Goal: Task Accomplishment & Management: Manage account settings

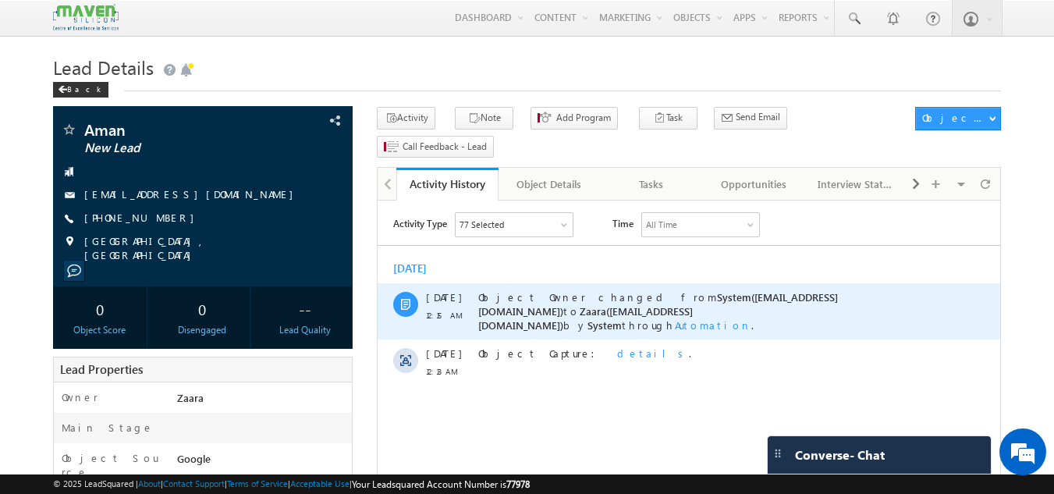
drag, startPoint x: 378, startPoint y: 201, endPoint x: 606, endPoint y: 283, distance: 243.1
click at [606, 283] on div "Object Owner changed from System(crmmaven2@leadsquared.com) to Zaara(lsq2@maven…" at bounding box center [706, 311] width 456 height 56
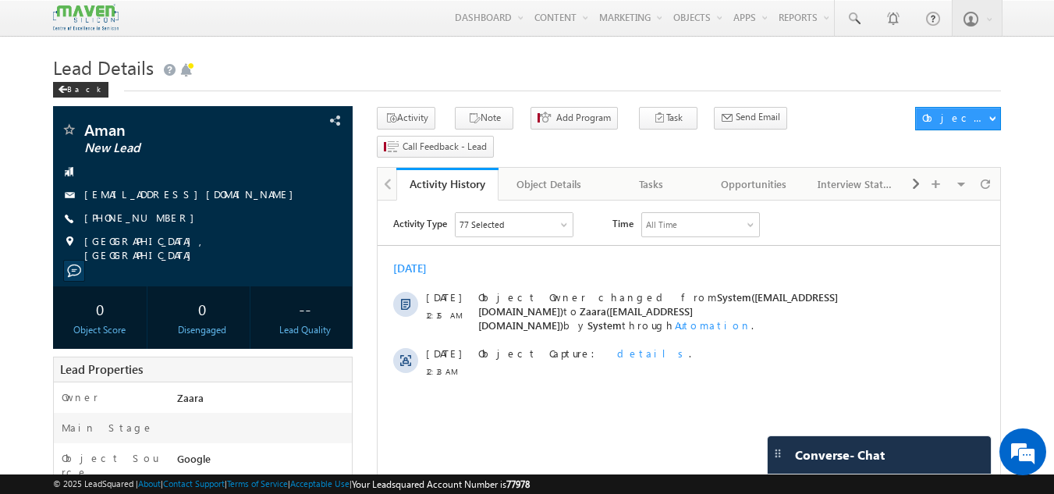
click at [605, 277] on div "Today 10 Sep 12:15 AM Object Owner changed from System(crmmaven2@leadsquared.co…" at bounding box center [689, 320] width 623 height 133
click at [599, 266] on div "[DATE]" at bounding box center [689, 268] width 623 height 14
click at [585, 258] on div "Today 10 Sep 12:15 AM Object Owner changed from System(crmmaven2@leadsquared.co…" at bounding box center [689, 320] width 623 height 133
click at [651, 175] on div "Tasks" at bounding box center [651, 184] width 76 height 19
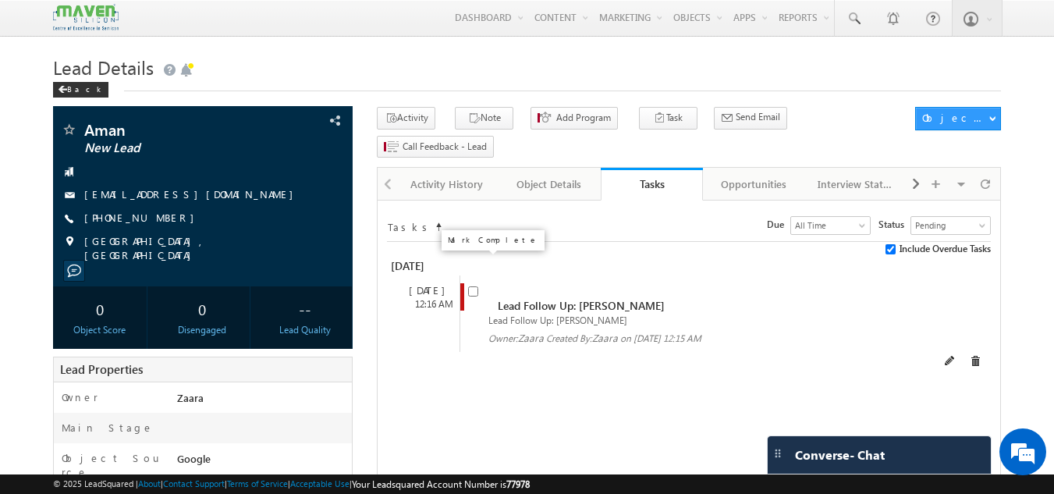
click at [473, 286] on input "checkbox" at bounding box center [473, 291] width 10 height 10
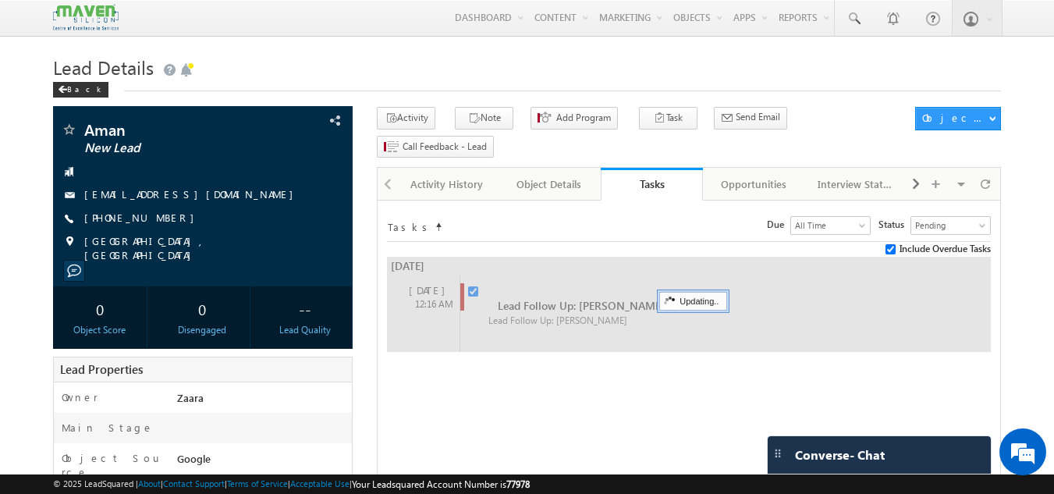
checkbox input "false"
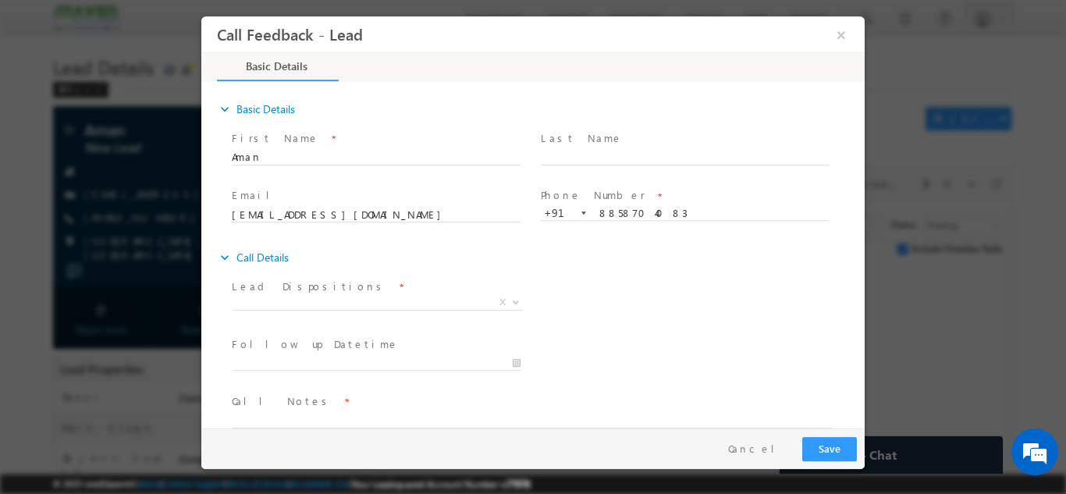
scroll to position [25, 0]
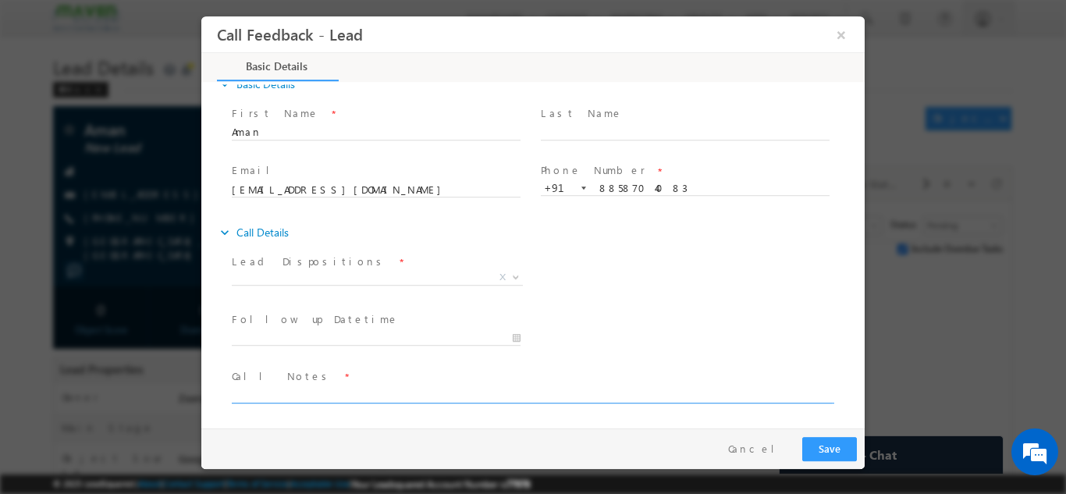
click at [296, 389] on textarea at bounding box center [532, 394] width 600 height 18
type textarea "2027 gonna pass out"
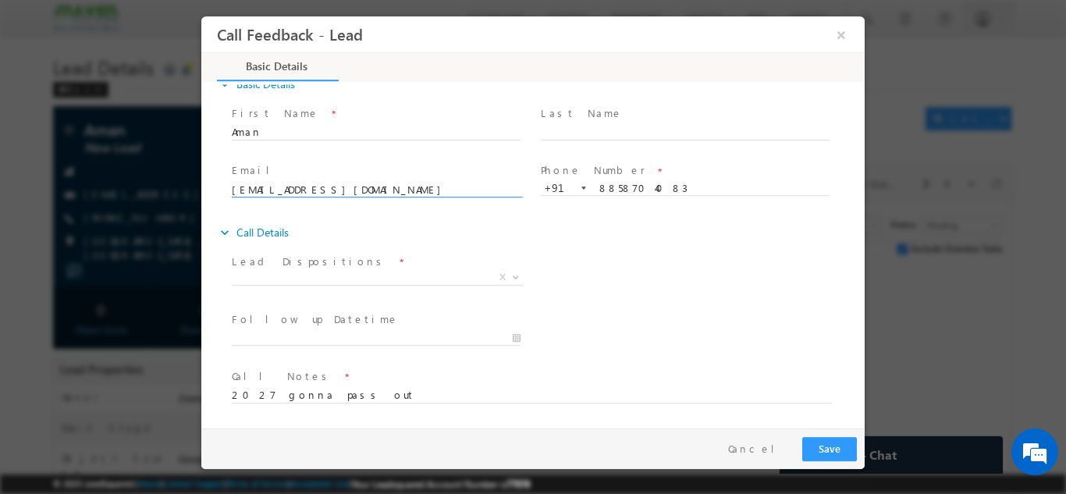
click at [400, 188] on input "amansiddiqui78606@gmail.com" at bounding box center [376, 190] width 289 height 16
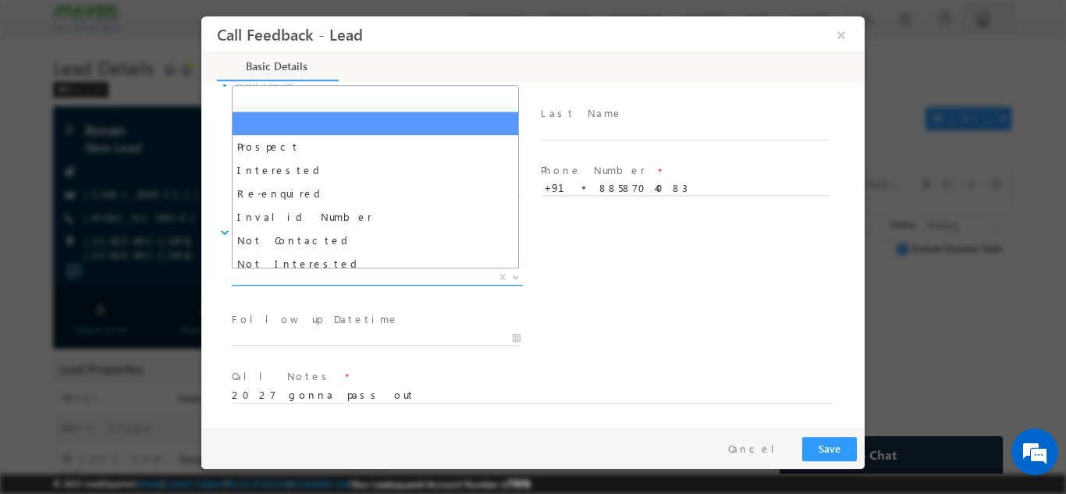
click at [339, 275] on span "X" at bounding box center [377, 277] width 291 height 16
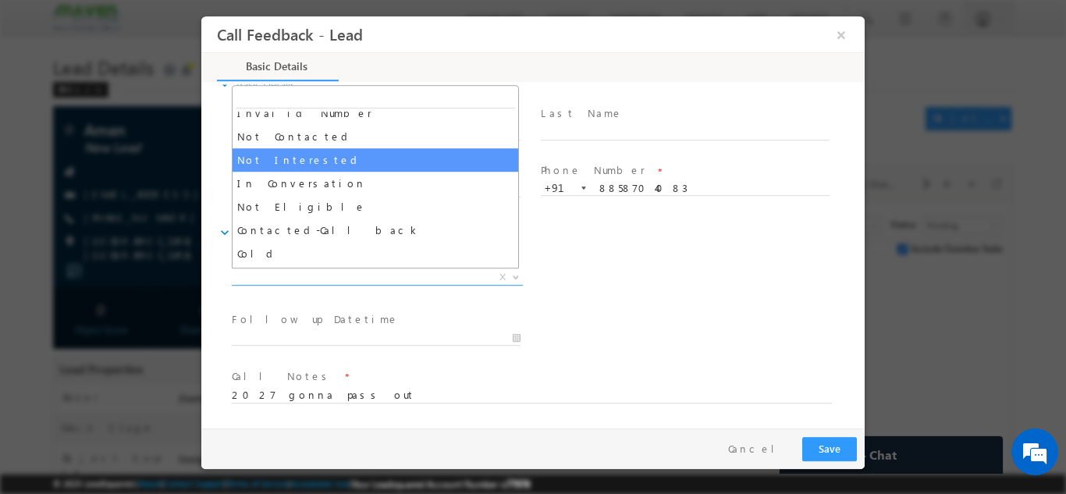
scroll to position [148, 0]
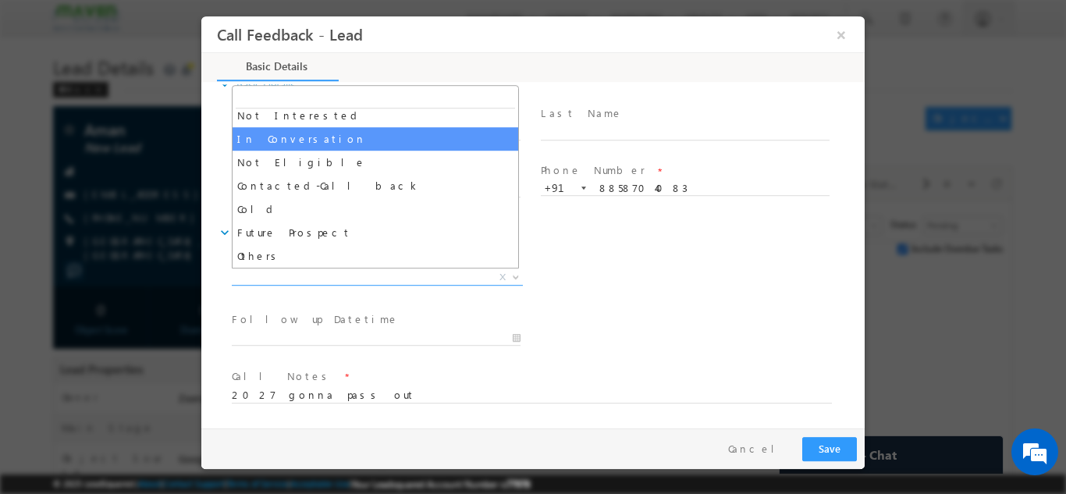
select select "In Conversation"
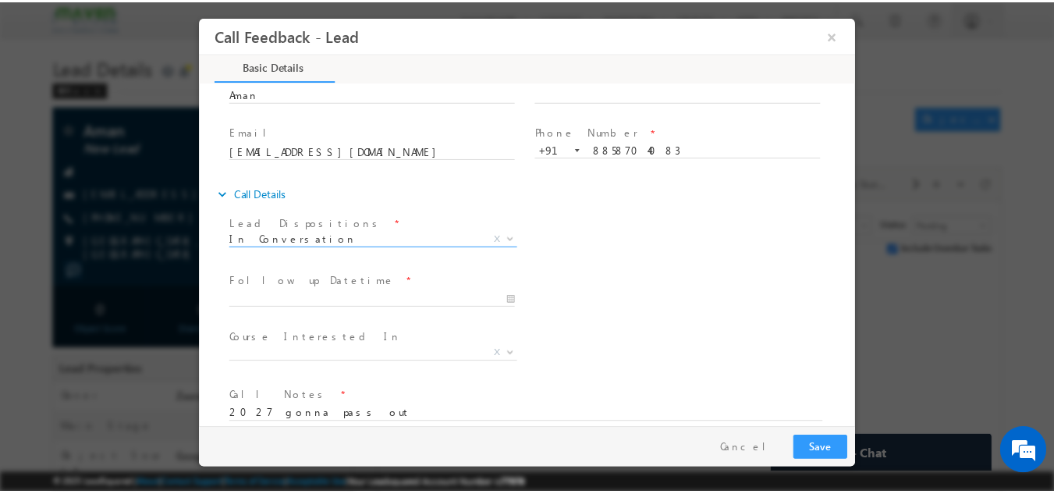
scroll to position [83, 0]
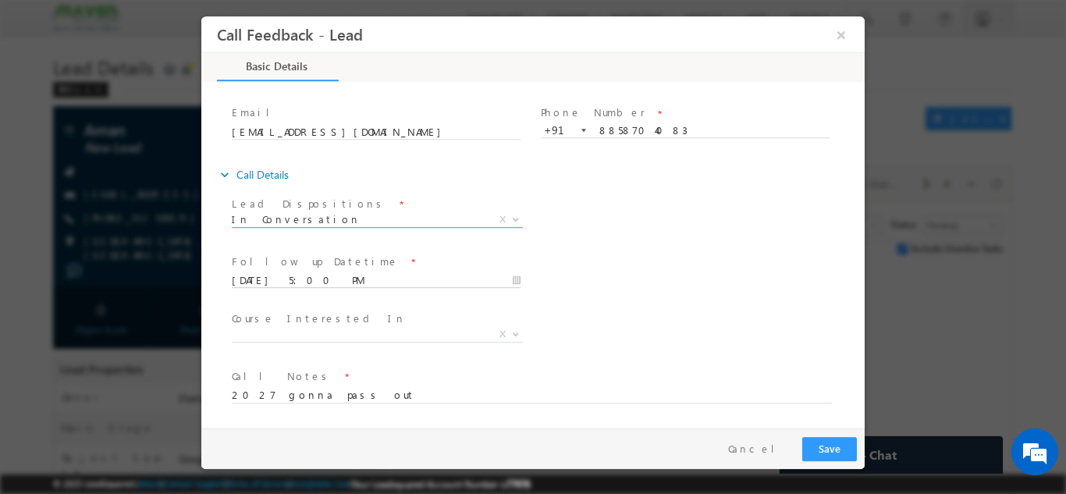
click at [300, 278] on input "10/09/2025 5:00 PM" at bounding box center [376, 280] width 289 height 16
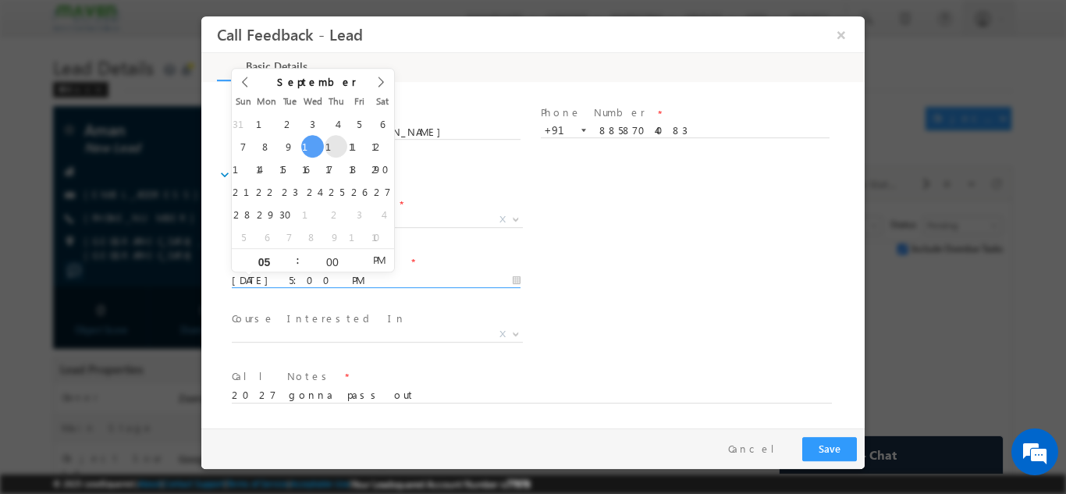
type input "11/09/2025 5:00 PM"
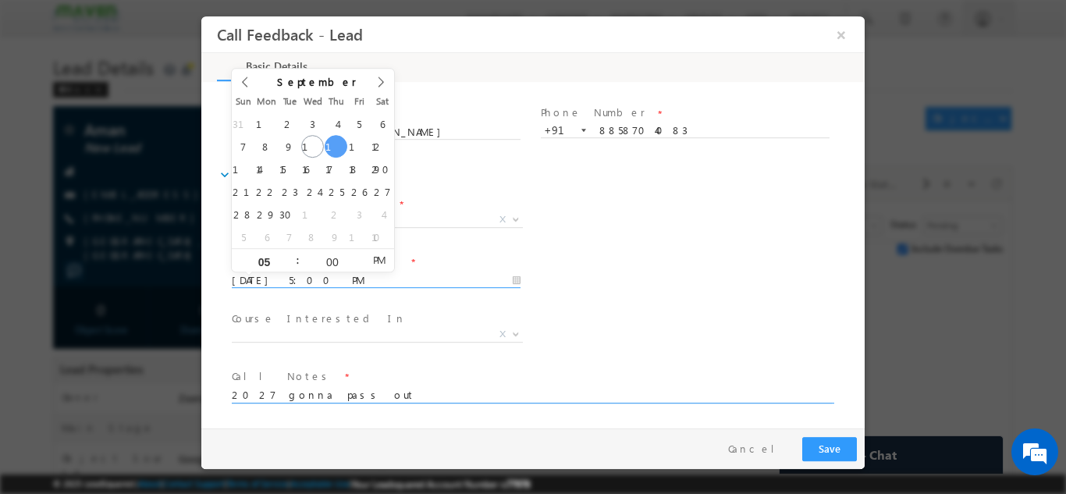
click at [415, 399] on textarea "2027 gonna pass out" at bounding box center [532, 394] width 600 height 18
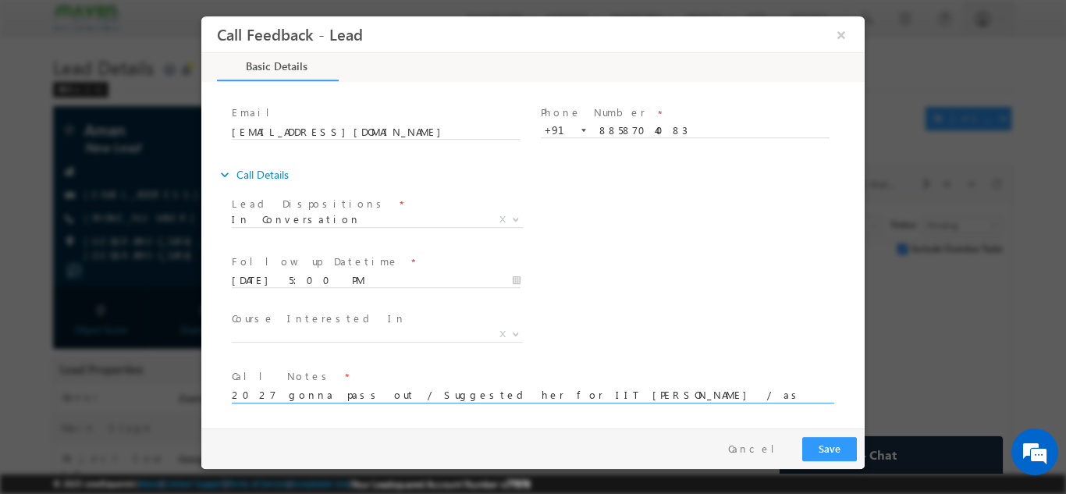
type textarea "2027 gonna pass out / Suggested her for IIT Roorkee / as per him fee is very hi…"
click at [827, 444] on button "Save" at bounding box center [829, 448] width 55 height 24
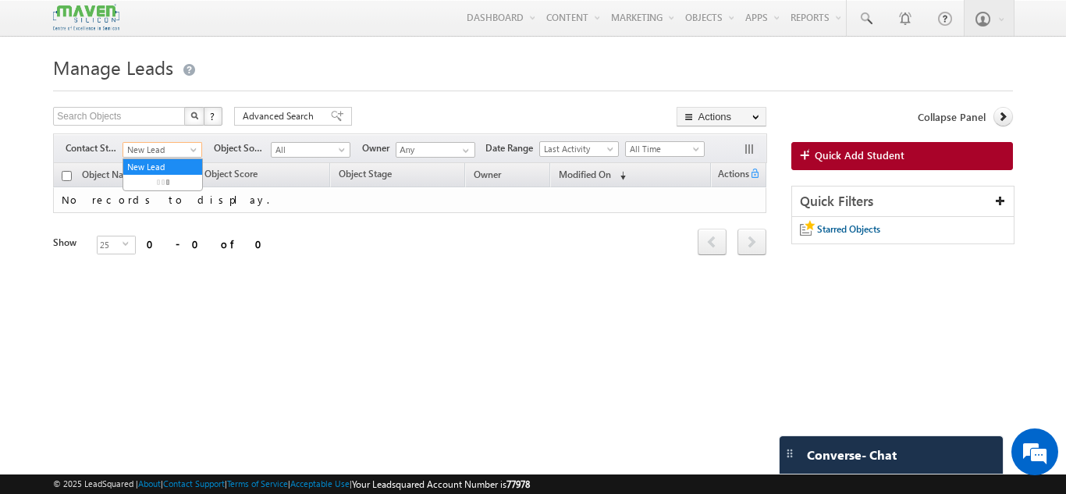
click at [137, 153] on span "New Lead" at bounding box center [160, 150] width 74 height 14
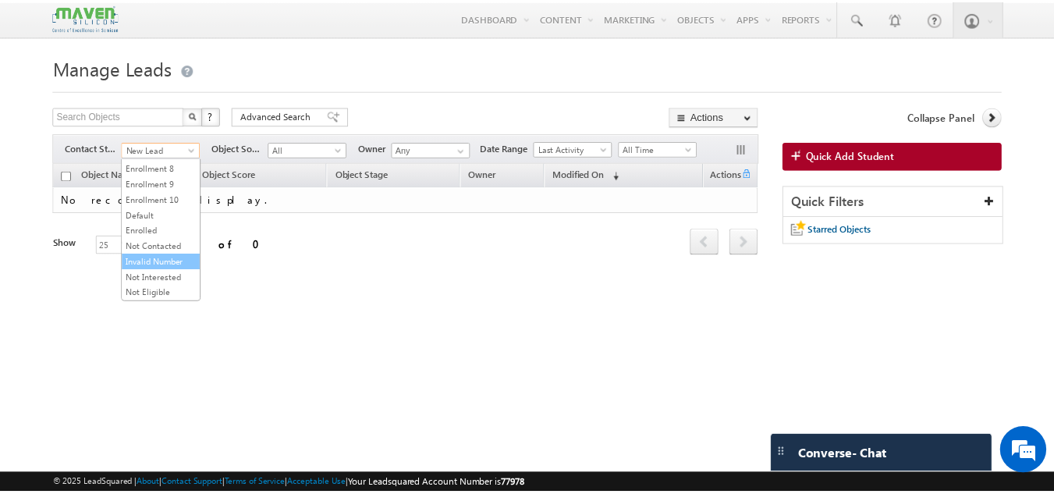
scroll to position [339, 0]
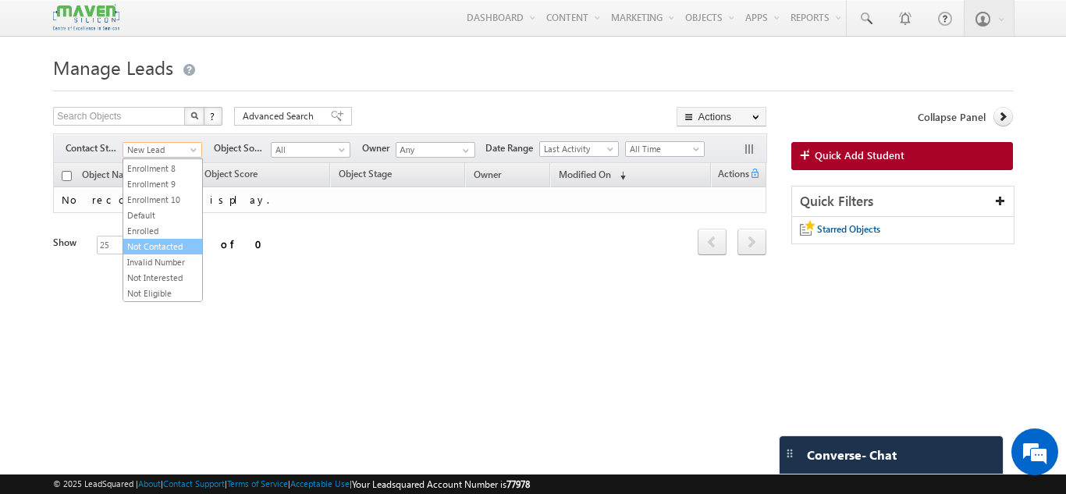
click at [154, 247] on link "Not Contacted" at bounding box center [162, 247] width 79 height 14
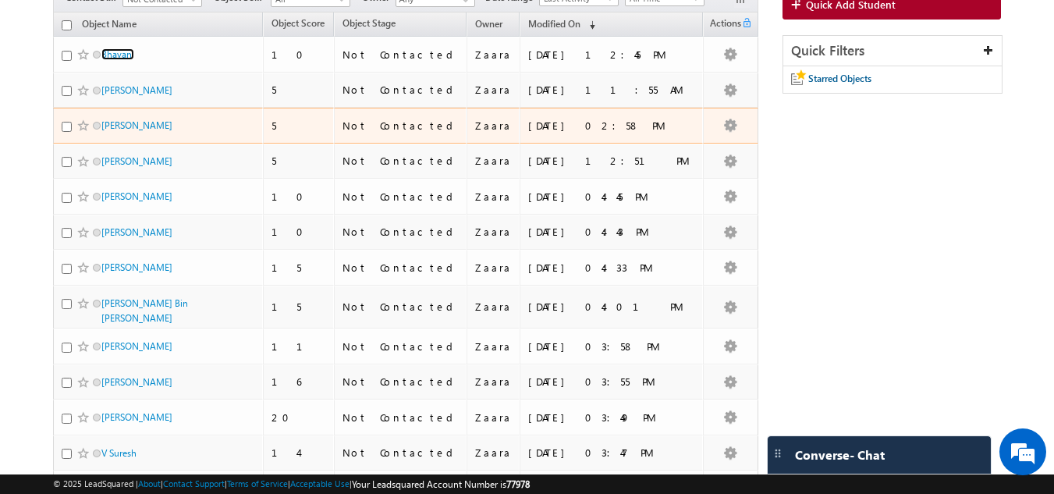
scroll to position [156, 0]
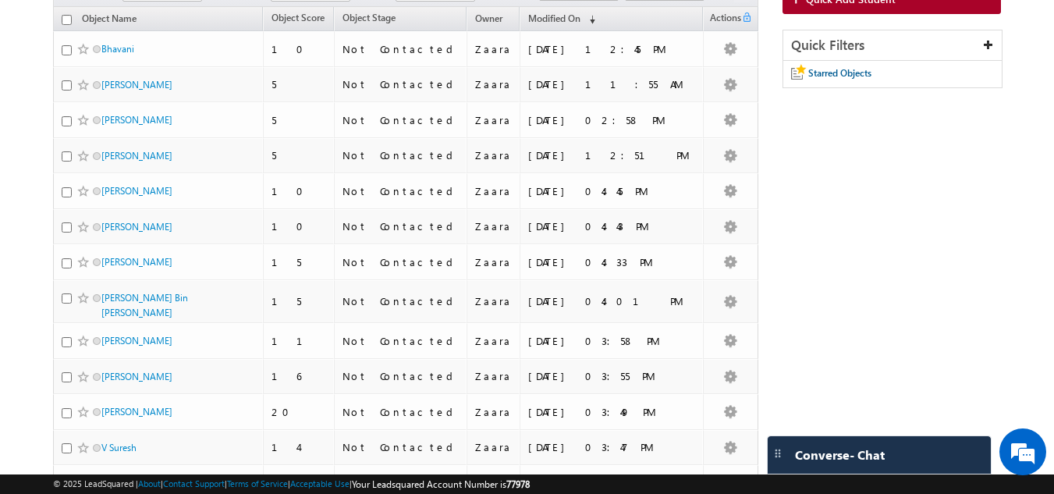
drag, startPoint x: 149, startPoint y: 162, endPoint x: 34, endPoint y: 163, distance: 115.5
click at [34, 163] on body "Menu Zaara lsq2@ maven -sili con.c om" at bounding box center [527, 436] width 1054 height 1184
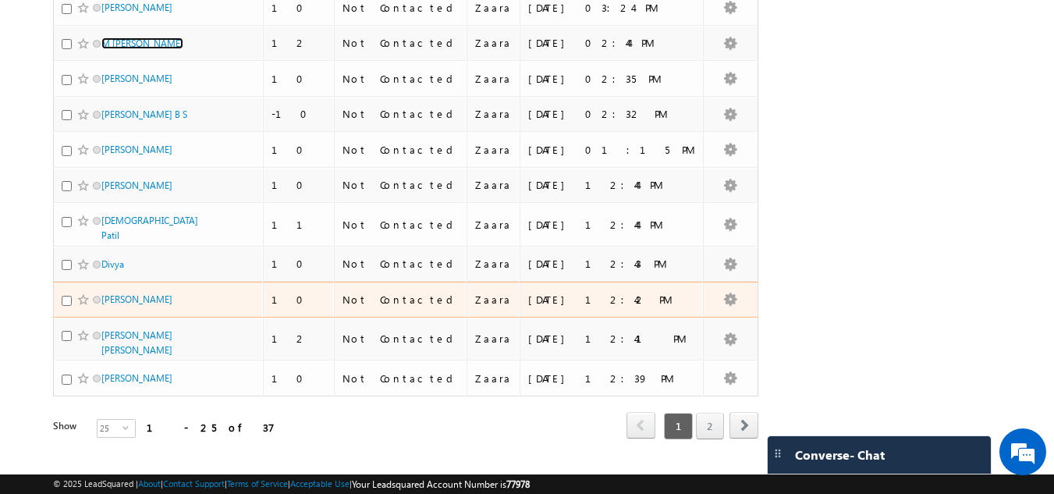
scroll to position [713, 0]
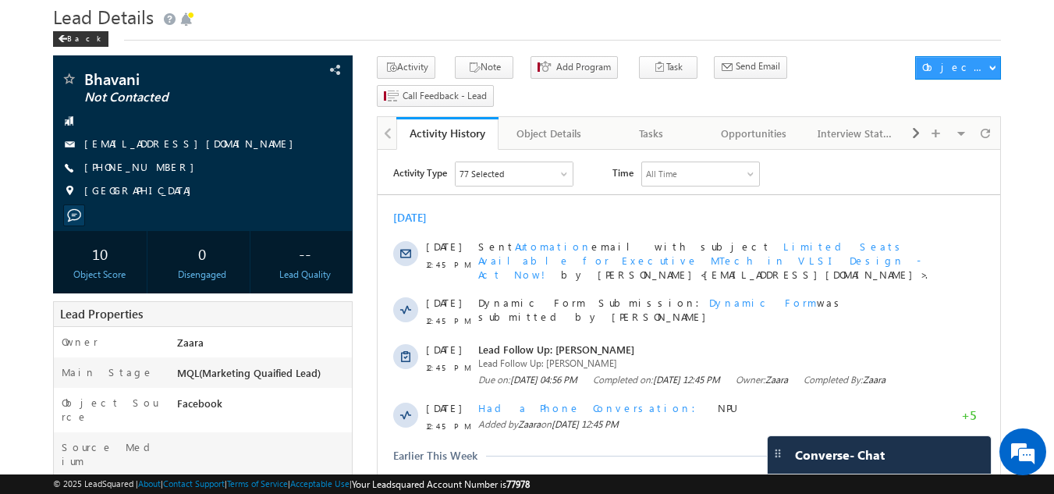
scroll to position [78, 0]
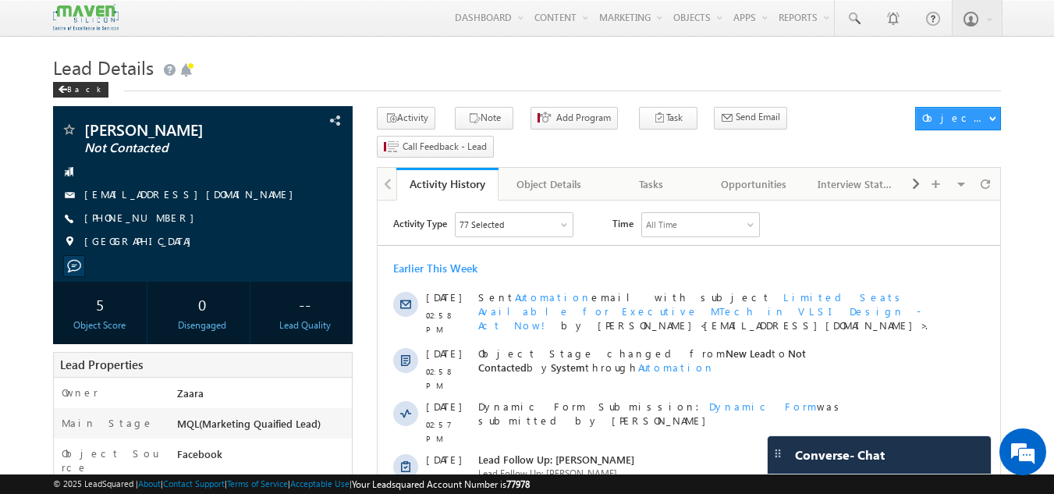
click at [463, 72] on h1 "Lead Details" at bounding box center [527, 66] width 949 height 30
click at [521, 264] on div "Earlier This Week" at bounding box center [689, 268] width 623 height 14
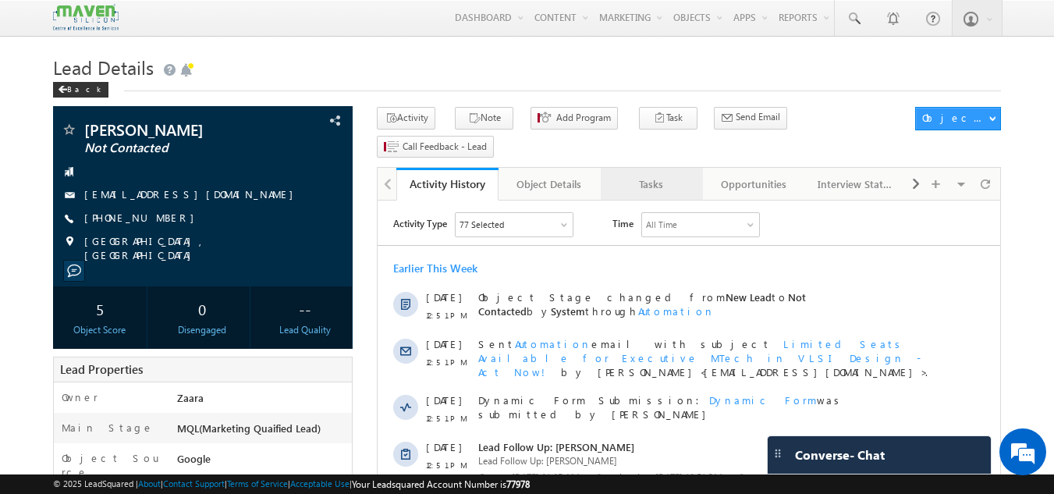
click at [666, 175] on div "Tasks" at bounding box center [651, 184] width 76 height 19
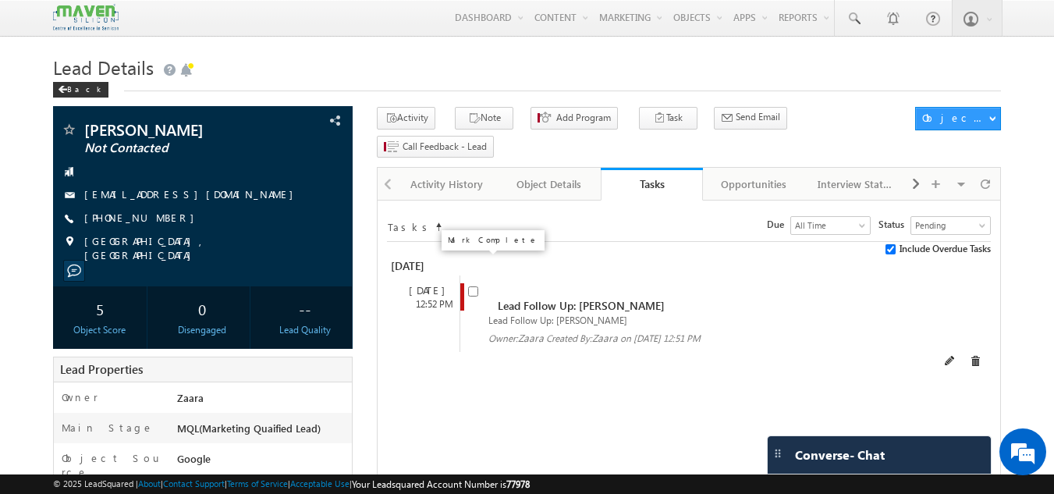
click at [470, 286] on input "checkbox" at bounding box center [473, 291] width 10 height 10
checkbox input "false"
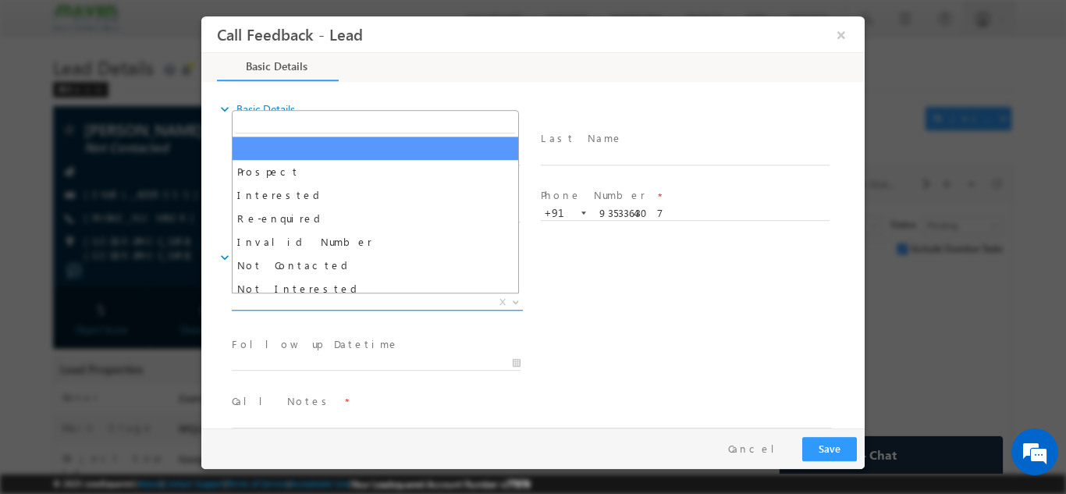
click at [450, 309] on span "Prospect Interested Re-enquired Invalid Number Not Contacted Not Interested In …" at bounding box center [383, 304] width 303 height 19
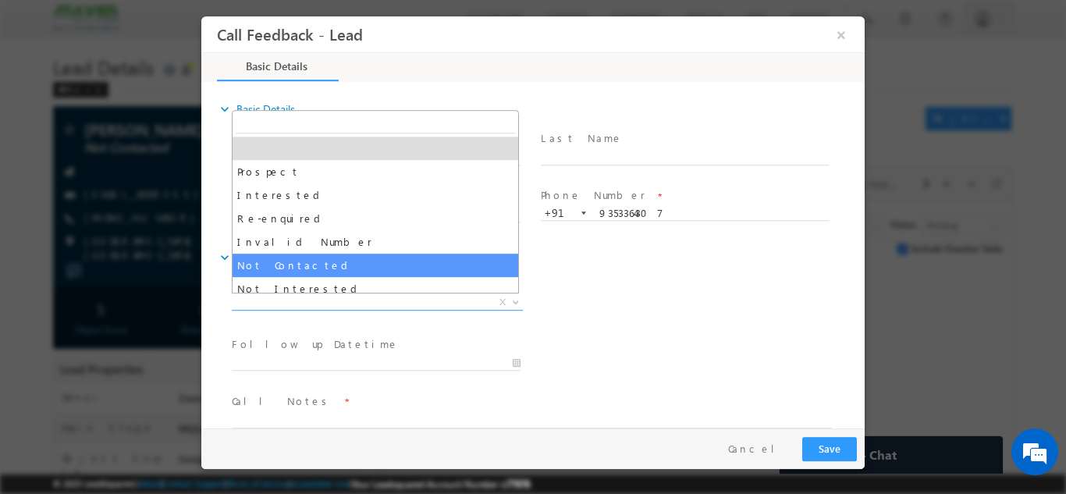
select select "Not Contacted"
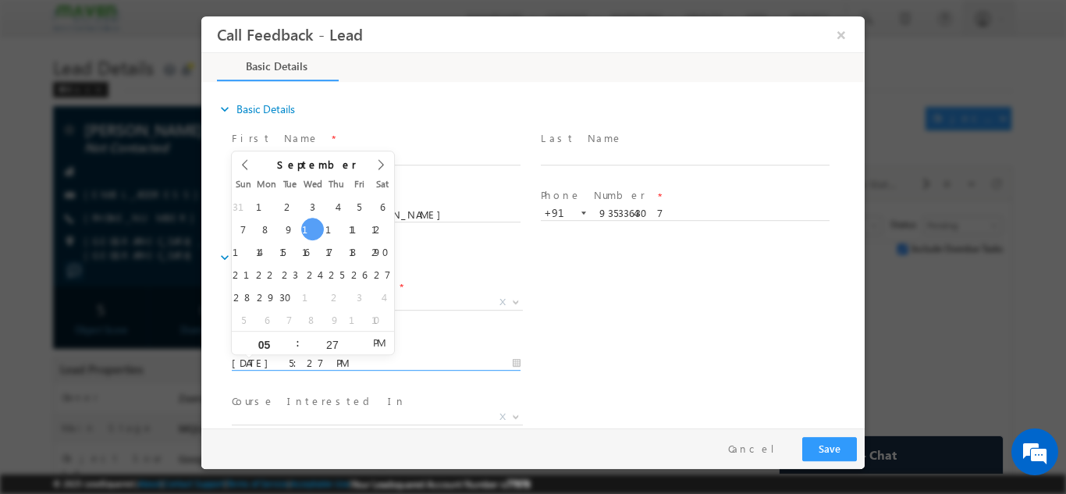
click at [377, 360] on input "10/09/2025 5:27 PM" at bounding box center [376, 363] width 289 height 16
type input "12/09/2025 5:27 PM"
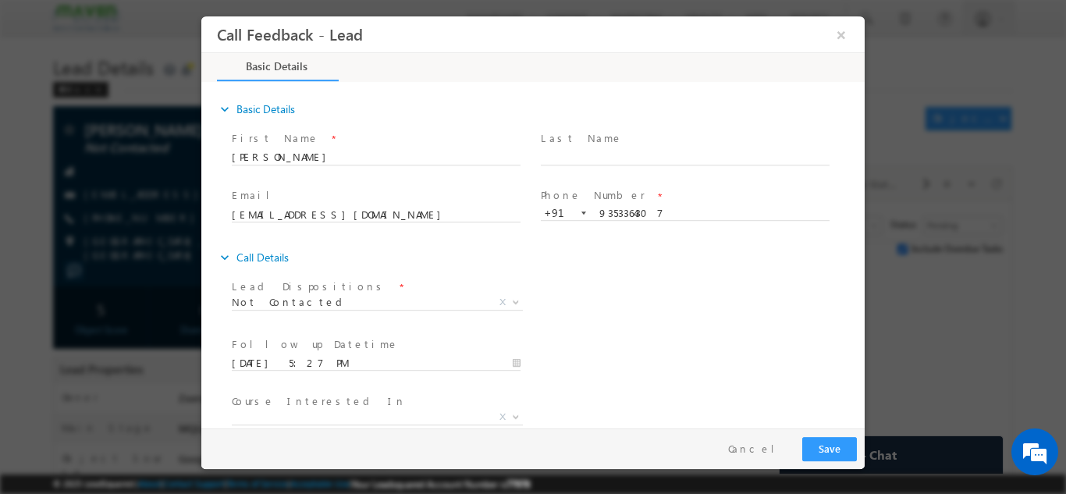
click at [567, 300] on div "Lead Dispositions * Prospect Interested Re-enquired Invalid Number Not Contacte…" at bounding box center [547, 304] width 636 height 58
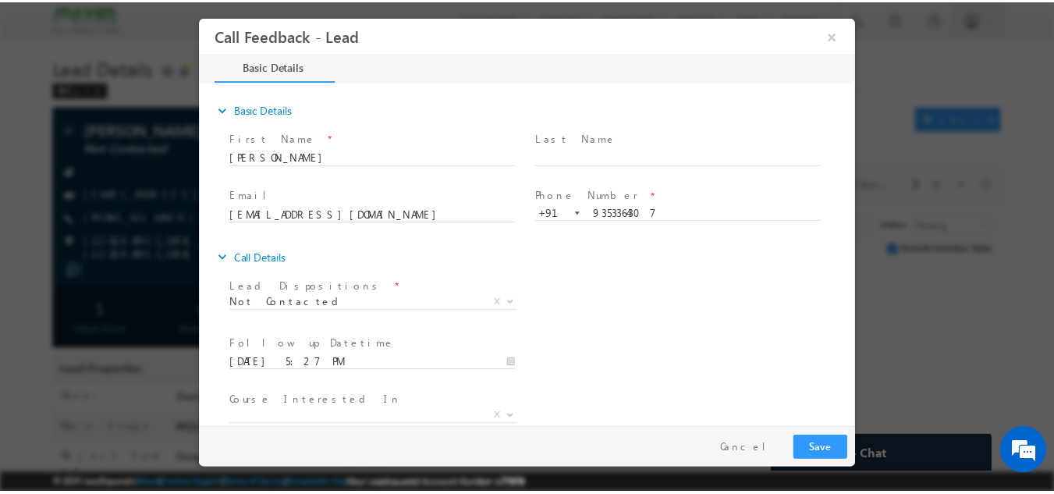
scroll to position [83, 0]
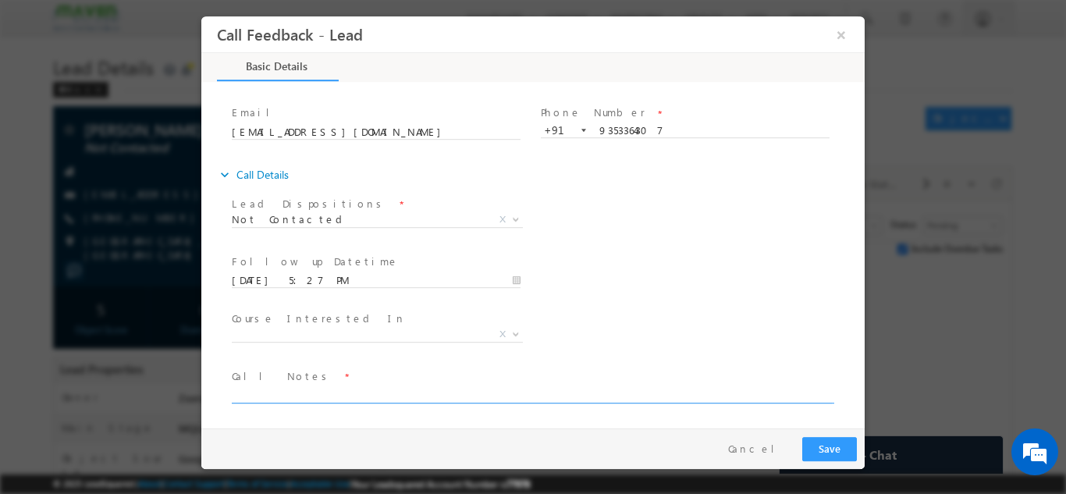
click at [497, 392] on textarea at bounding box center [532, 394] width 600 height 18
type textarea "NPU"
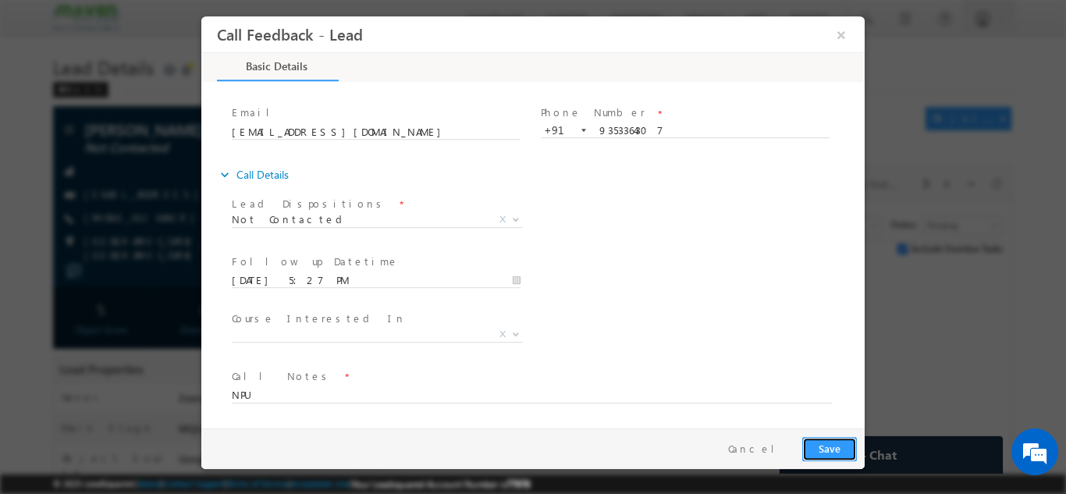
click at [813, 452] on button "Save" at bounding box center [829, 448] width 55 height 24
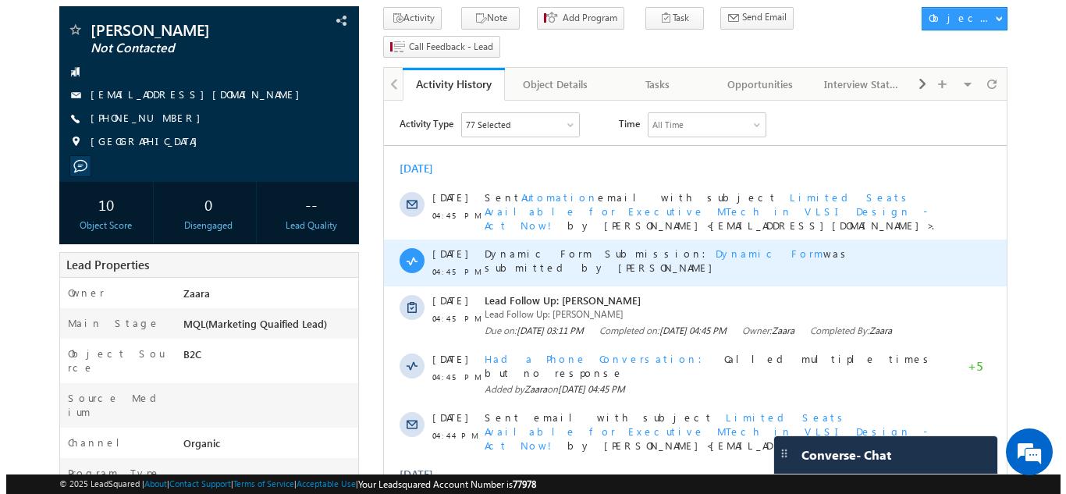
scroll to position [99, 0]
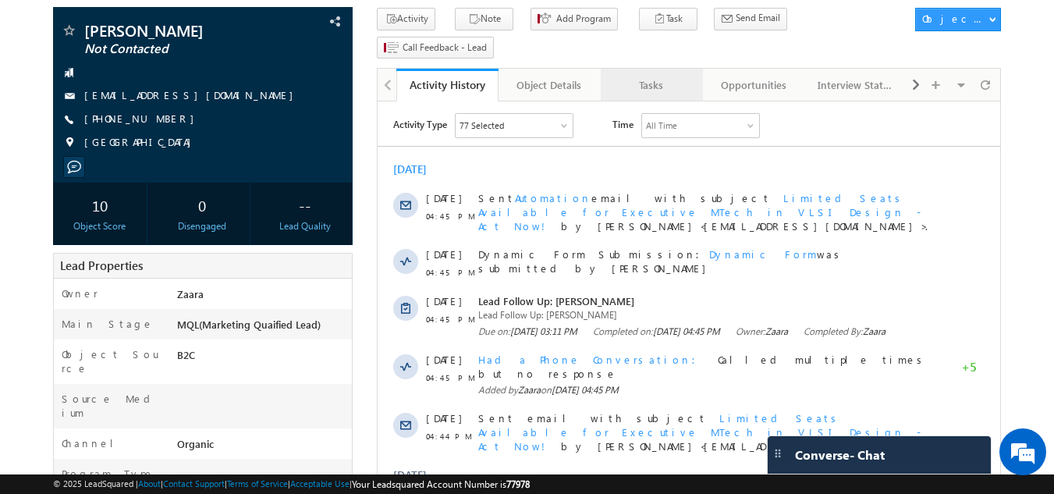
click at [658, 76] on div "Tasks" at bounding box center [651, 85] width 76 height 19
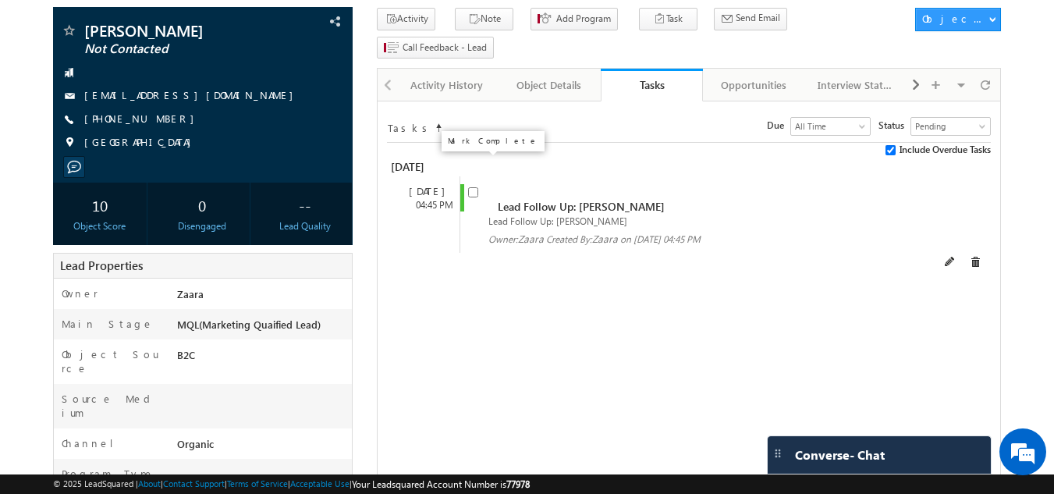
click at [477, 187] on input "checkbox" at bounding box center [473, 192] width 10 height 10
checkbox input "false"
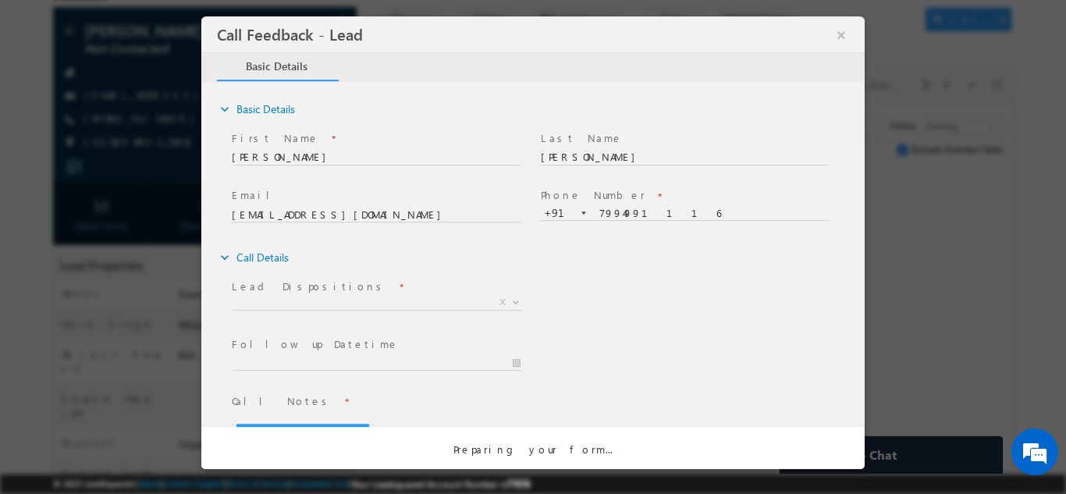
scroll to position [0, 0]
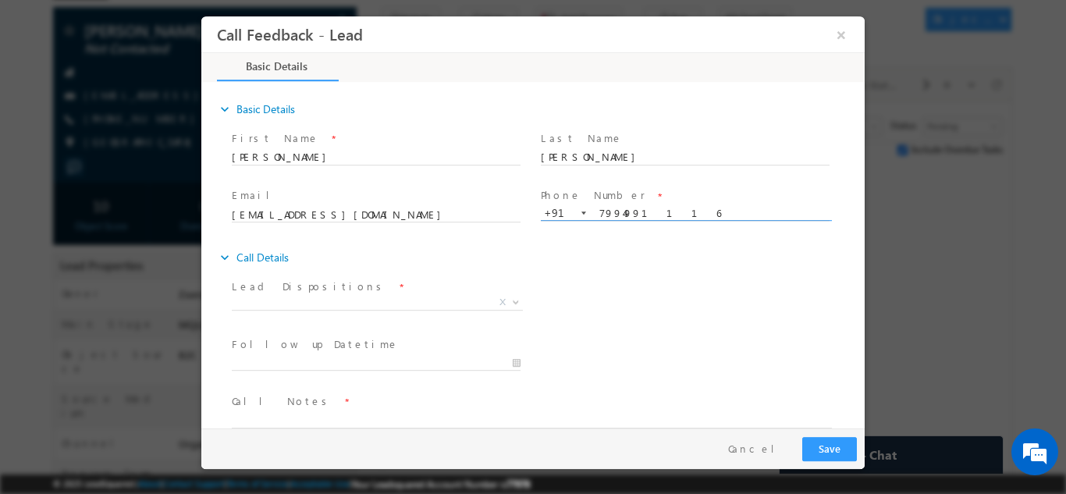
click at [619, 216] on input "7994991116" at bounding box center [685, 213] width 289 height 16
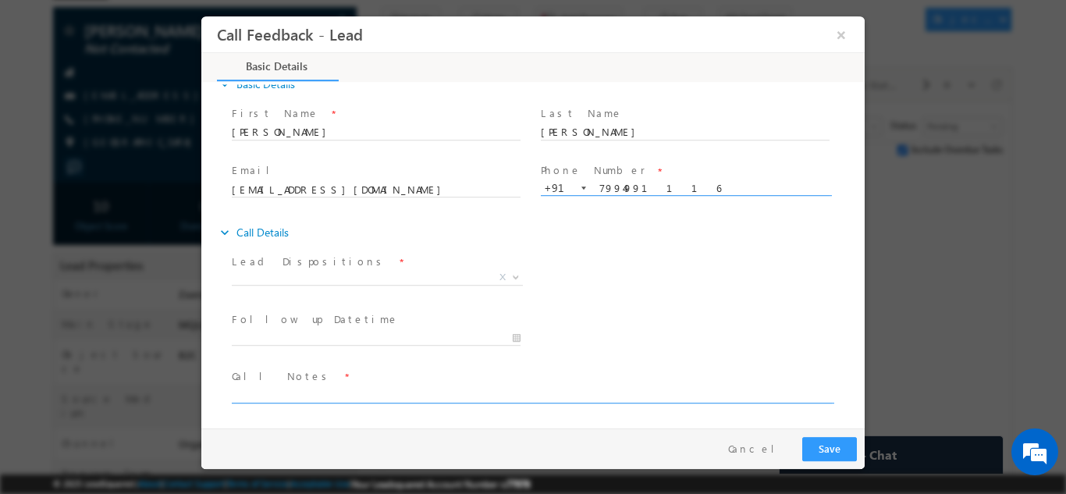
click at [288, 392] on textarea at bounding box center [532, 394] width 600 height 18
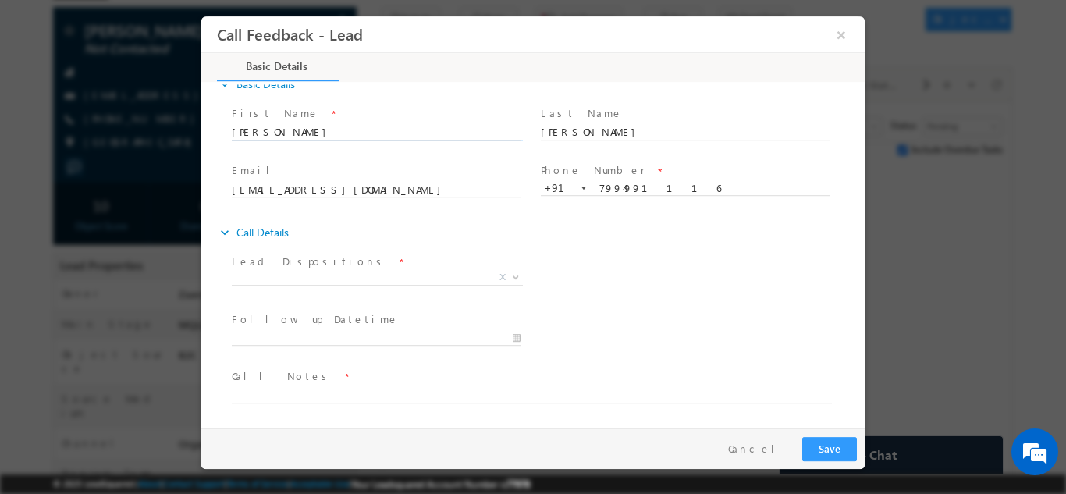
click at [241, 132] on input "[PERSON_NAME]" at bounding box center [376, 132] width 289 height 16
click at [395, 194] on input "[EMAIL_ADDRESS][DOMAIN_NAME]" at bounding box center [376, 190] width 289 height 16
drag, startPoint x: 392, startPoint y: 190, endPoint x: 229, endPoint y: 196, distance: 162.4
click at [229, 196] on div "Email * [EMAIL_ADDRESS][DOMAIN_NAME]" at bounding box center [383, 188] width 309 height 58
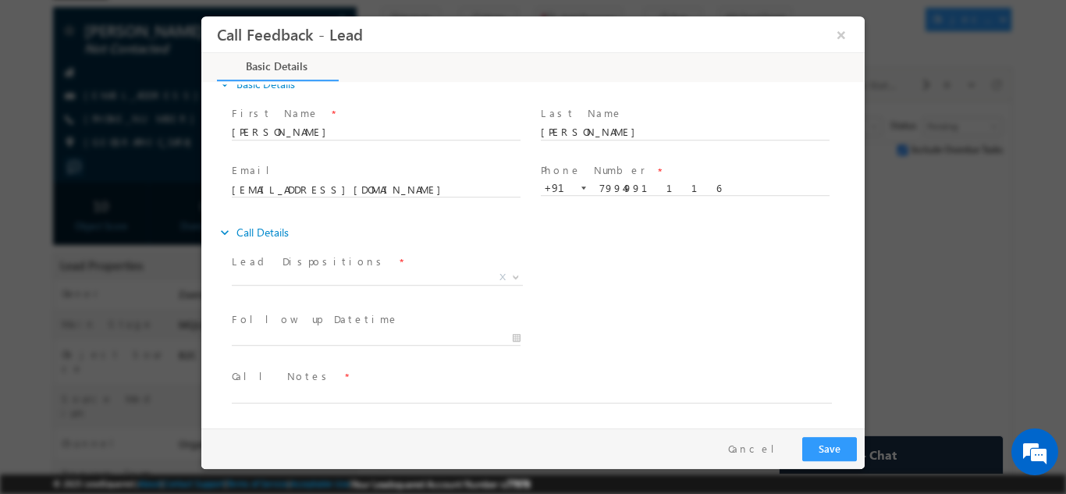
click at [389, 162] on span "Email *" at bounding box center [376, 170] width 288 height 17
click at [273, 270] on span "X" at bounding box center [377, 277] width 291 height 16
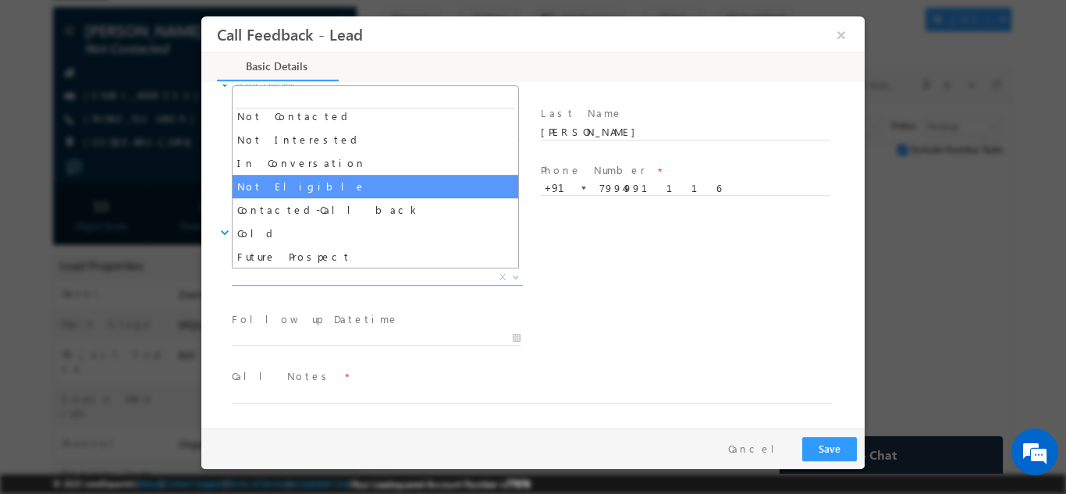
scroll to position [148, 0]
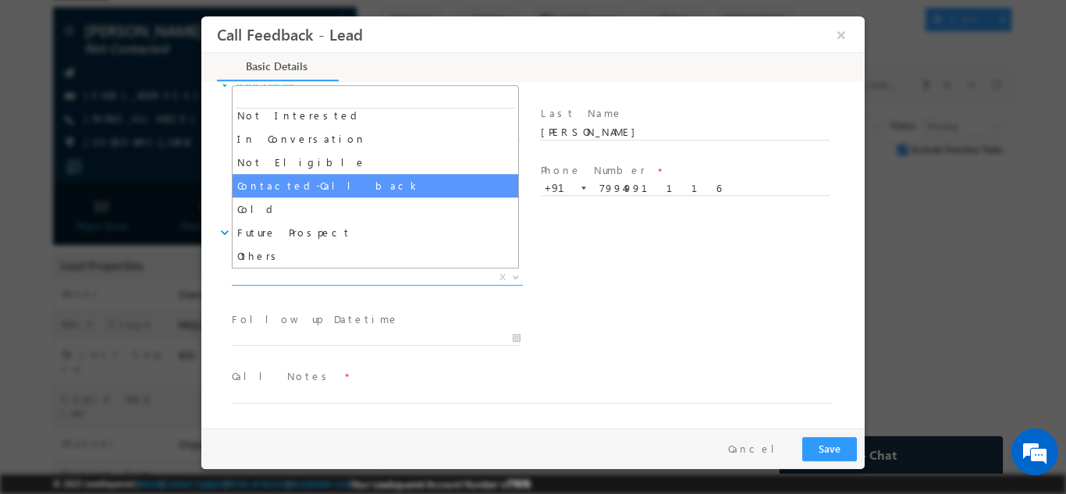
select select "Contacted-Call back"
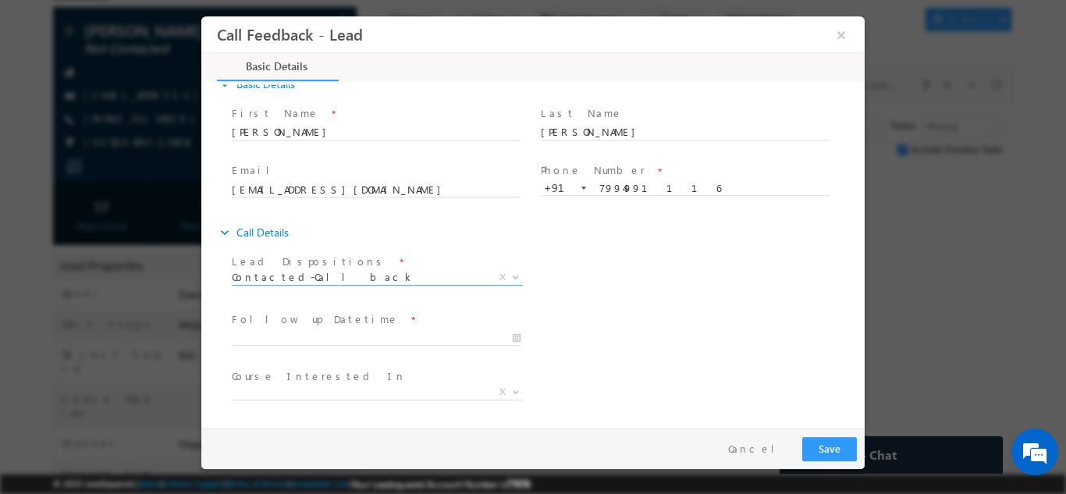
scroll to position [83, 0]
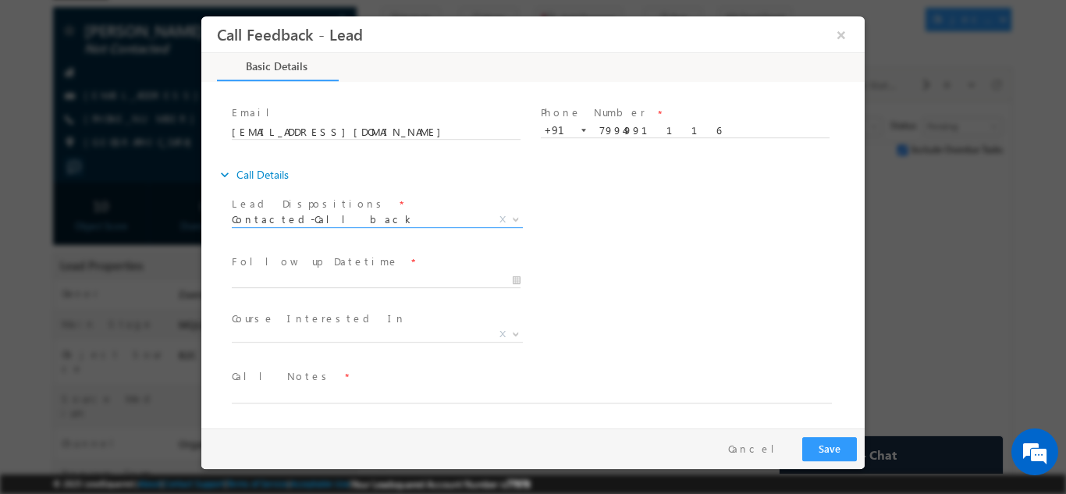
click at [272, 272] on span at bounding box center [383, 280] width 303 height 17
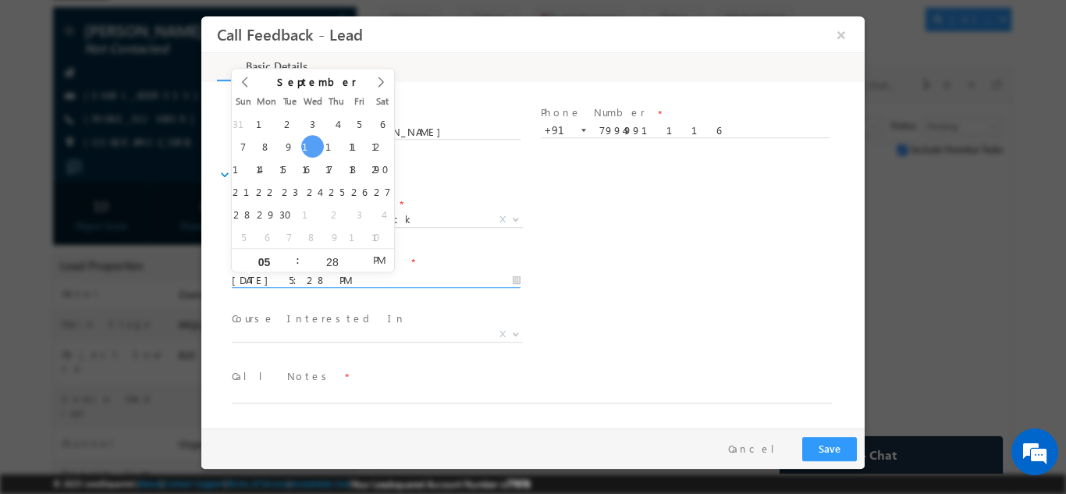
click at [280, 280] on input "10/09/2025 5:28 PM" at bounding box center [376, 280] width 289 height 16
type input "11/09/2025 5:28 PM"
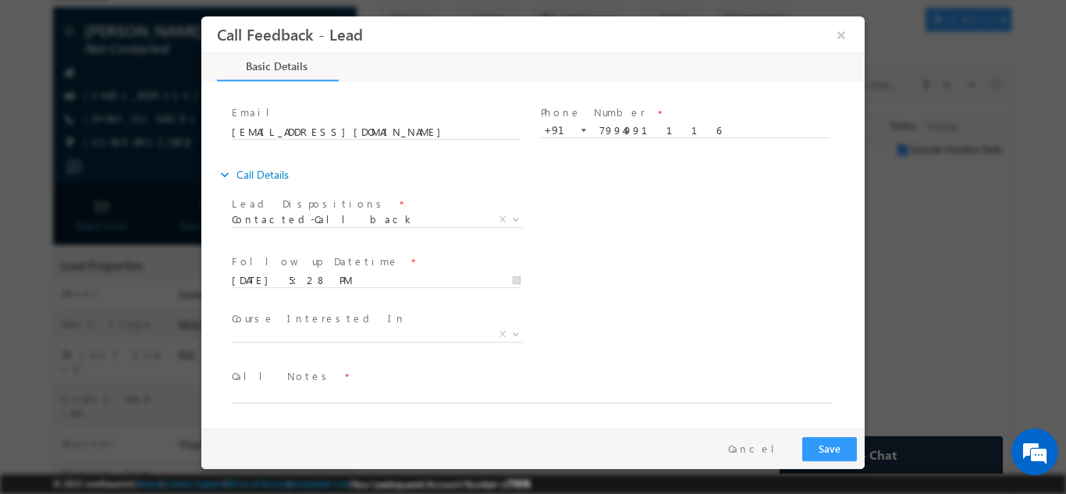
click at [328, 382] on span "Call Notes *" at bounding box center [523, 375] width 583 height 17
click at [324, 394] on textarea at bounding box center [532, 394] width 600 height 18
click at [574, 392] on textarea "2024 gonna passout , Looking for the program with 100% placements" at bounding box center [532, 394] width 600 height 18
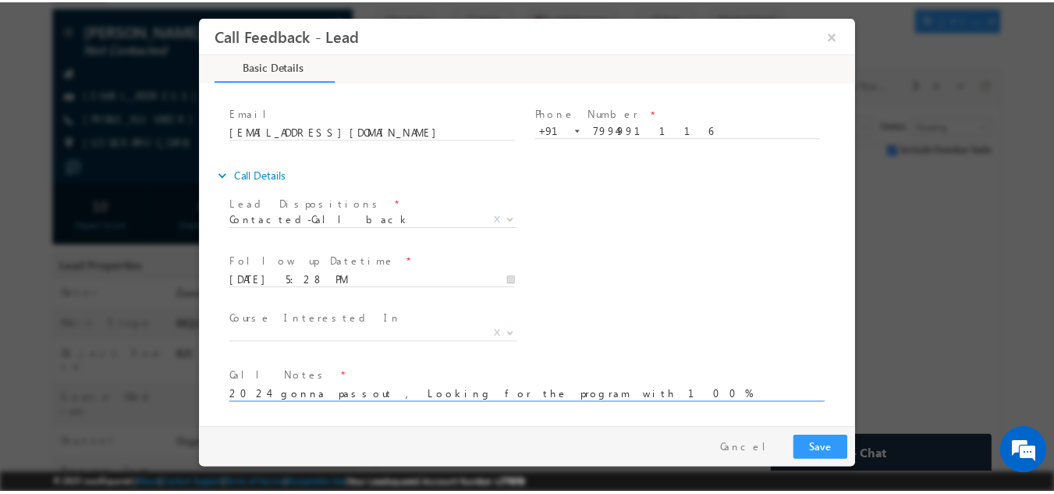
scroll to position [3, 0]
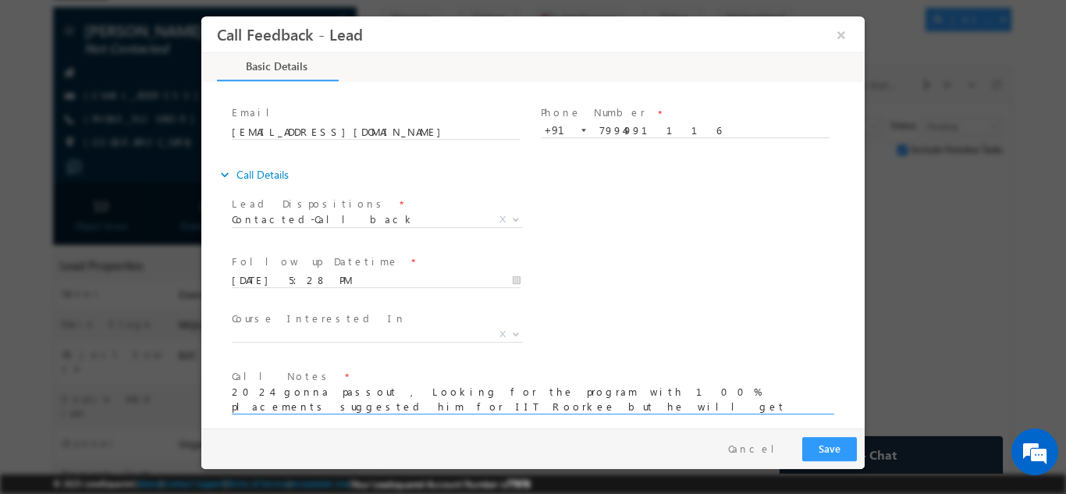
type textarea "2024 gonna passout , Looking for the program with 100% placements suggested him…"
click at [835, 441] on button "Save" at bounding box center [829, 448] width 55 height 24
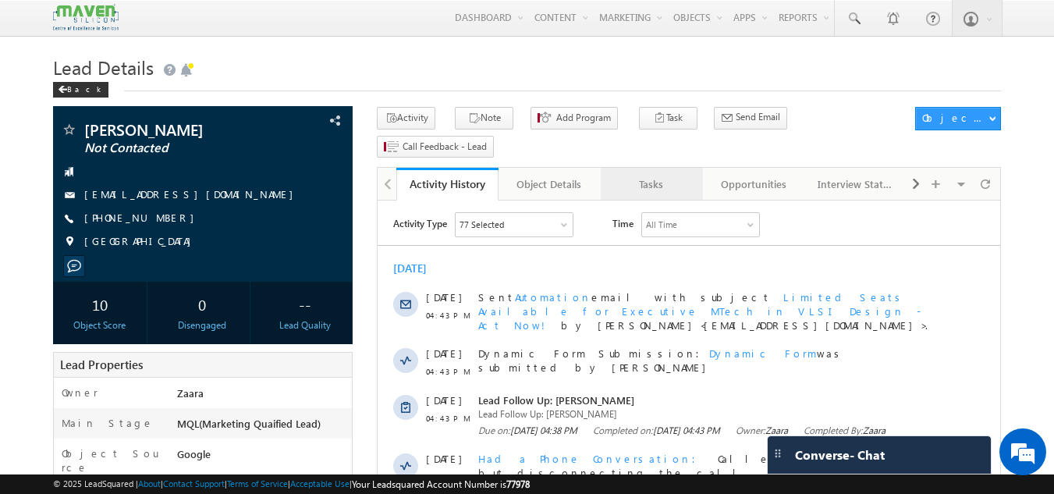
click at [666, 175] on div "Tasks" at bounding box center [651, 184] width 76 height 19
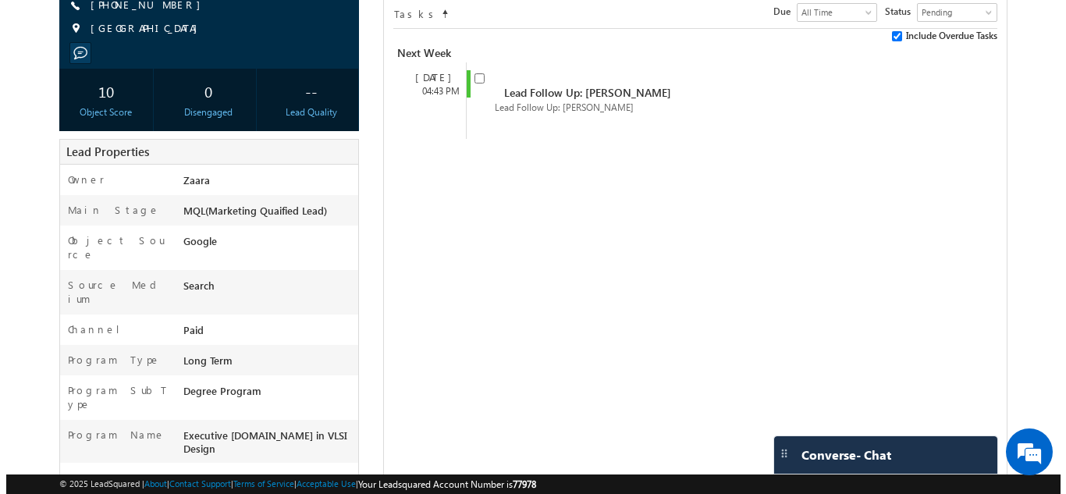
scroll to position [234, 0]
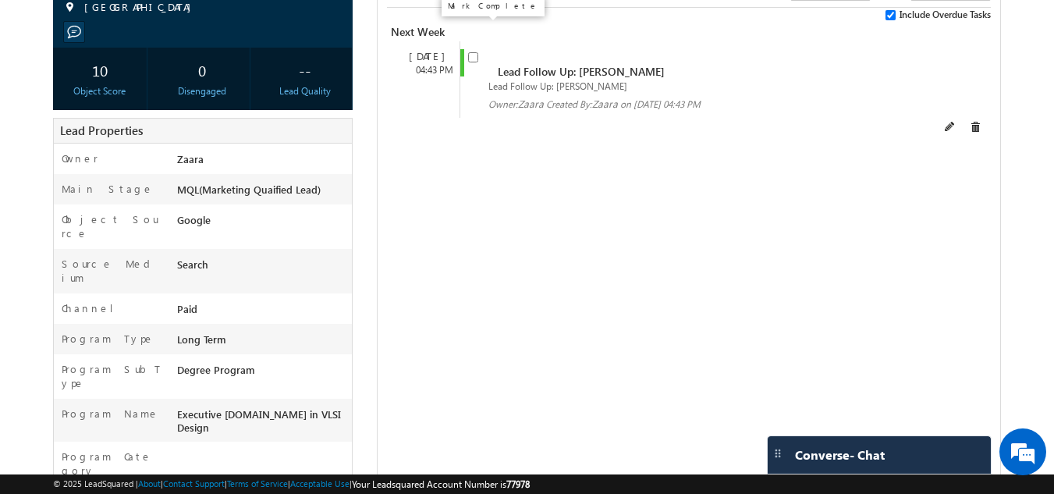
click at [470, 52] on input "checkbox" at bounding box center [473, 57] width 10 height 10
checkbox input "false"
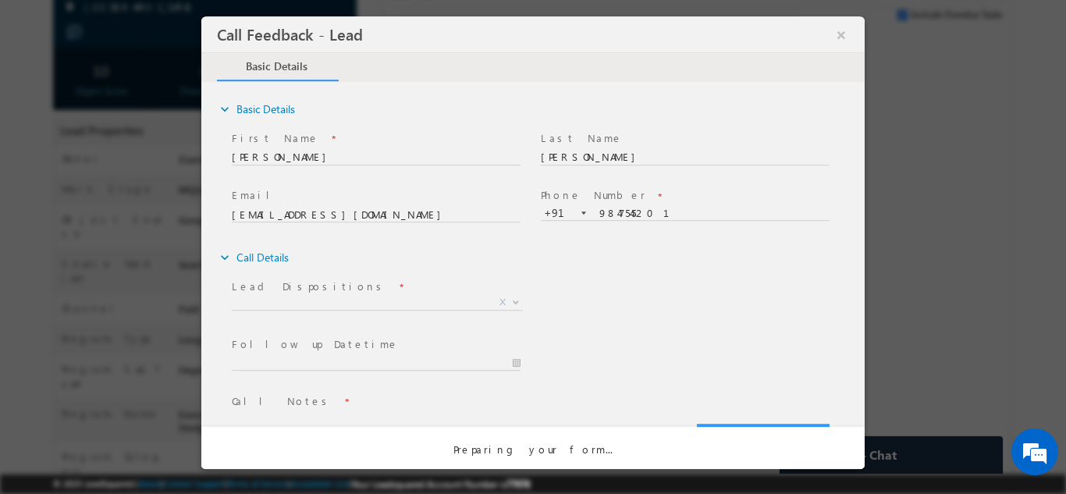
scroll to position [0, 0]
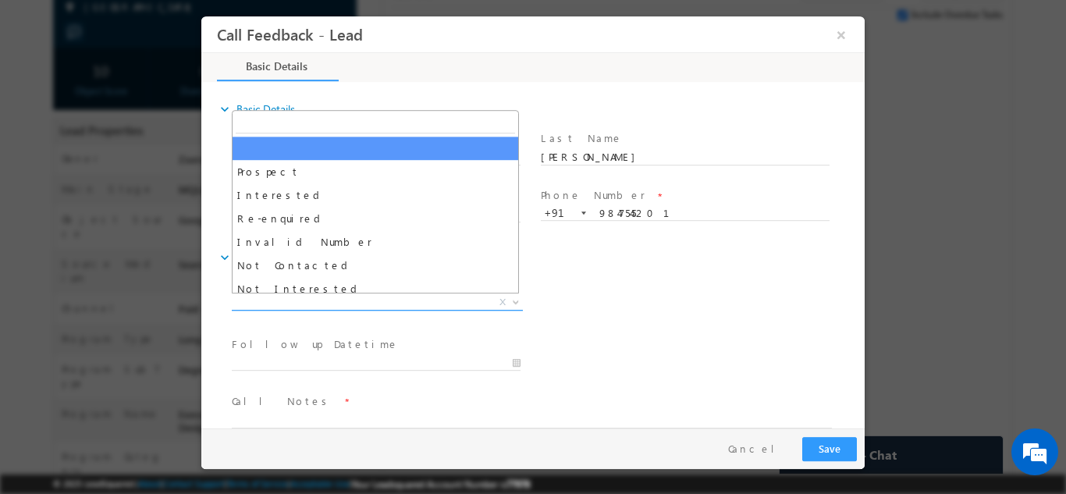
click at [286, 309] on span "X" at bounding box center [377, 302] width 291 height 16
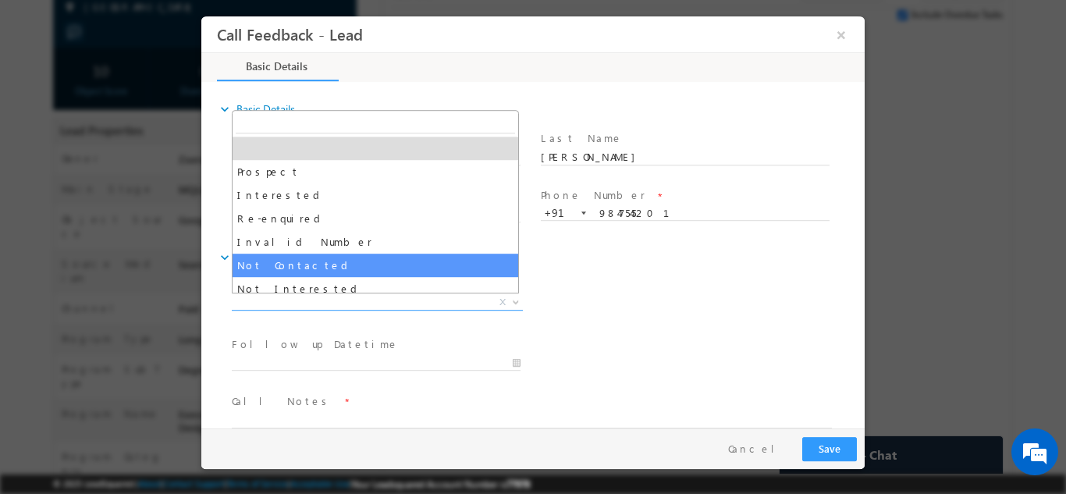
select select "Not Contacted"
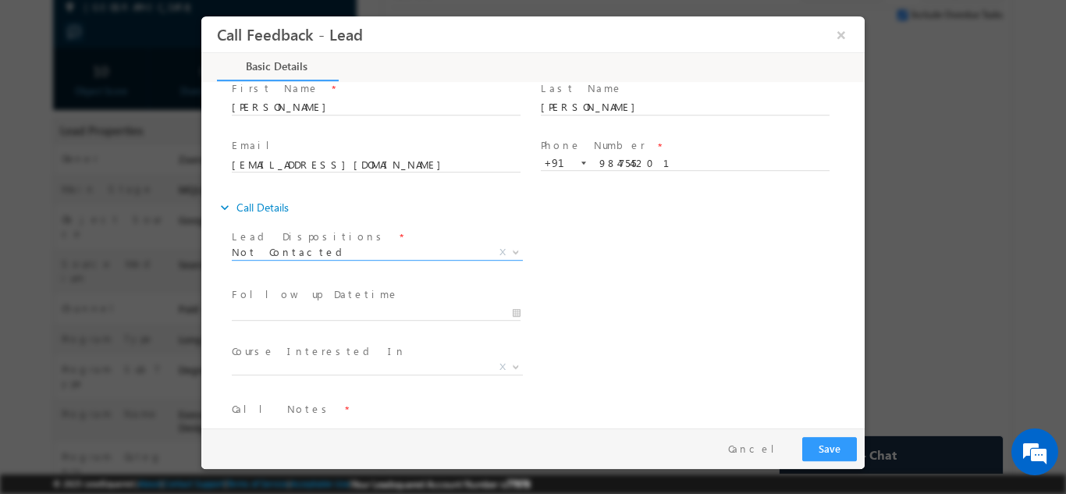
scroll to position [78, 0]
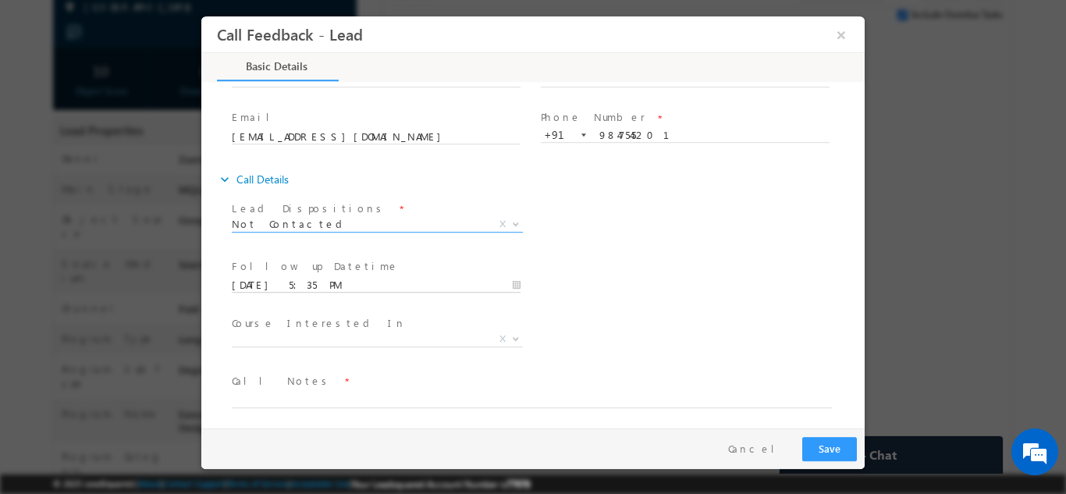
click at [292, 280] on input "10/09/2025 5:35 PM" at bounding box center [376, 285] width 289 height 16
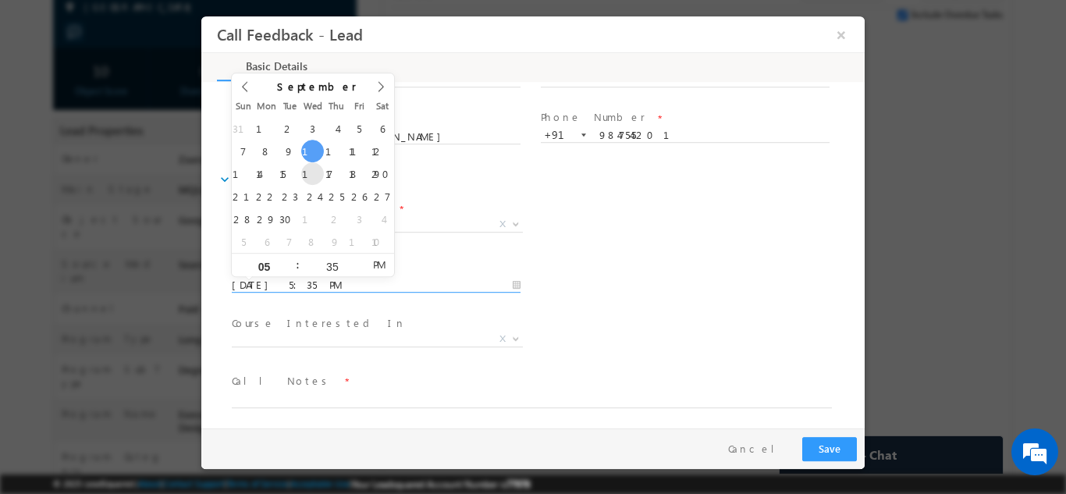
type input "17/09/2025 5:35 PM"
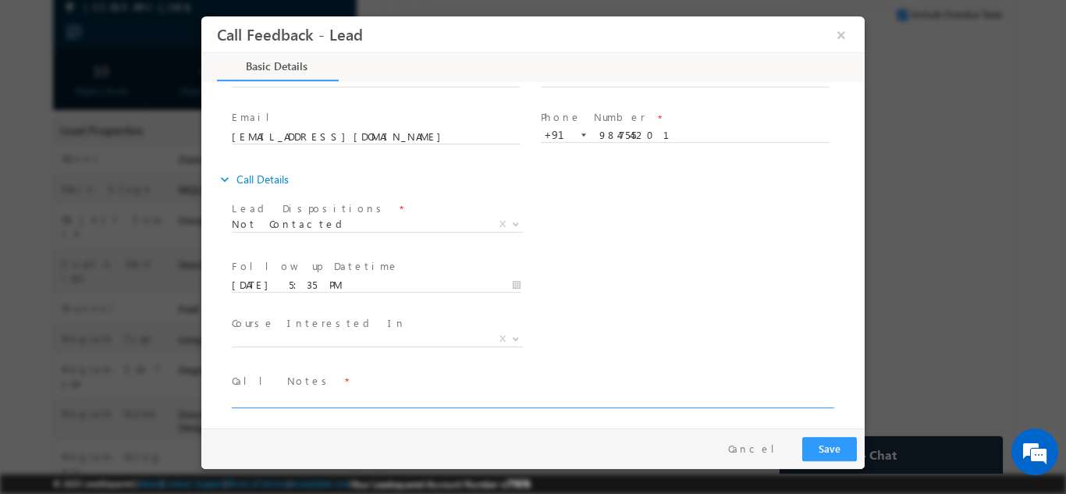
click at [321, 399] on textarea at bounding box center [532, 398] width 600 height 18
type textarea "Number not available"
click at [854, 447] on button "Save" at bounding box center [829, 448] width 55 height 24
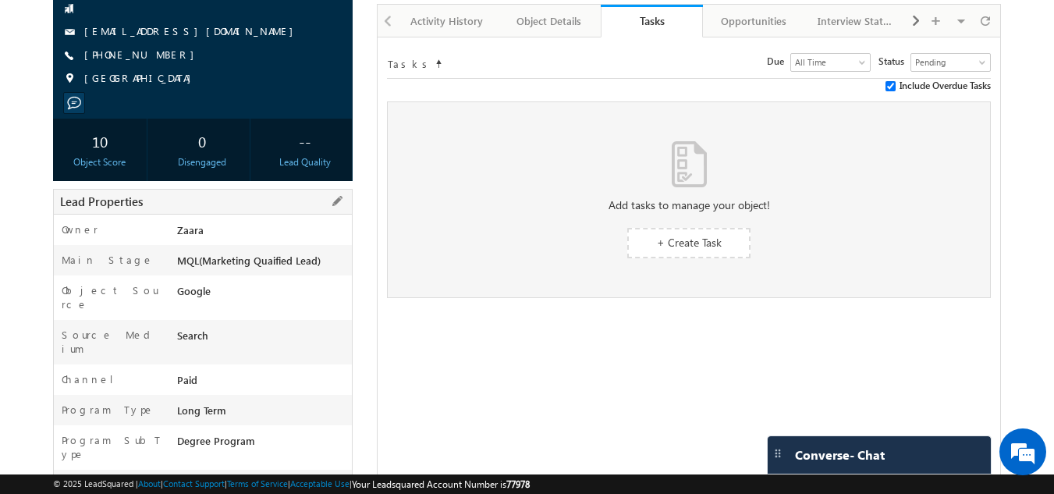
scroll to position [0, 0]
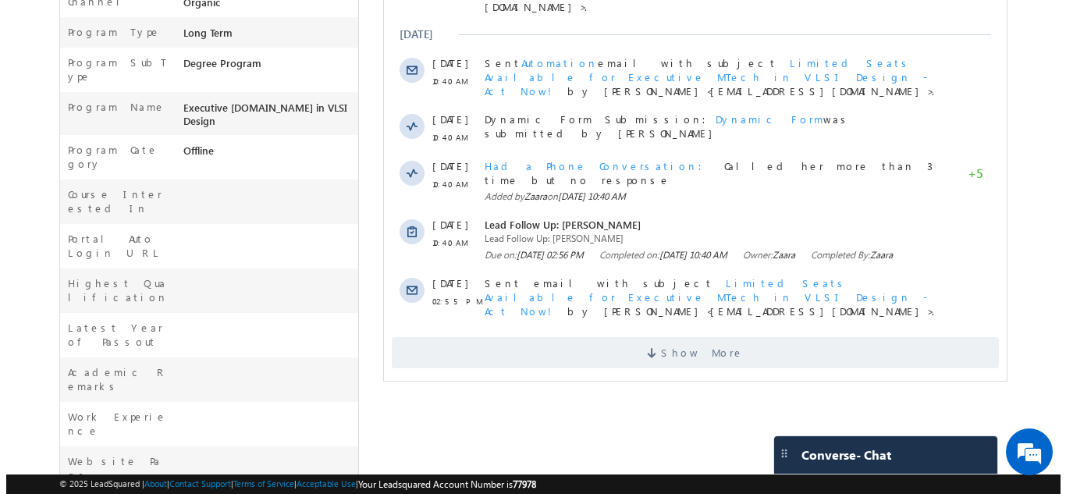
scroll to position [73, 0]
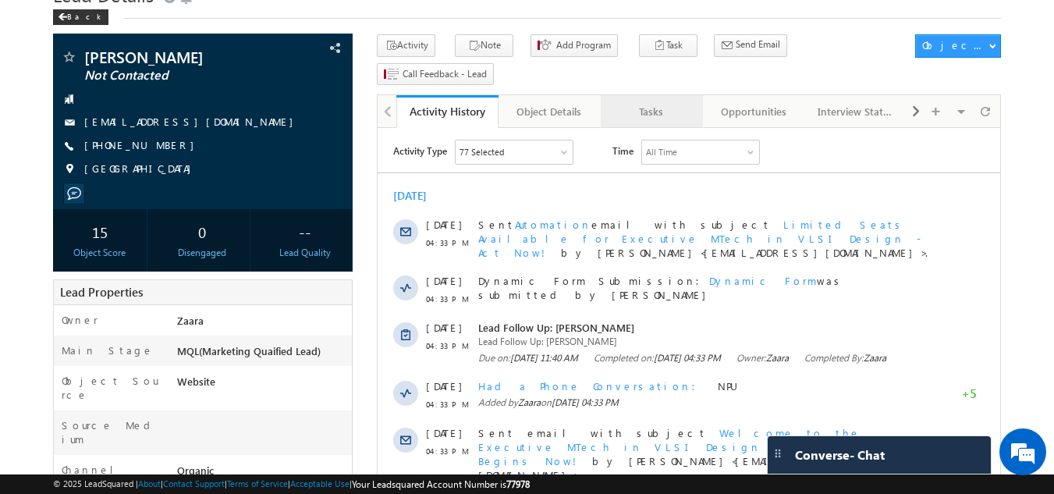
click at [659, 102] on div "Tasks" at bounding box center [651, 111] width 76 height 19
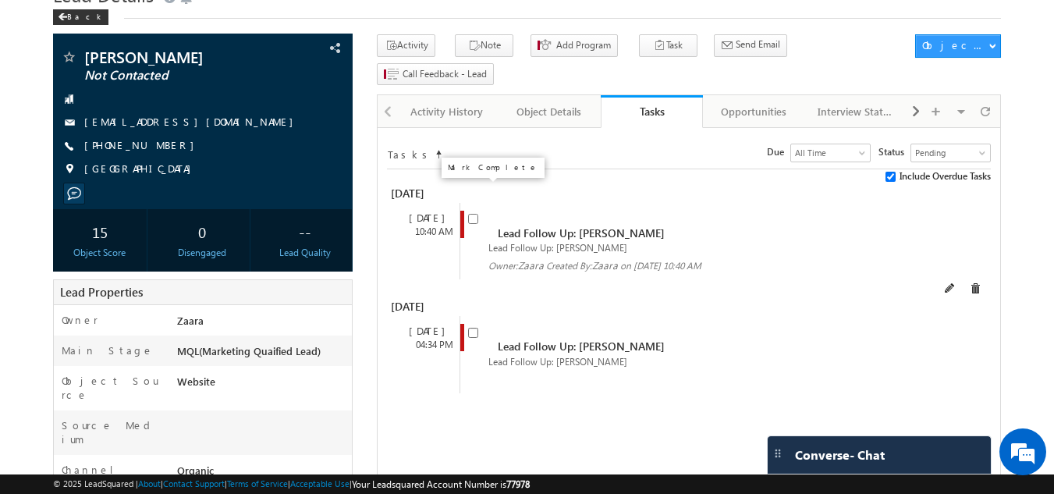
click at [476, 214] on input "checkbox" at bounding box center [473, 219] width 10 height 10
checkbox input "false"
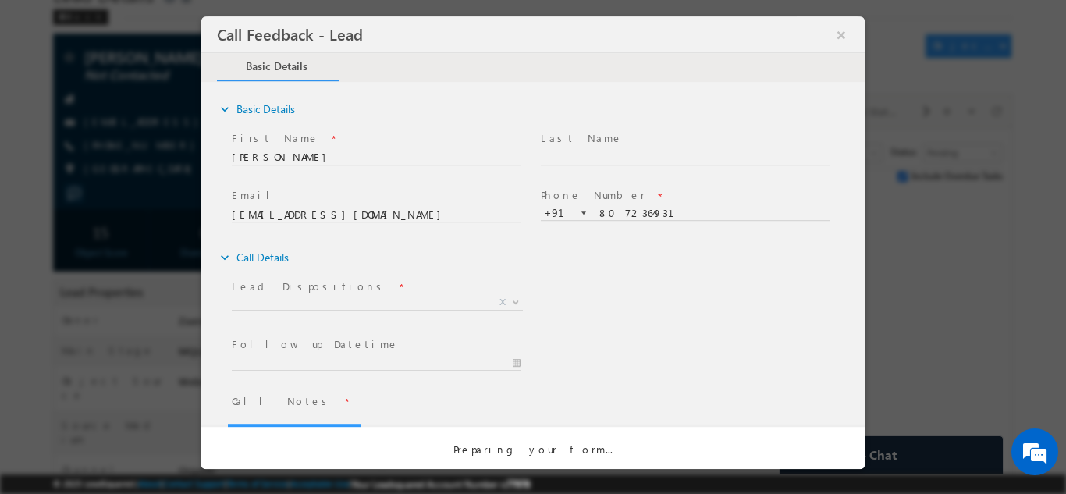
scroll to position [0, 0]
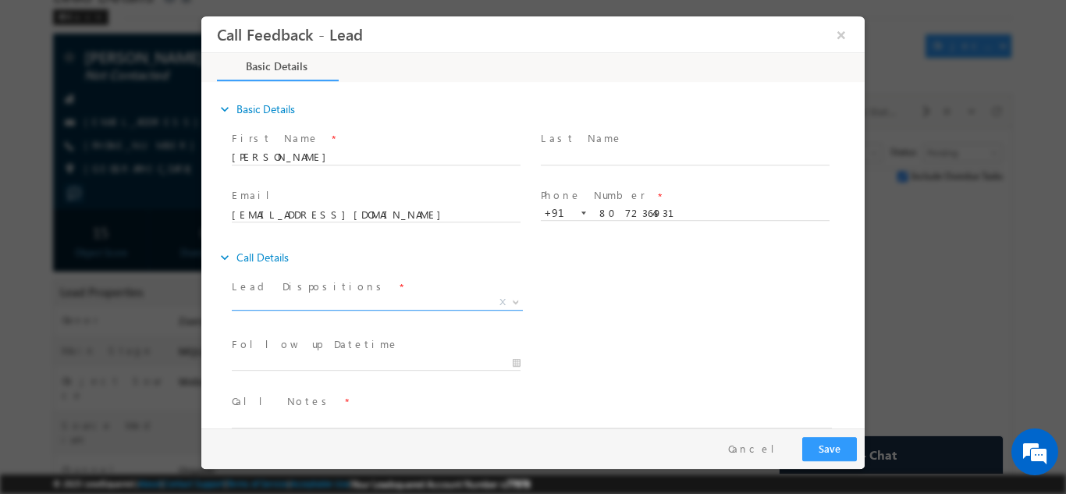
click at [266, 303] on span "X" at bounding box center [377, 302] width 291 height 16
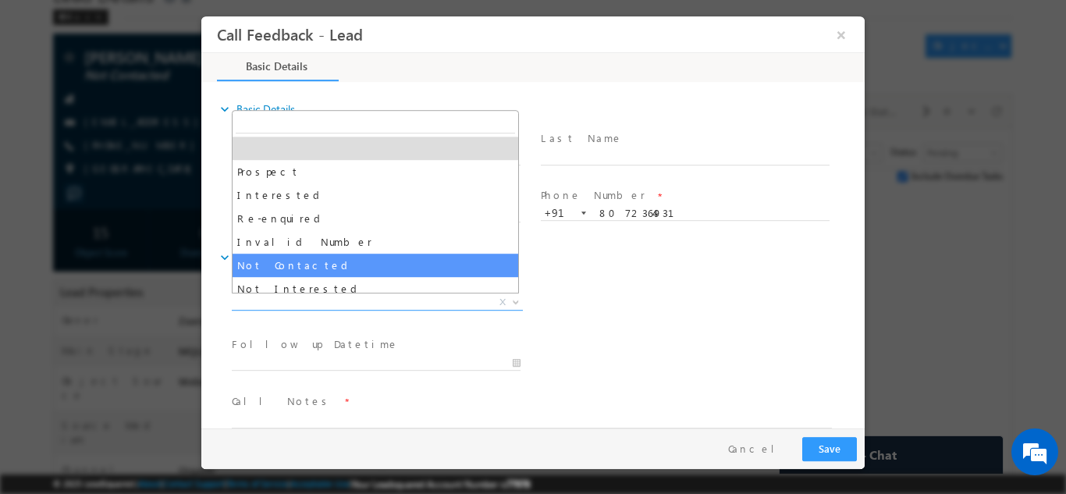
select select "Not Contacted"
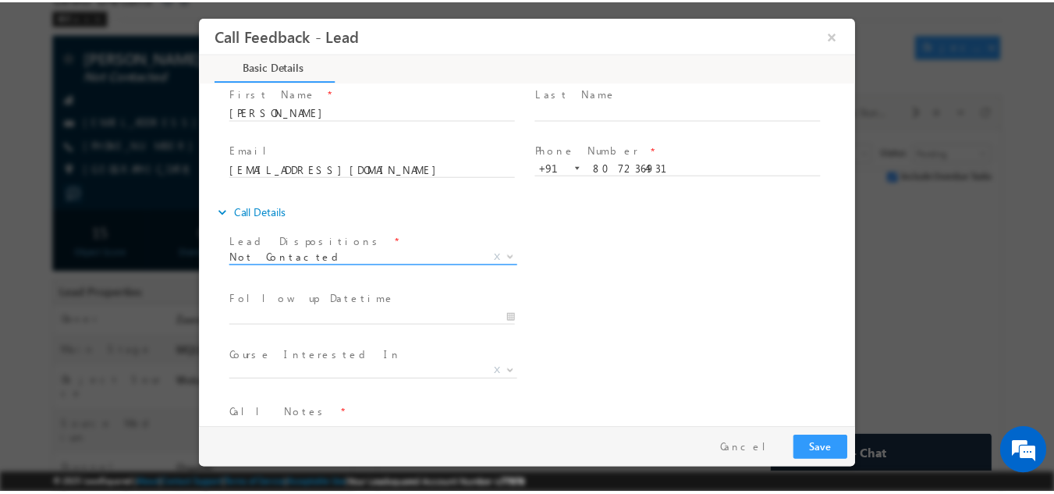
scroll to position [83, 0]
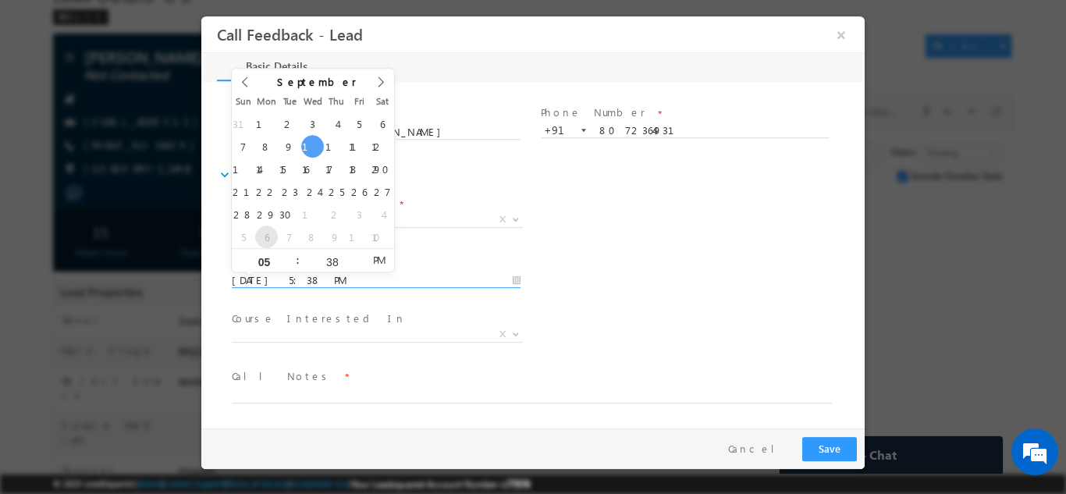
drag, startPoint x: 272, startPoint y: 279, endPoint x: 263, endPoint y: 246, distance: 34.8
click at [272, 280] on input "[DATE] 5:38 PM" at bounding box center [376, 280] width 289 height 16
type input "[DATE] 5:38 PM"
click at [583, 286] on div "Follow up Datetime * [DATE] 5:38 PM Program Type * Long Term Short Term X" at bounding box center [547, 279] width 636 height 58
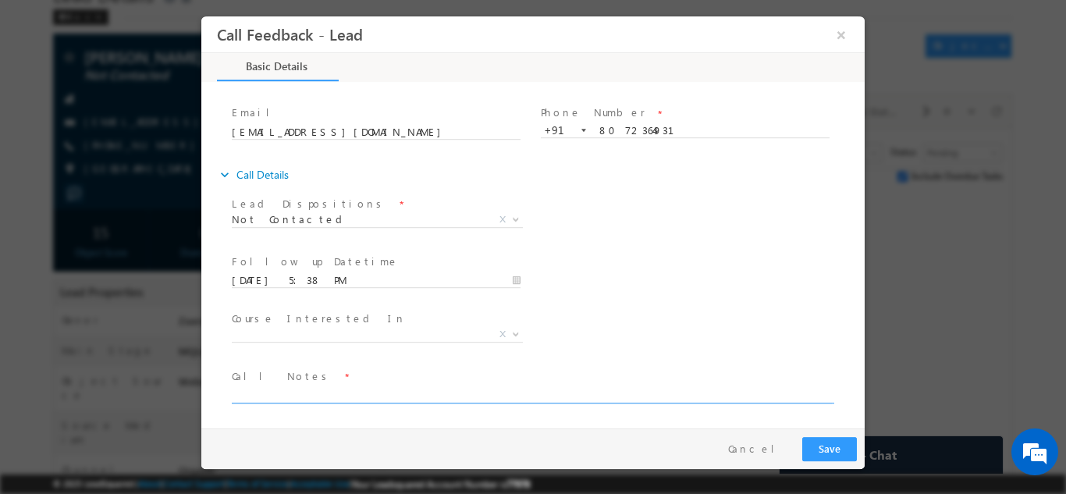
click at [363, 387] on textarea at bounding box center [532, 394] width 600 height 18
type textarea "NPU"
click at [837, 456] on button "Save" at bounding box center [829, 448] width 55 height 24
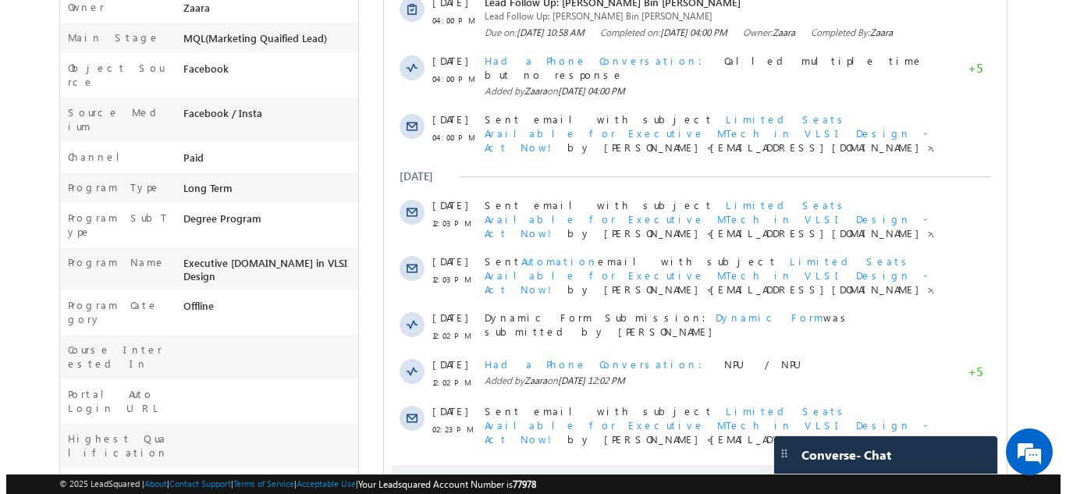
scroll to position [85, 0]
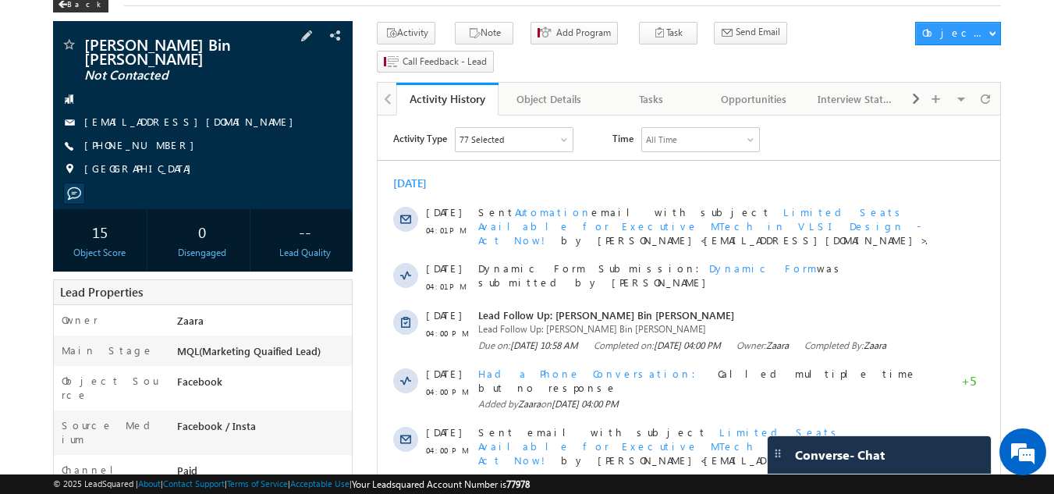
click at [160, 147] on div "[PHONE_NUMBER]" at bounding box center [203, 146] width 285 height 16
copy div "[PHONE_NUMBER]"
click at [672, 83] on link "Tasks" at bounding box center [652, 99] width 102 height 33
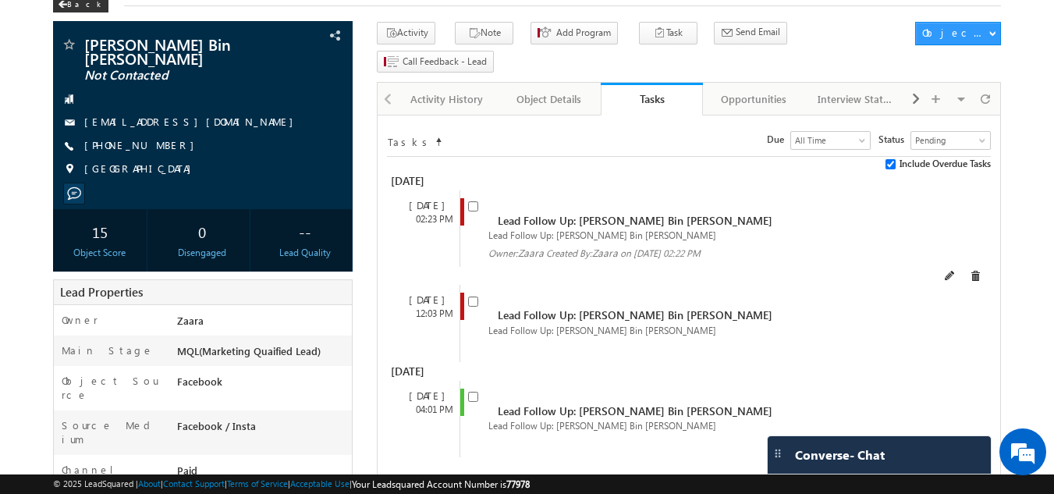
click at [481, 198] on span at bounding box center [476, 212] width 17 height 29
click at [471, 201] on input "checkbox" at bounding box center [473, 206] width 10 height 10
checkbox input "false"
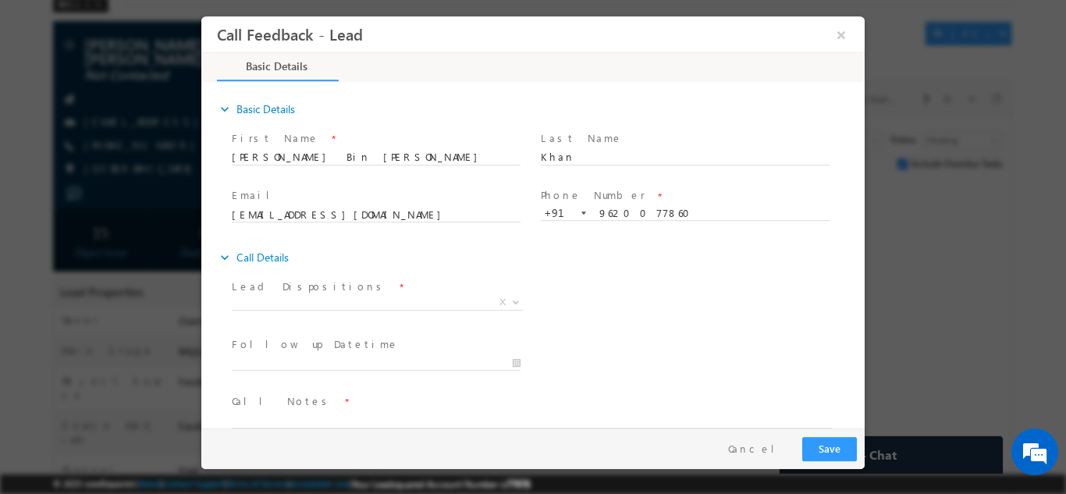
scroll to position [0, 0]
click at [311, 297] on span "X" at bounding box center [377, 302] width 291 height 16
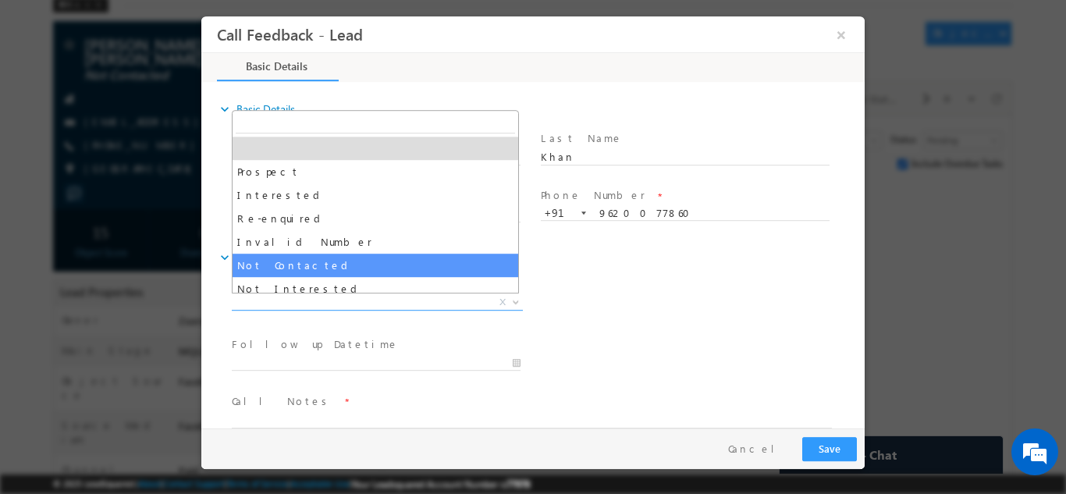
select select "Not Contacted"
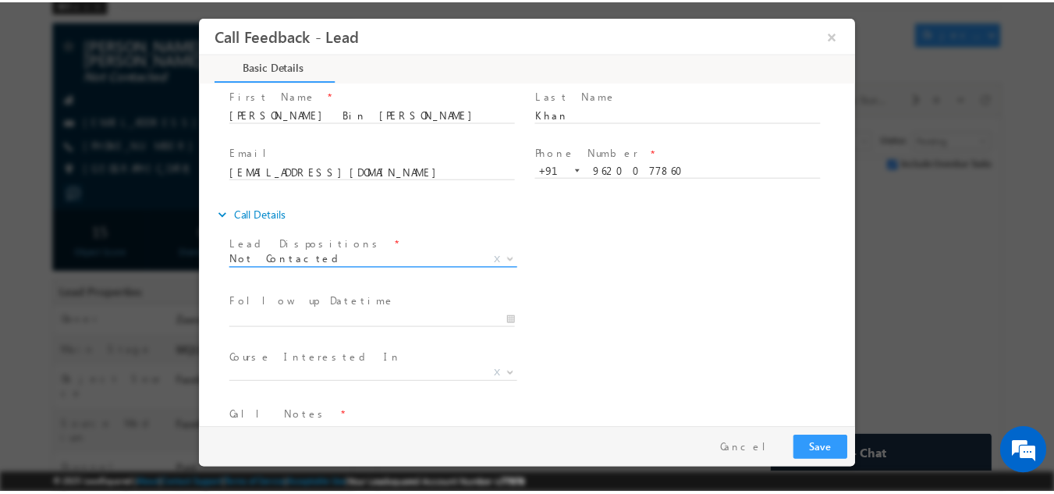
scroll to position [83, 0]
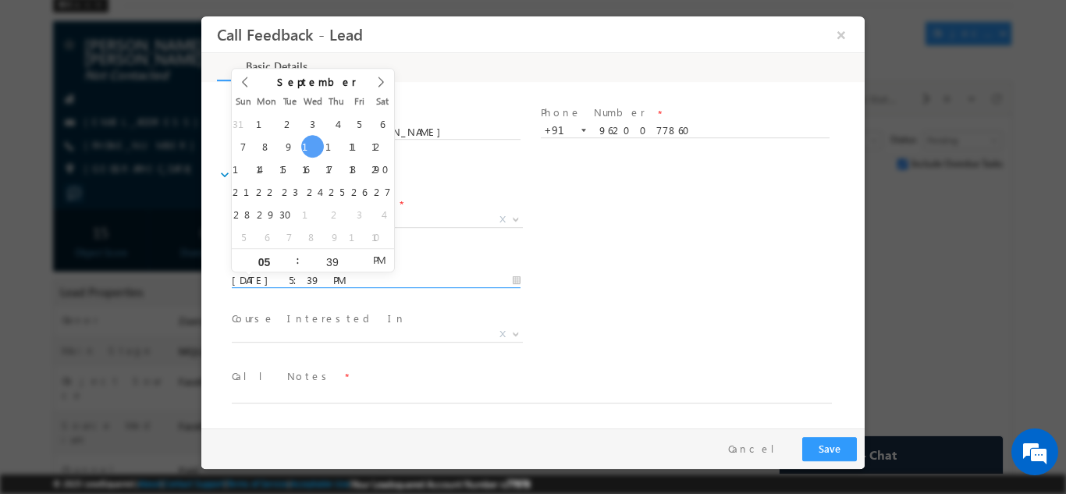
click at [318, 275] on input "10/09/2025 5:39 PM" at bounding box center [376, 280] width 289 height 16
type input "16/09/2025 5:39 PM"
click at [580, 257] on div "Follow up Datetime * 16/09/2025 5:39 PM Program Type * Long Term Short Term X" at bounding box center [547, 279] width 636 height 58
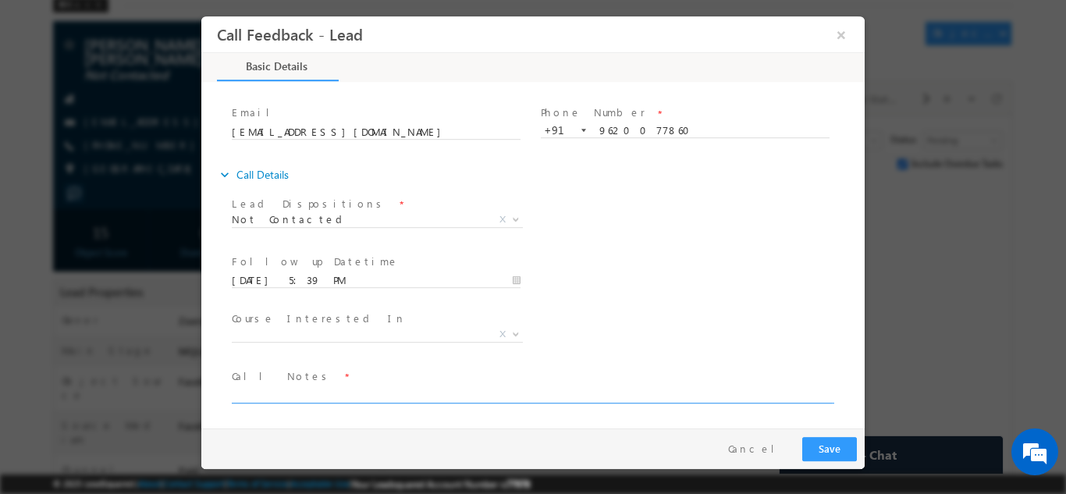
click at [291, 392] on textarea at bounding box center [532, 394] width 600 height 18
type textarea "NPU"
click at [808, 447] on button "Save" at bounding box center [829, 448] width 55 height 24
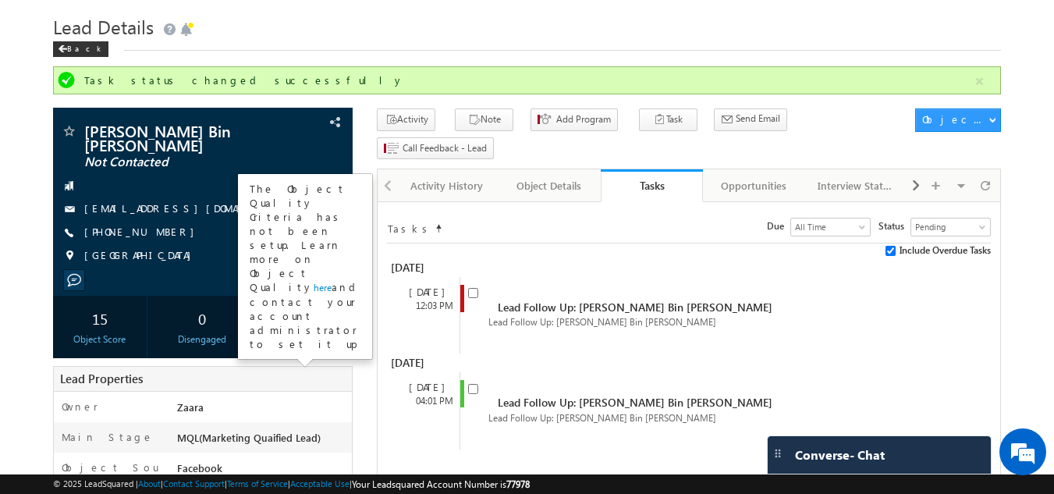
scroll to position [0, 0]
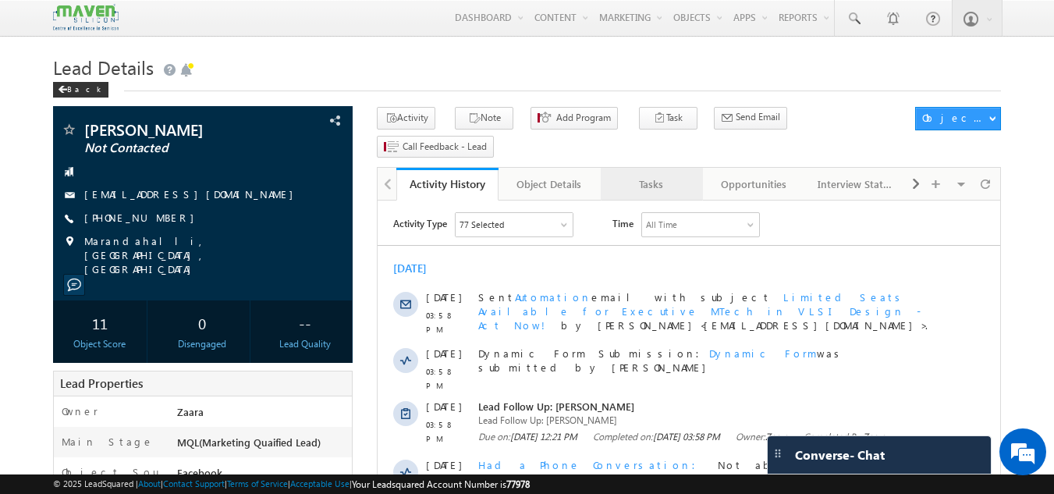
click at [672, 175] on div "Tasks" at bounding box center [651, 184] width 76 height 19
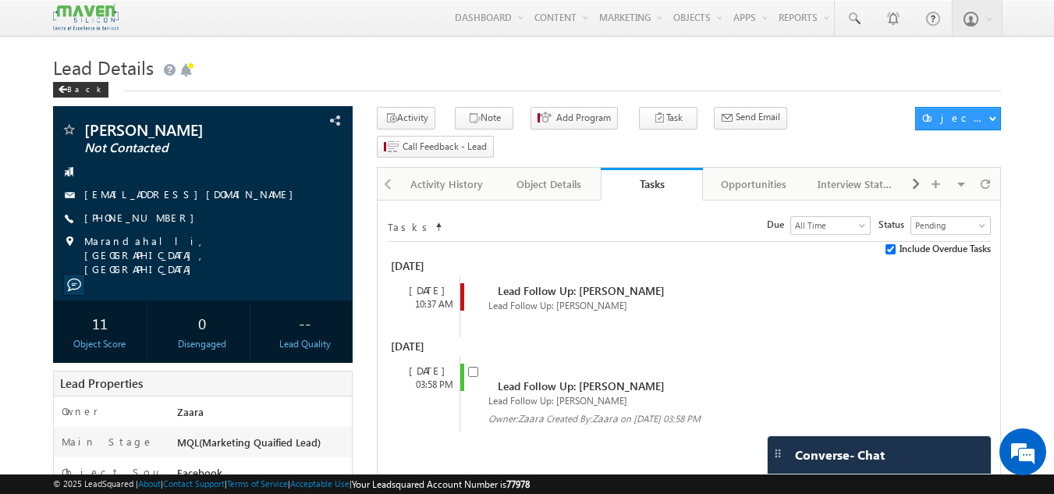
click at [473, 364] on span at bounding box center [476, 378] width 17 height 29
click at [473, 367] on input "checkbox" at bounding box center [473, 372] width 10 height 10
checkbox input "false"
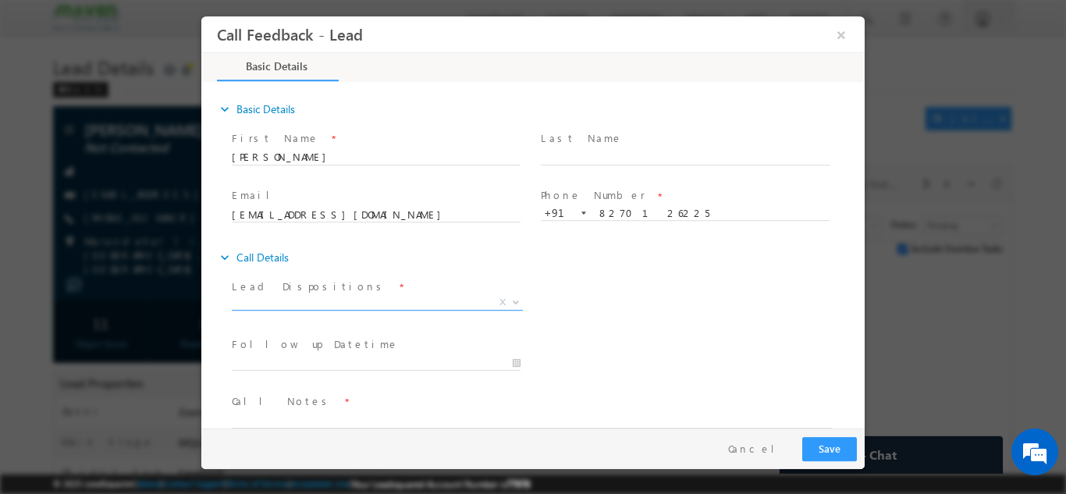
click at [296, 303] on span "X" at bounding box center [377, 302] width 291 height 16
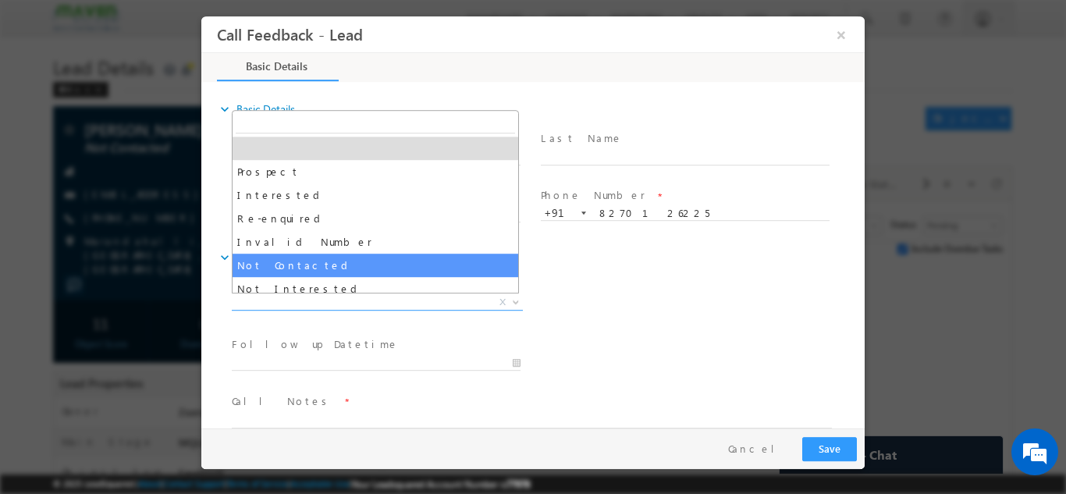
select select "Not Contacted"
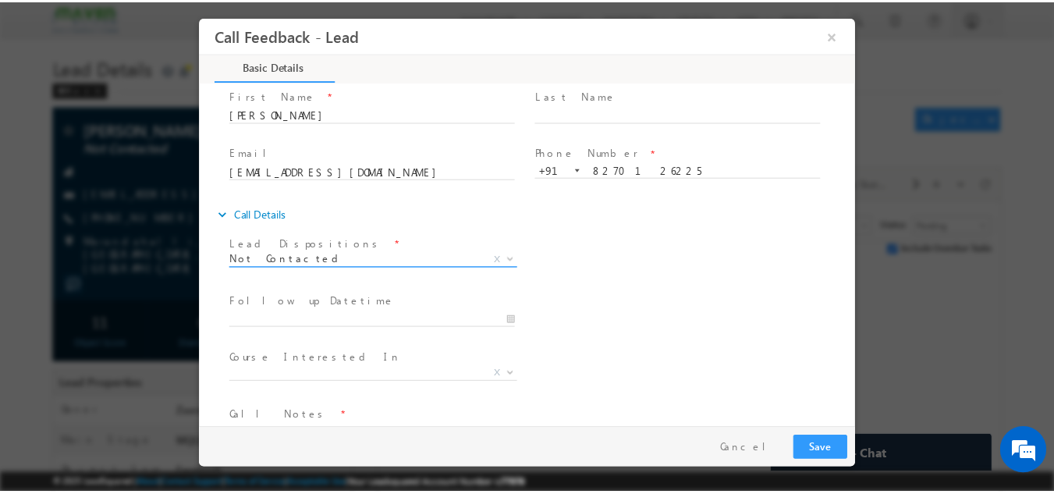
scroll to position [83, 0]
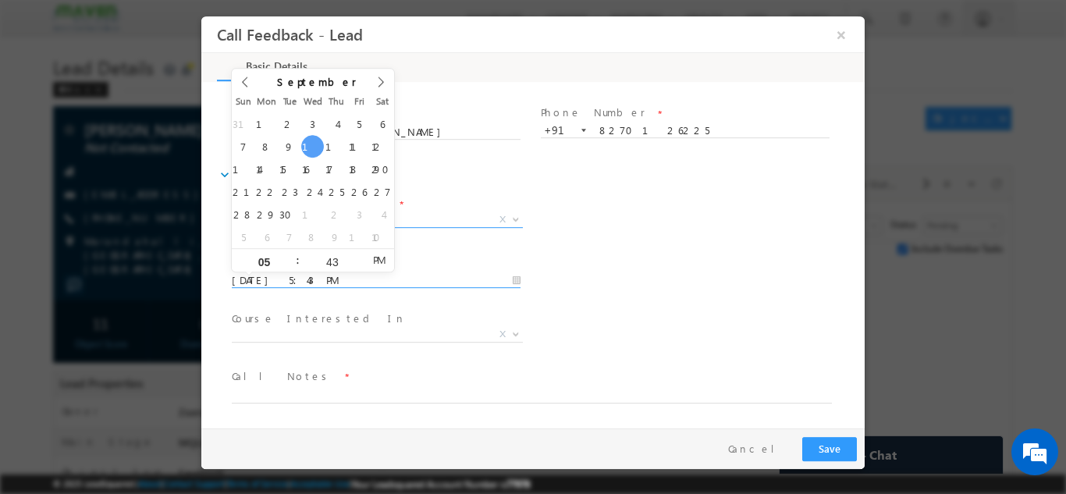
click at [307, 273] on input "10/09/2025 5:43 PM" at bounding box center [376, 280] width 289 height 16
type input "12/09/2025 5:43 PM"
click at [292, 383] on span "Call Notes *" at bounding box center [523, 375] width 583 height 17
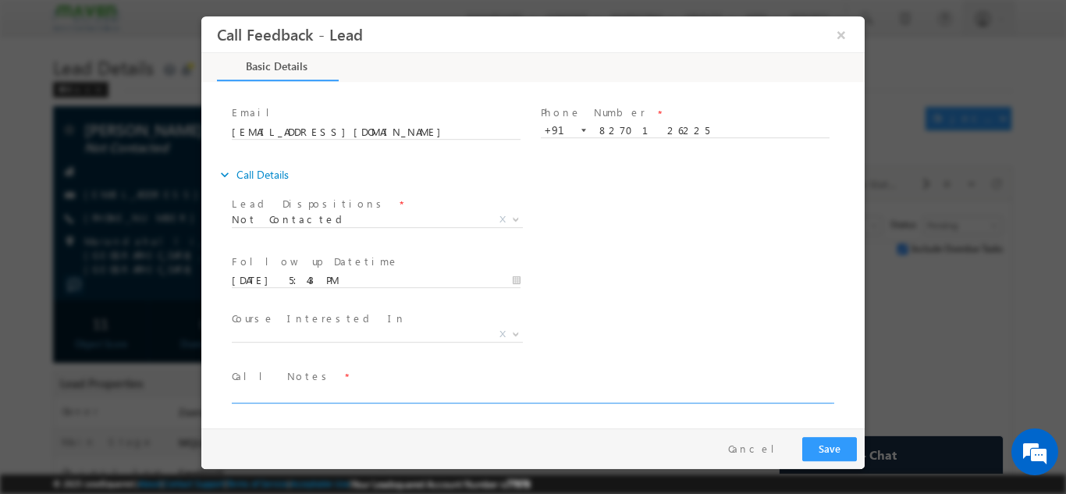
click at [292, 390] on textarea at bounding box center [532, 394] width 600 height 18
type textarea "Incoming to this number is unavailable"
click at [850, 447] on button "Save" at bounding box center [829, 448] width 55 height 24
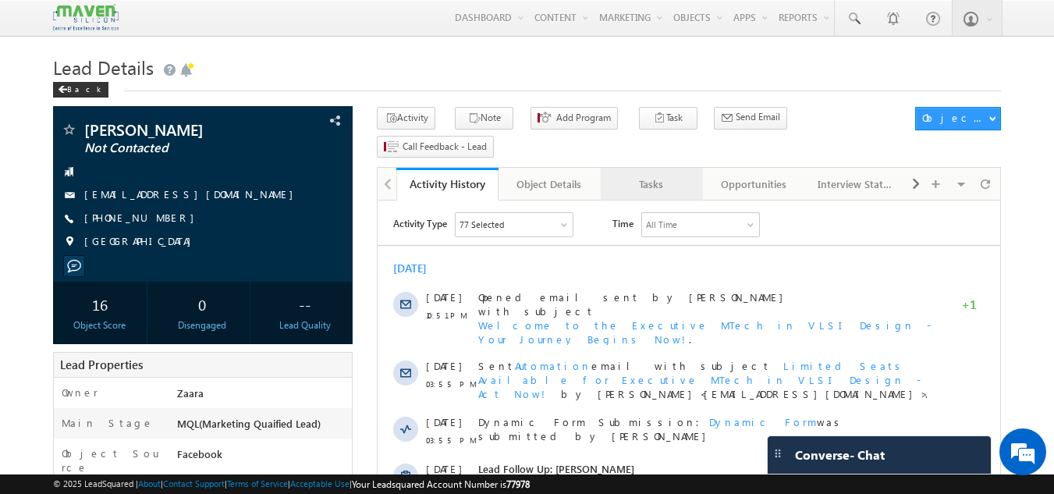
click at [654, 175] on div "Tasks" at bounding box center [651, 184] width 76 height 19
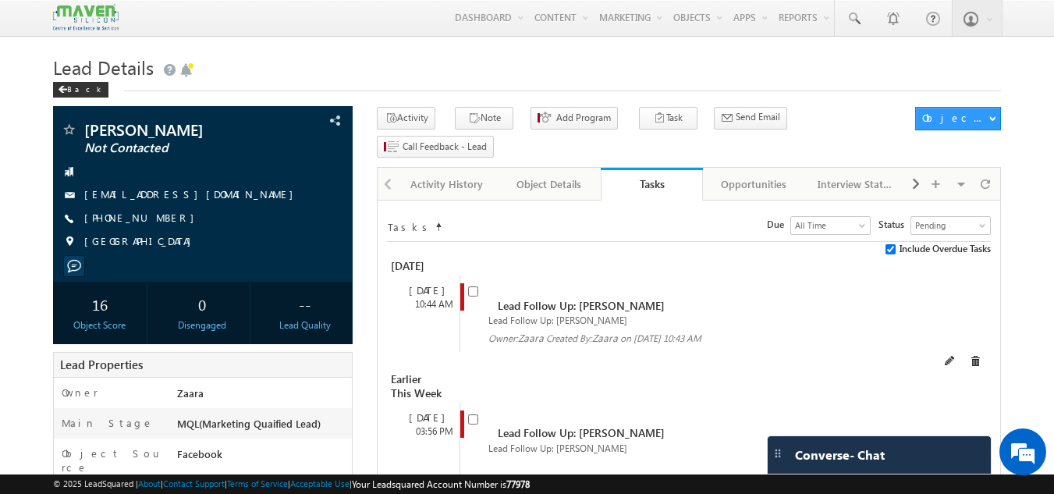
click at [477, 283] on span at bounding box center [476, 297] width 17 height 29
click at [476, 286] on input "checkbox" at bounding box center [473, 291] width 10 height 10
checkbox input "false"
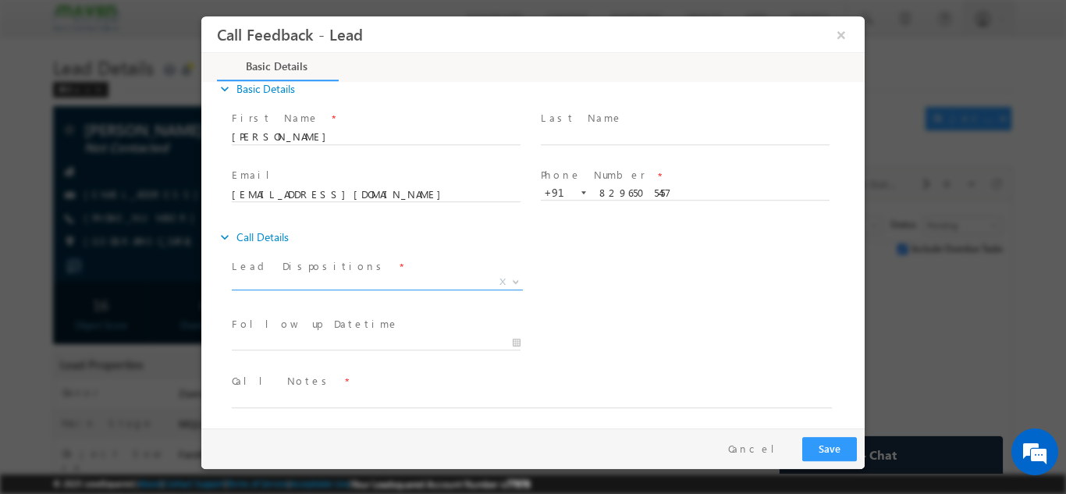
scroll to position [25, 0]
type input "[DATE] 5:44 PM"
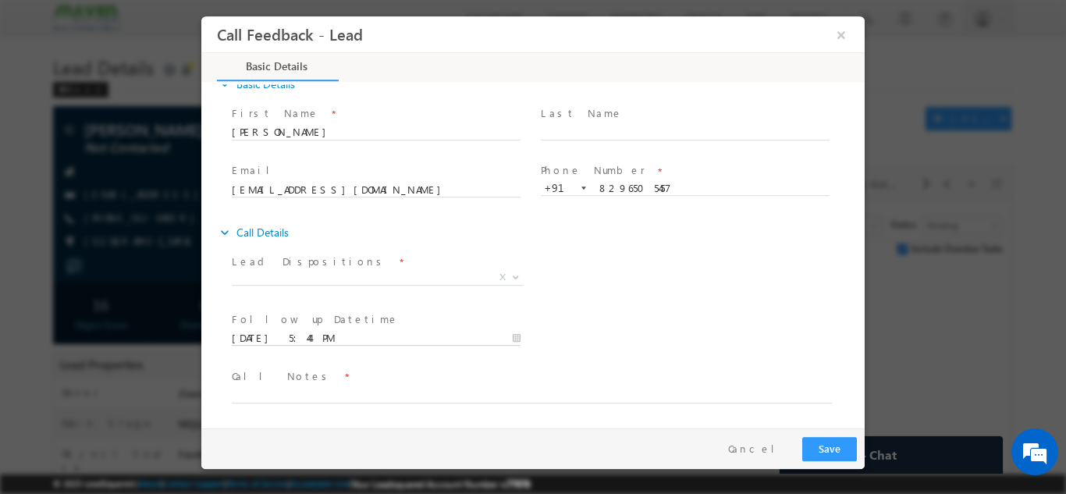
click at [301, 342] on input "[DATE] 5:44 PM" at bounding box center [376, 338] width 289 height 16
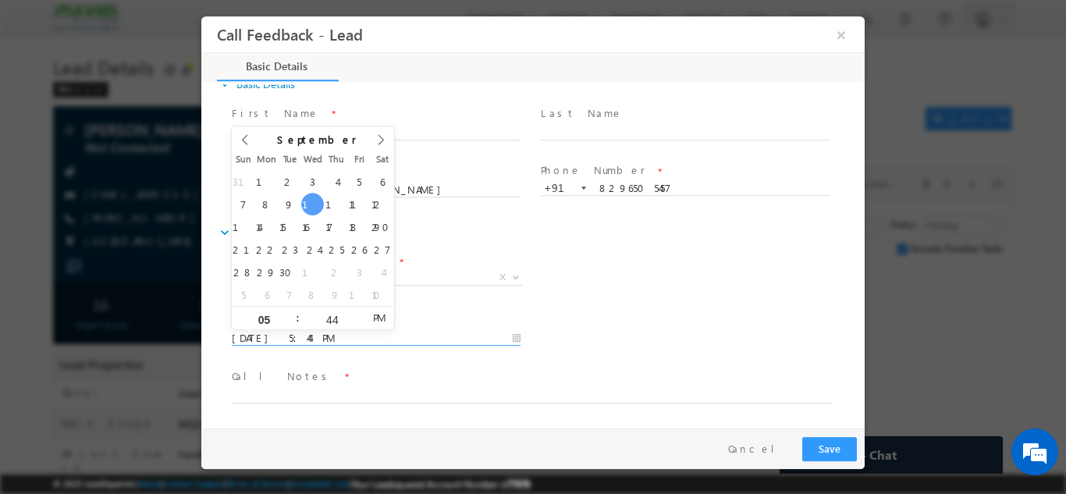
click at [601, 292] on div "Lead Dispositions * Prospect Interested Re-enquired Invalid Number Not Contacte…" at bounding box center [547, 279] width 636 height 58
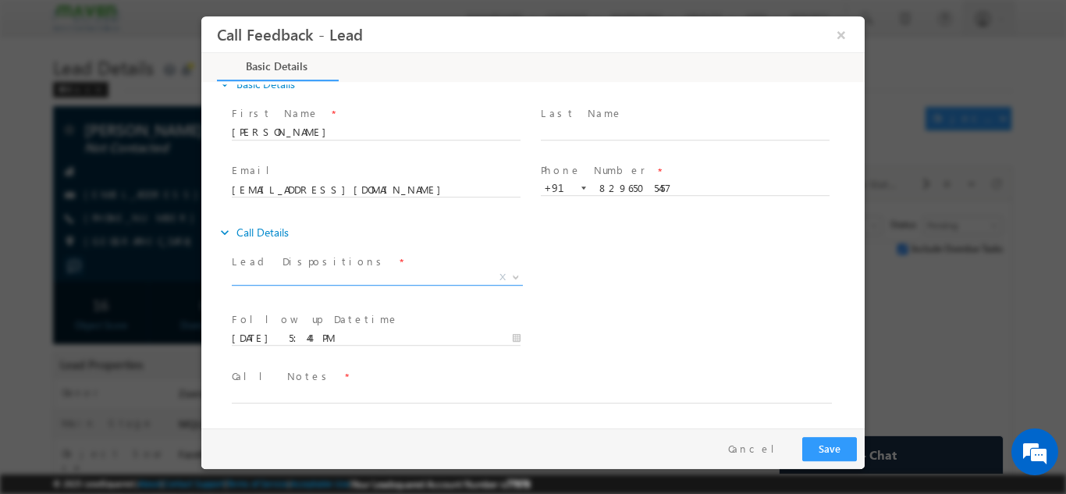
click at [270, 277] on span "X" at bounding box center [377, 277] width 291 height 16
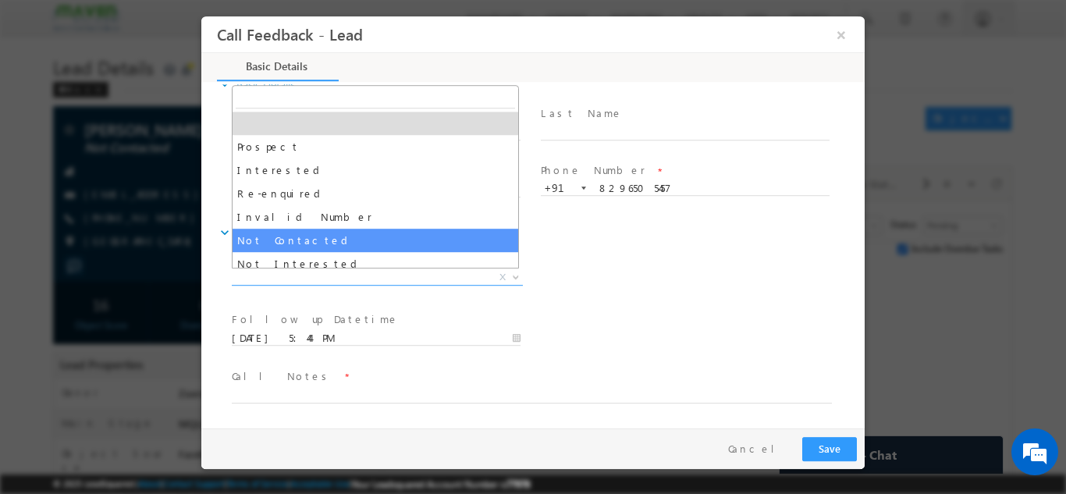
select select "Not Contacted"
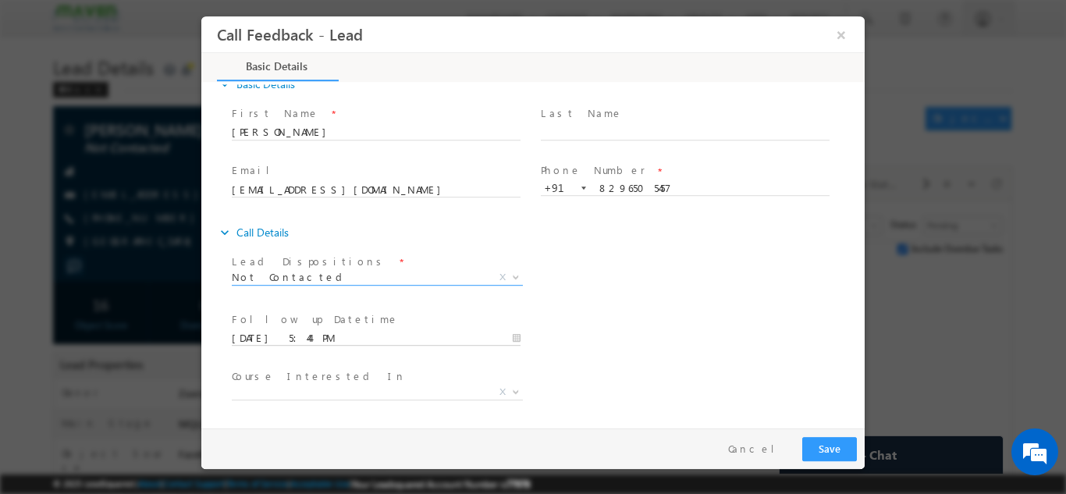
click at [286, 338] on input "[DATE] 5:44 PM" at bounding box center [376, 338] width 289 height 16
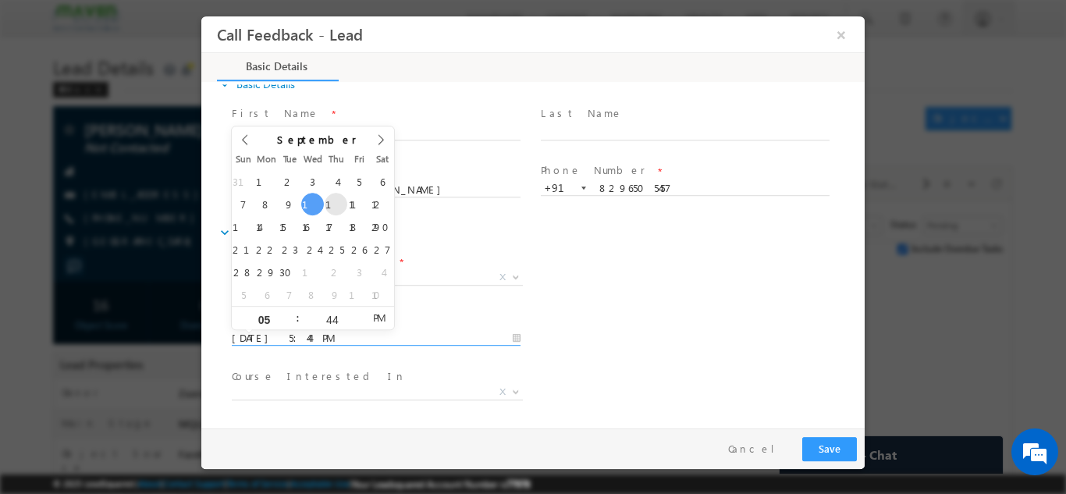
type input "[DATE] 5:44 PM"
click at [666, 313] on div "Follow up Datetime * [DATE] 5:44 PM Program Type * Long Term Short Term X" at bounding box center [547, 336] width 636 height 58
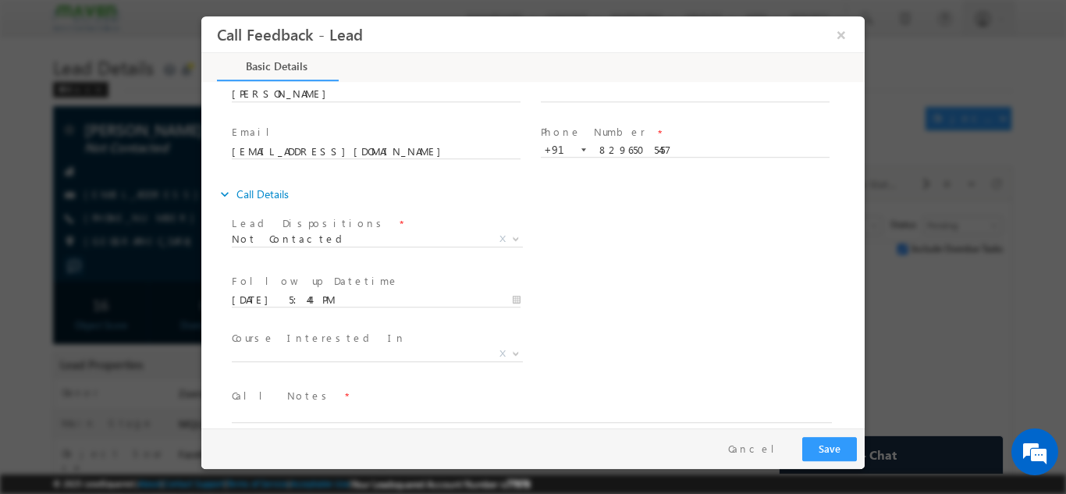
scroll to position [83, 0]
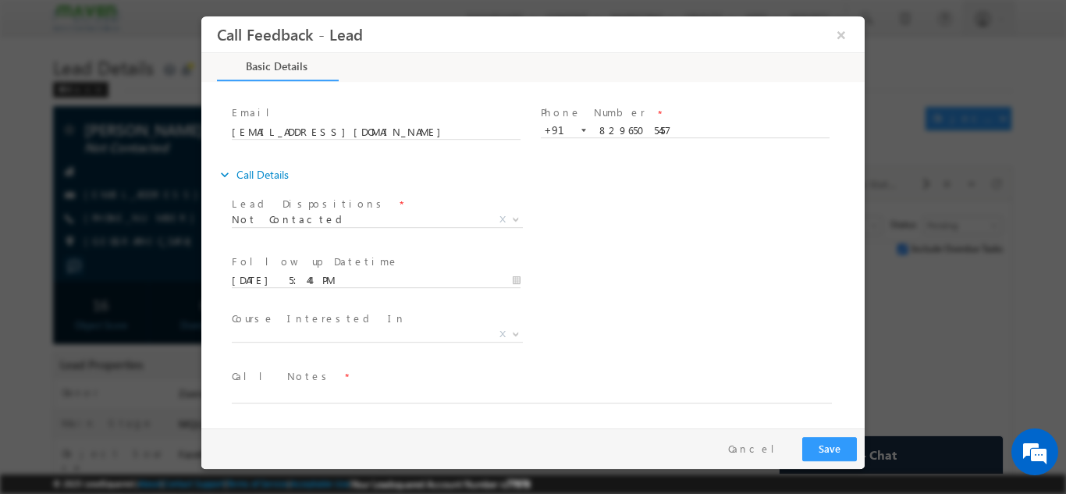
click at [300, 403] on span at bounding box center [523, 410] width 583 height 17
click at [301, 400] on textarea at bounding box center [532, 394] width 600 height 18
type textarea "NPU"
click at [818, 453] on button "Save" at bounding box center [829, 448] width 55 height 24
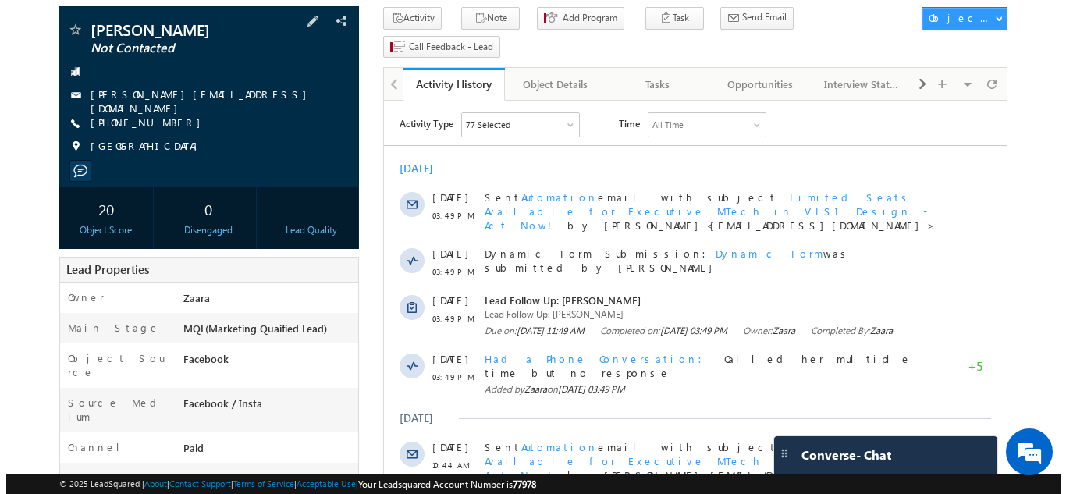
scroll to position [73, 0]
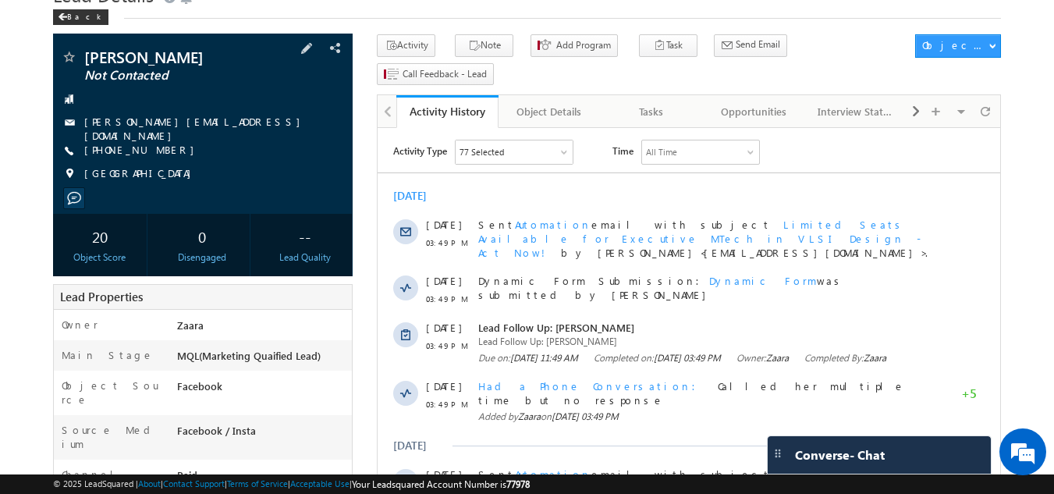
click at [162, 146] on div "[PHONE_NUMBER]" at bounding box center [203, 151] width 285 height 16
click at [159, 149] on div "[PHONE_NUMBER]" at bounding box center [203, 151] width 285 height 16
copy div "[PHONE_NUMBER]"
click at [665, 102] on div "Tasks" at bounding box center [651, 111] width 76 height 19
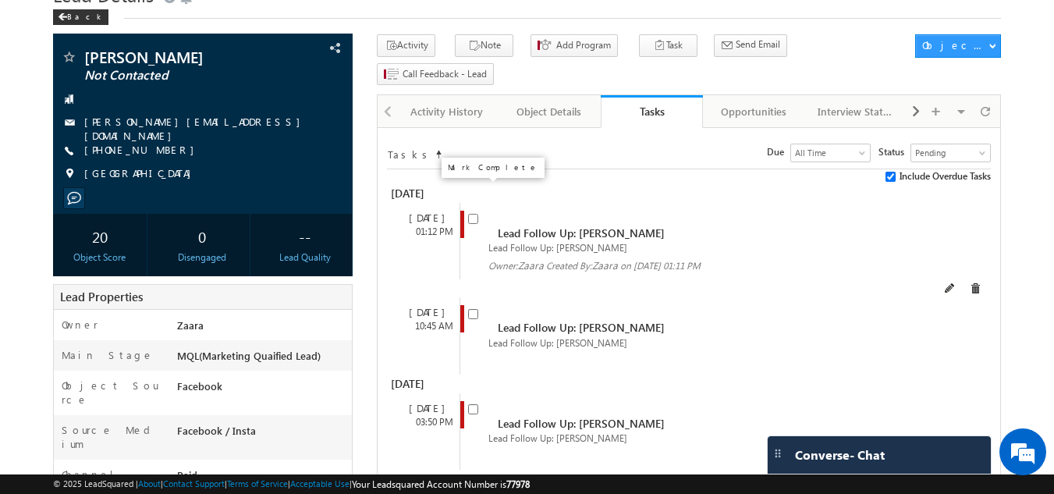
click at [470, 214] on input "checkbox" at bounding box center [473, 219] width 10 height 10
checkbox input "false"
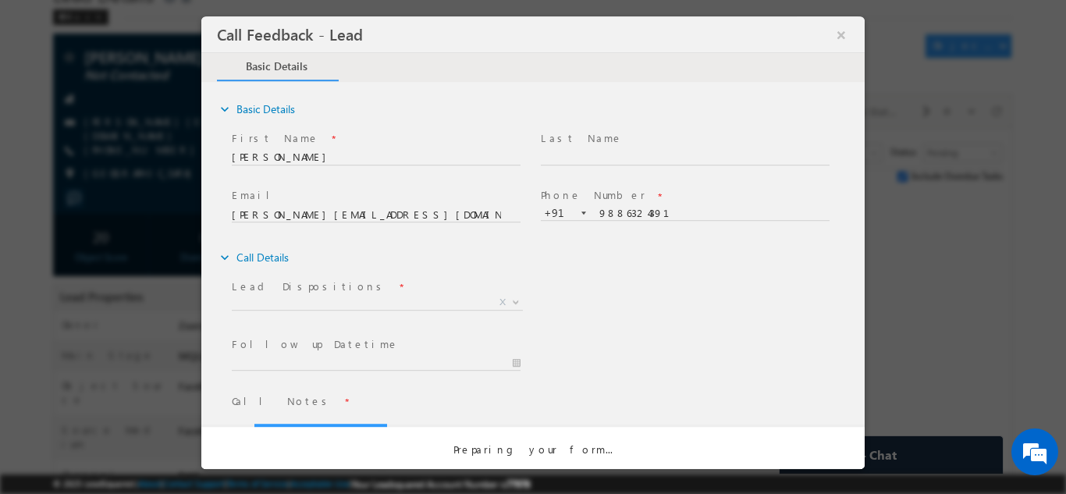
scroll to position [0, 0]
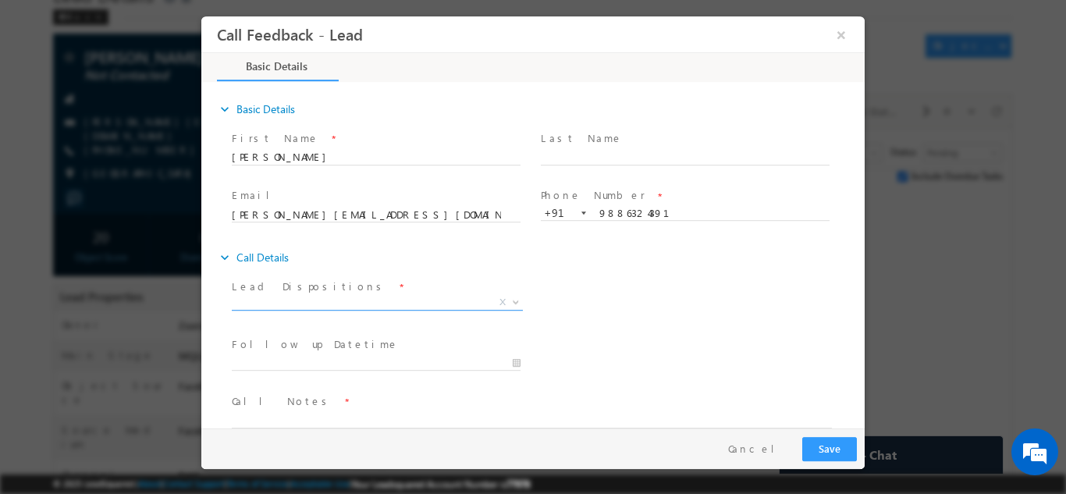
click at [242, 299] on span "X" at bounding box center [377, 302] width 291 height 16
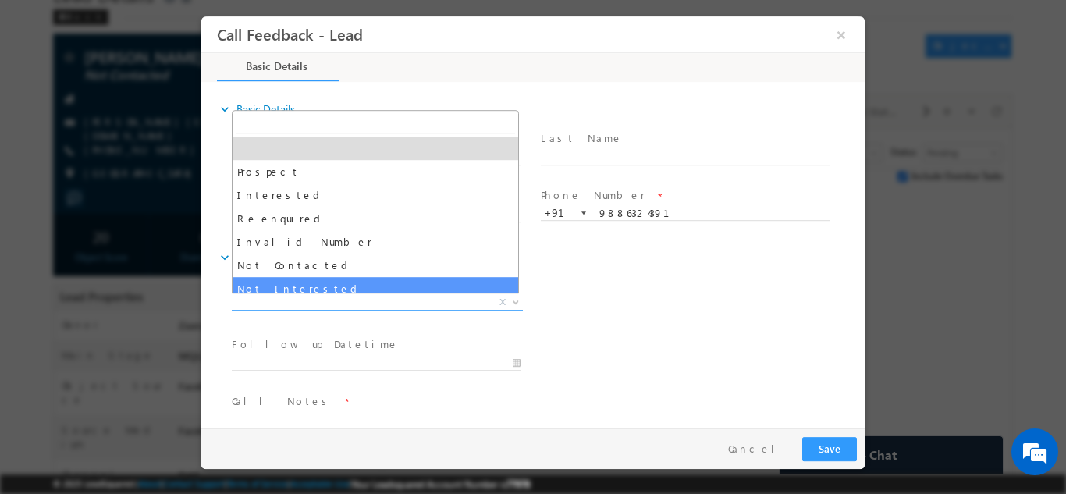
select select "Not Interested"
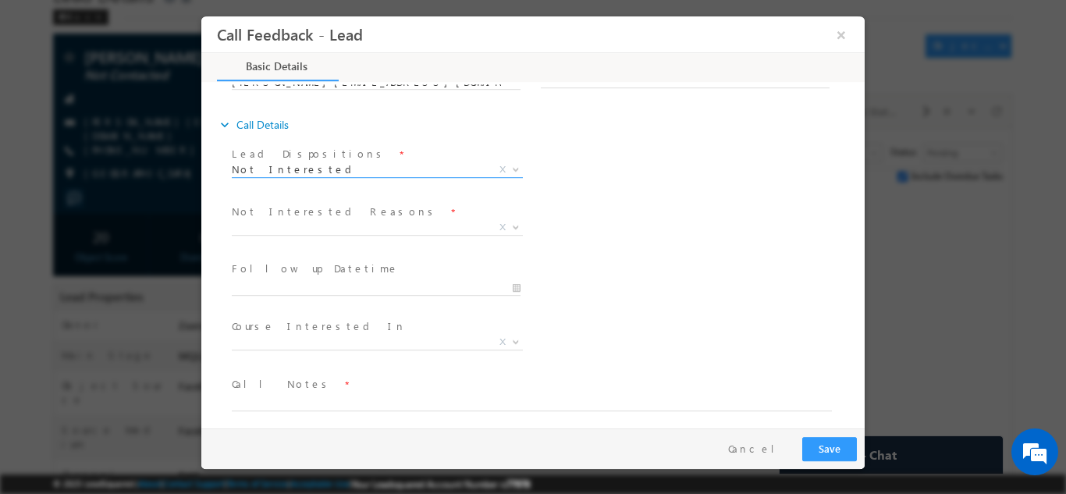
scroll to position [140, 0]
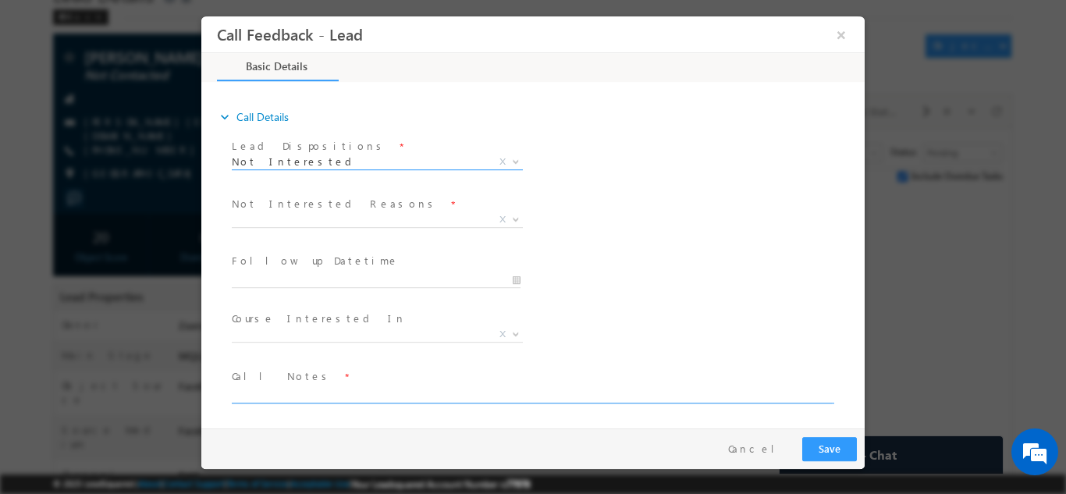
click at [293, 395] on textarea at bounding box center [532, 394] width 600 height 18
type textarea "Received the call and said its wrong number"
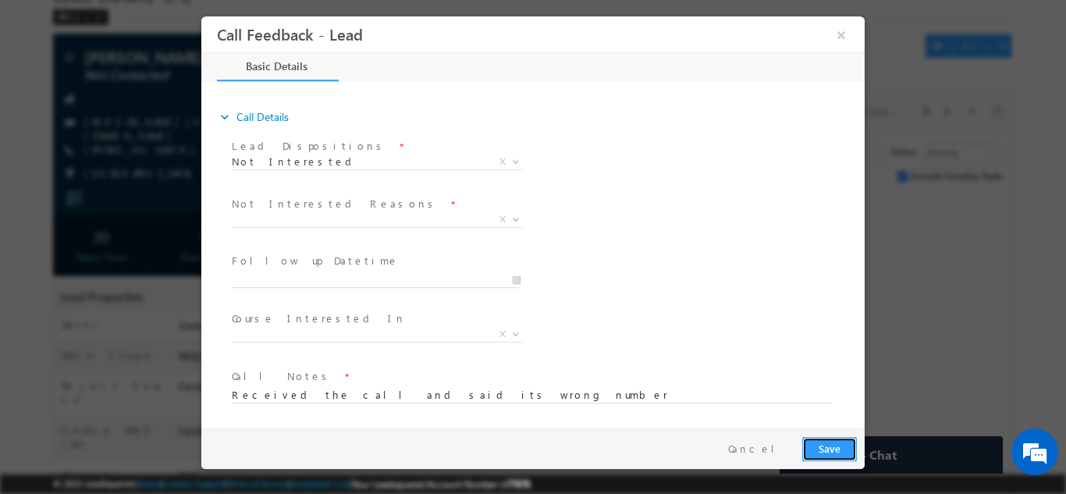
click at [834, 450] on button "Save" at bounding box center [829, 448] width 55 height 24
click at [305, 224] on span "X" at bounding box center [377, 219] width 291 height 16
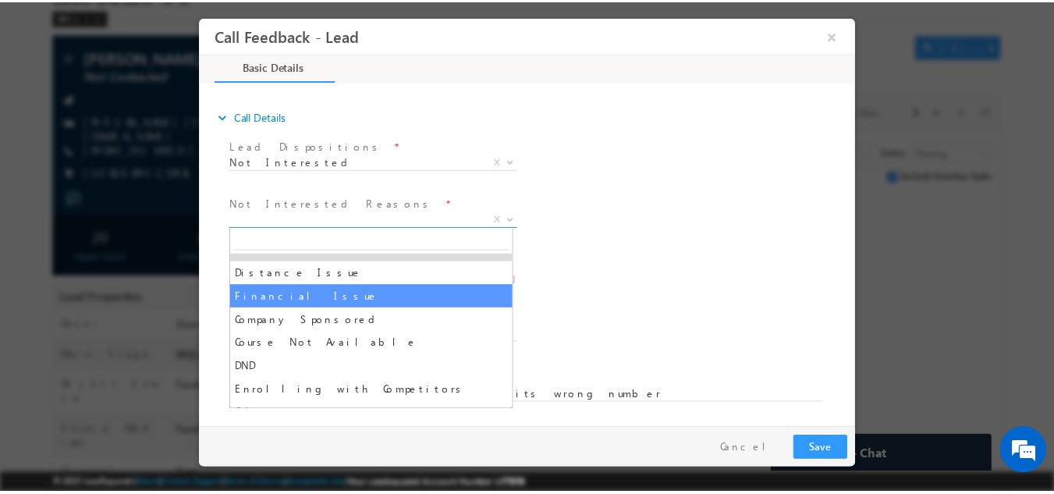
scroll to position [31, 0]
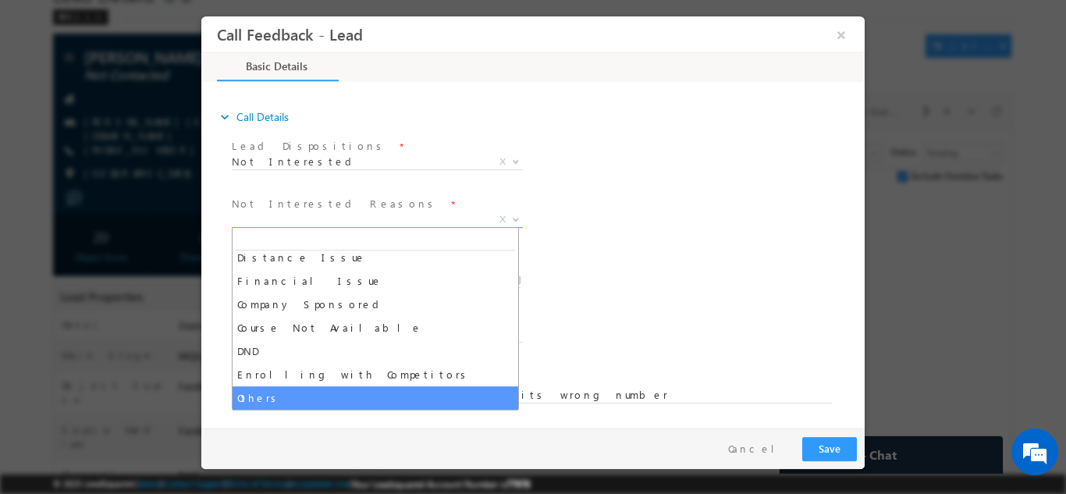
select select "Others"
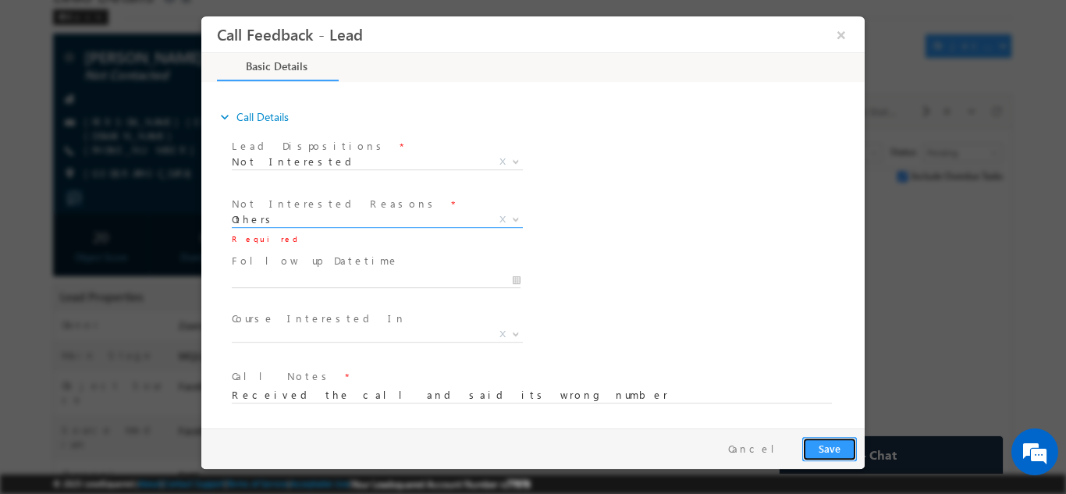
click at [832, 447] on button "Save" at bounding box center [829, 448] width 55 height 24
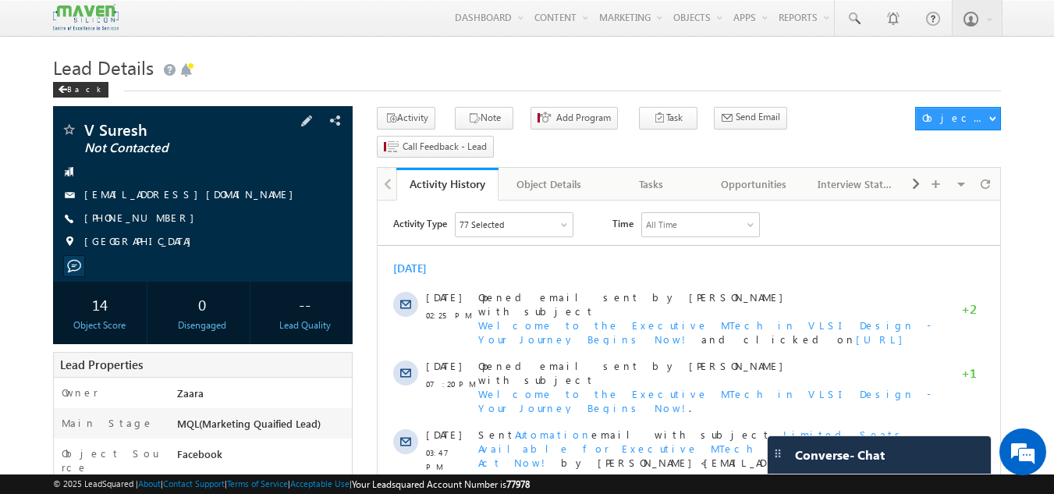
drag, startPoint x: 165, startPoint y: 211, endPoint x: 160, endPoint y: 218, distance: 8.3
click at [160, 218] on div "[PHONE_NUMBER]" at bounding box center [203, 219] width 285 height 16
copy div "[PHONE_NUMBER]"
click at [637, 175] on div "Tasks" at bounding box center [651, 184] width 76 height 19
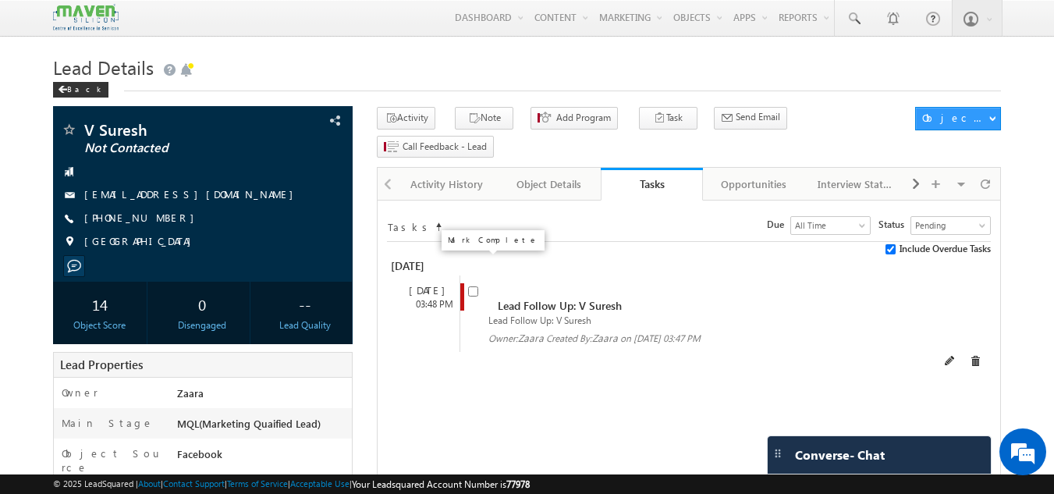
click at [474, 286] on input "checkbox" at bounding box center [473, 291] width 10 height 10
checkbox input "false"
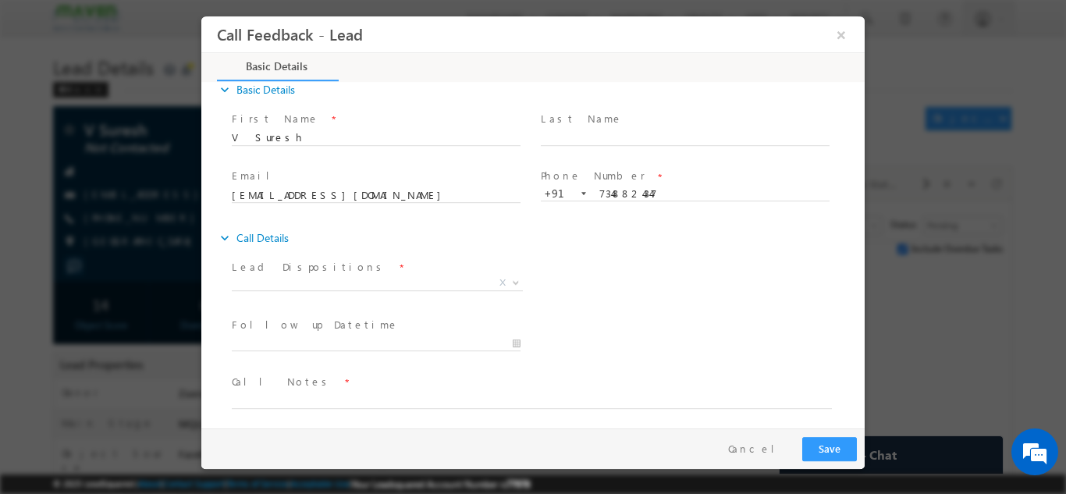
scroll to position [25, 0]
click at [293, 293] on span at bounding box center [376, 295] width 288 height 17
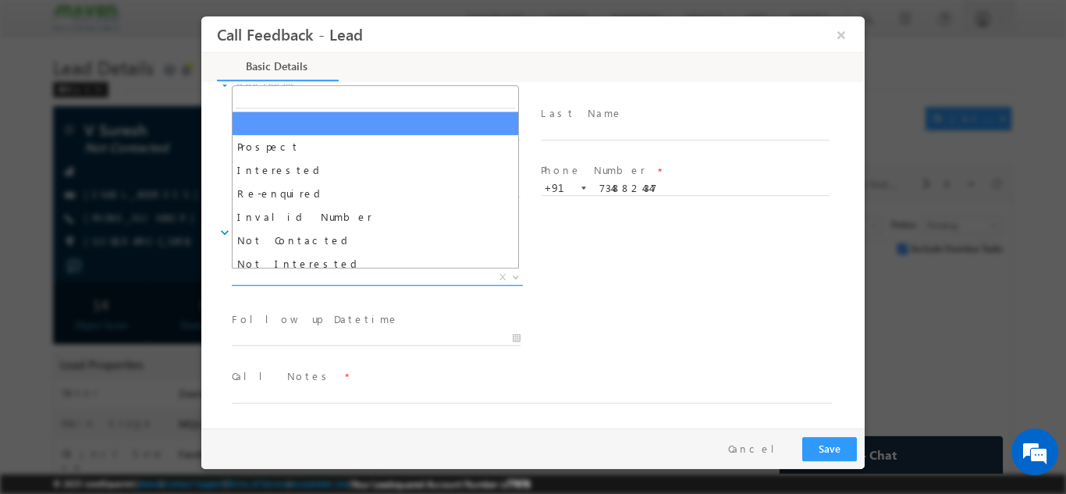
click at [293, 281] on span "X" at bounding box center [377, 277] width 291 height 16
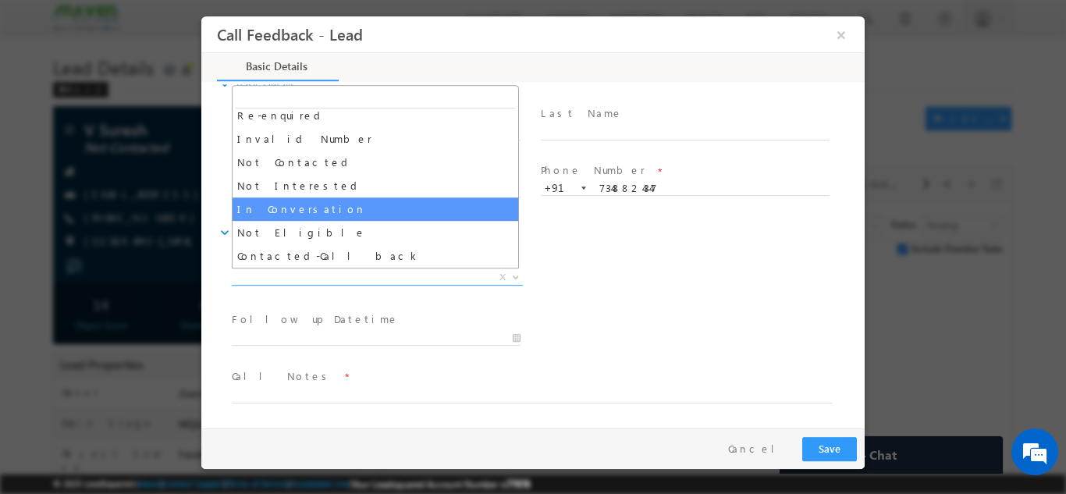
scroll to position [0, 0]
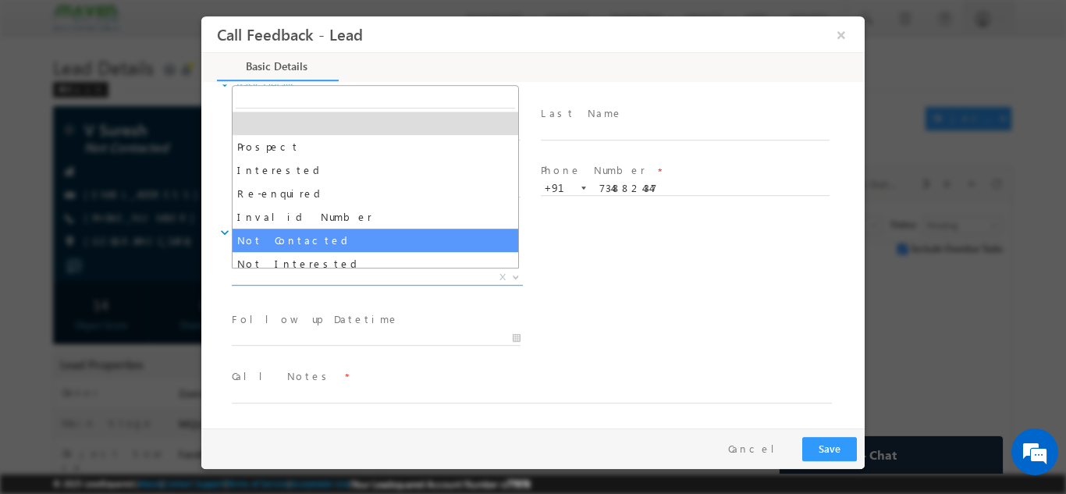
select select "Not Contacted"
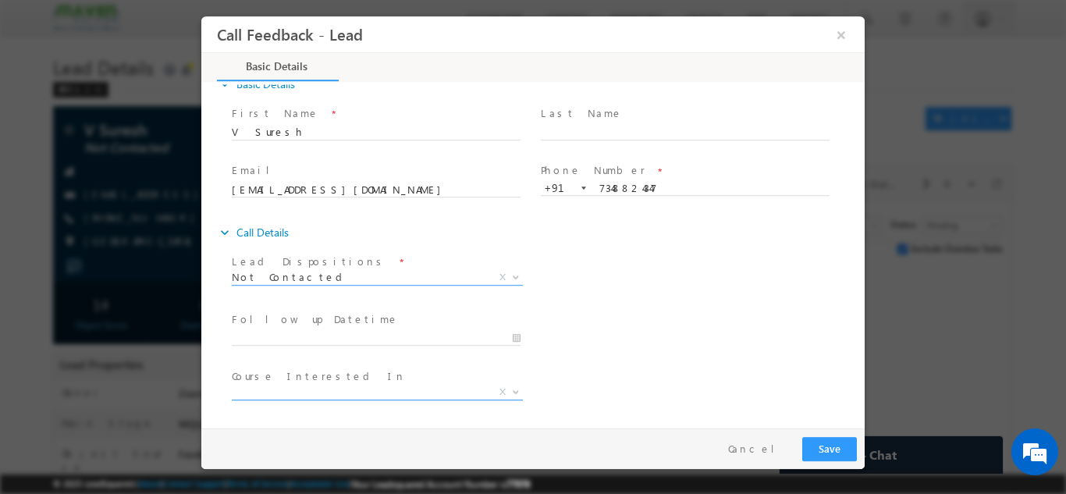
scroll to position [83, 0]
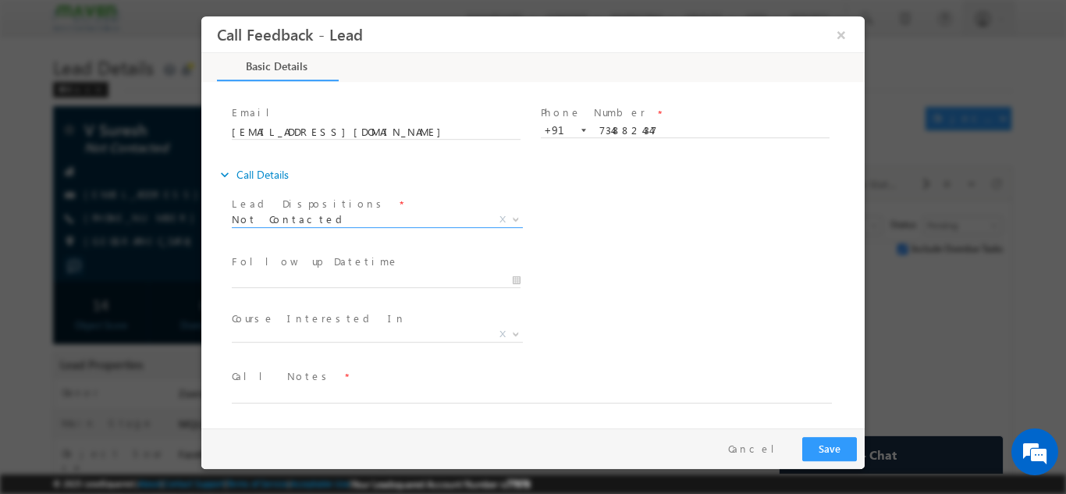
click at [304, 290] on span at bounding box center [376, 294] width 288 height 17
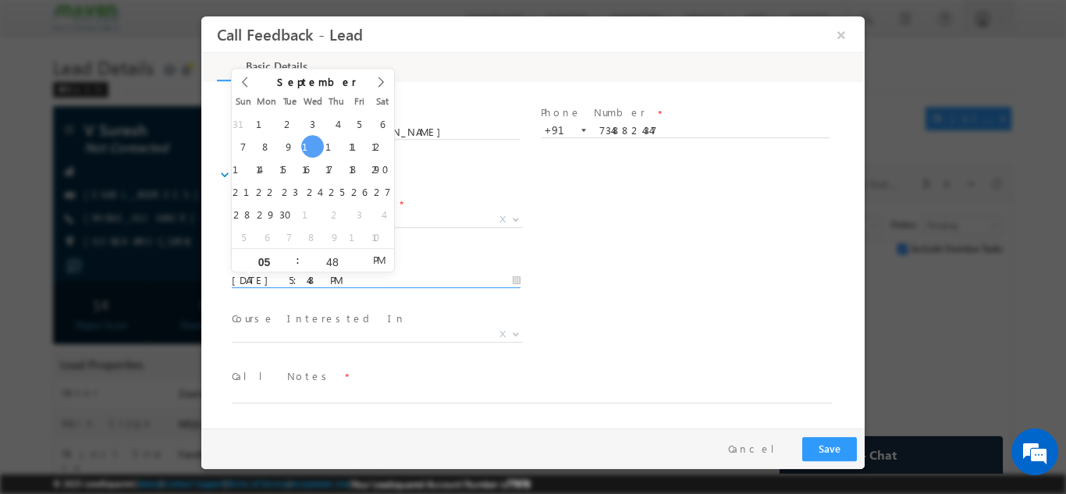
click at [312, 272] on input "[DATE] 5:48 PM" at bounding box center [376, 280] width 289 height 16
type input "[DATE] 5:48 PM"
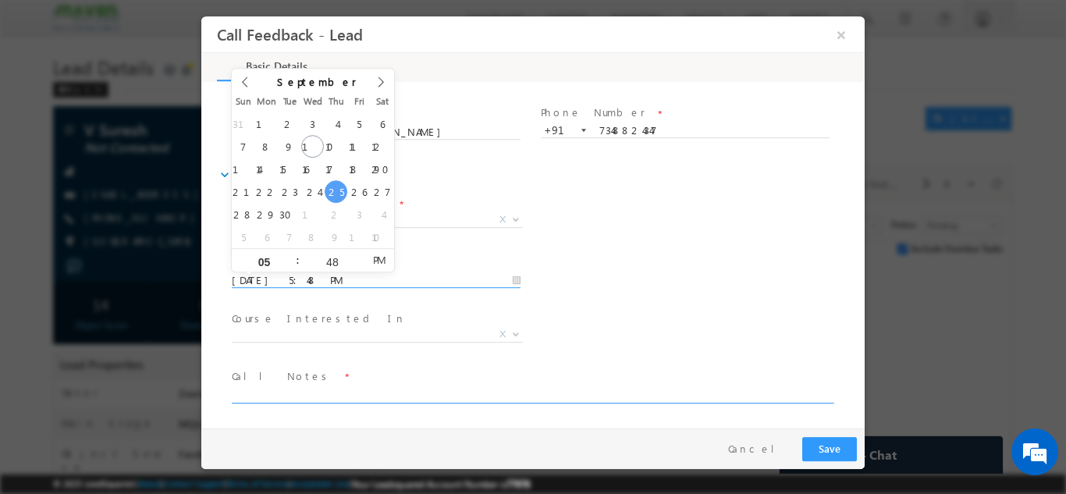
click at [396, 392] on textarea at bounding box center [532, 394] width 600 height 18
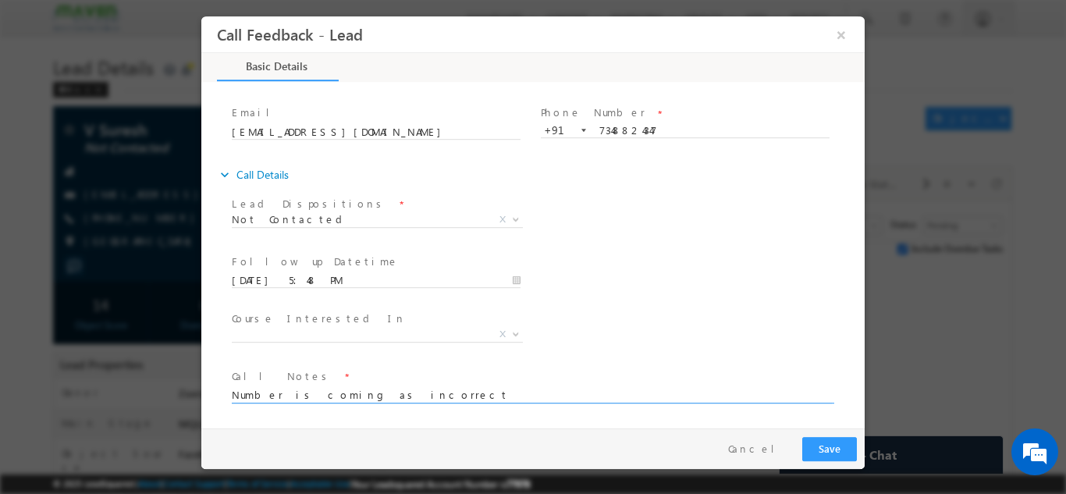
type textarea "Number is coming as incorrect"
click at [817, 451] on button "Save" at bounding box center [829, 448] width 55 height 24
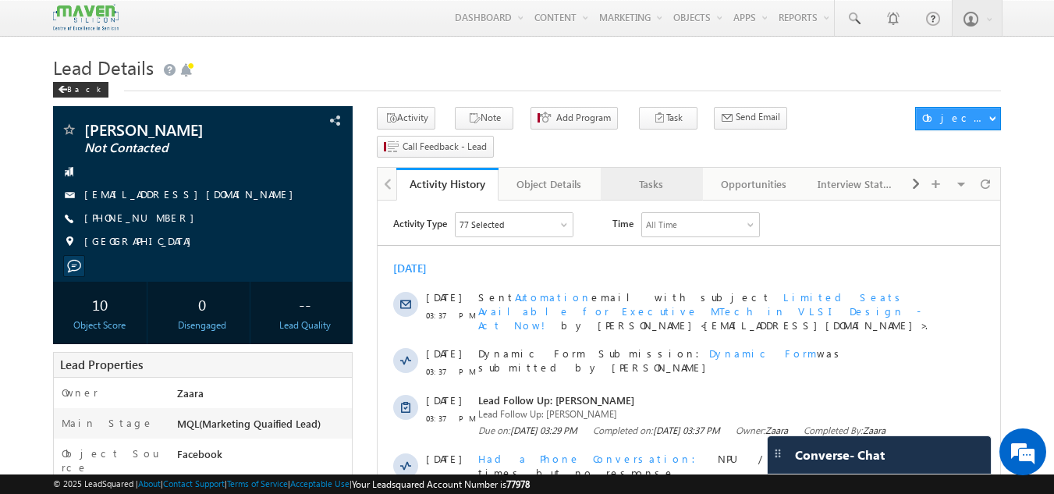
click at [657, 175] on div "Tasks" at bounding box center [651, 184] width 76 height 19
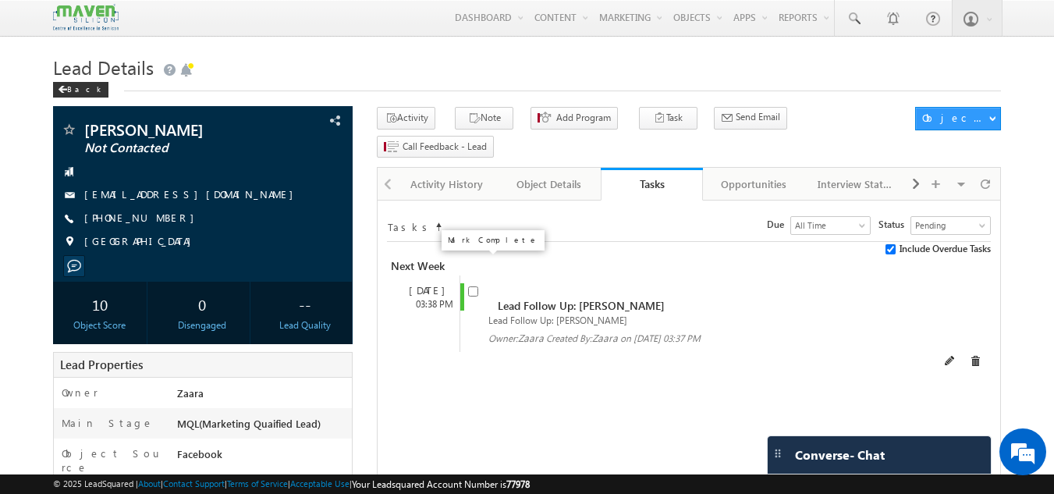
click at [469, 286] on input "checkbox" at bounding box center [473, 291] width 10 height 10
checkbox input "false"
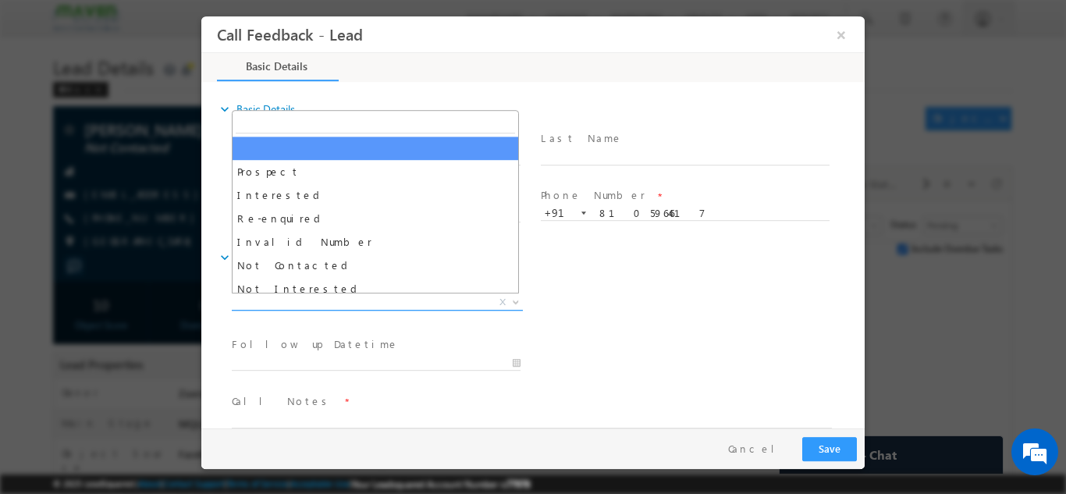
click at [307, 302] on span "X" at bounding box center [377, 302] width 291 height 16
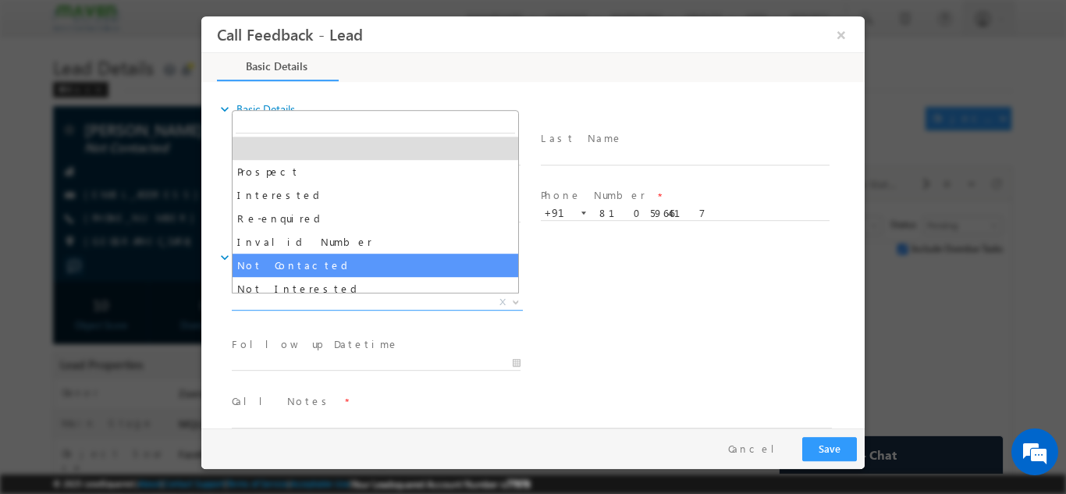
select select "Not Contacted"
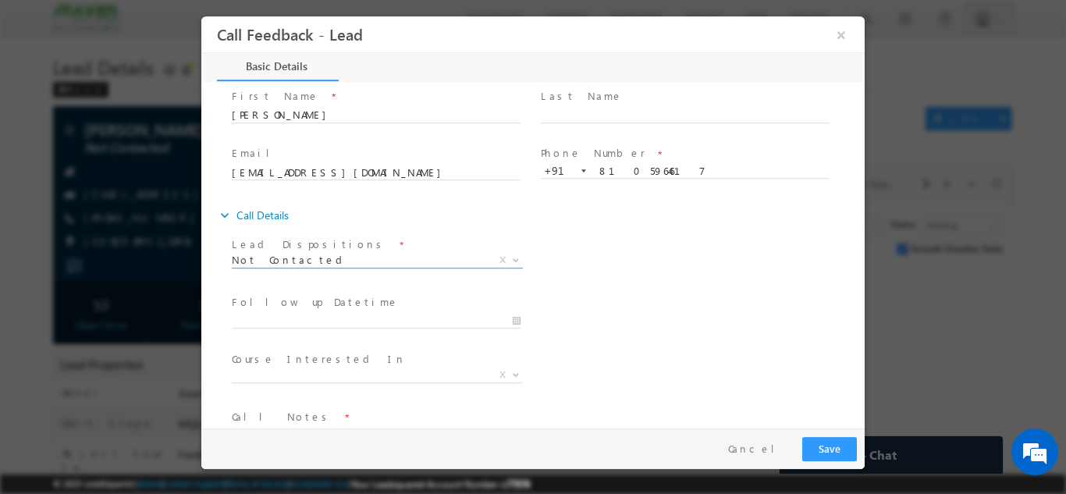
scroll to position [83, 0]
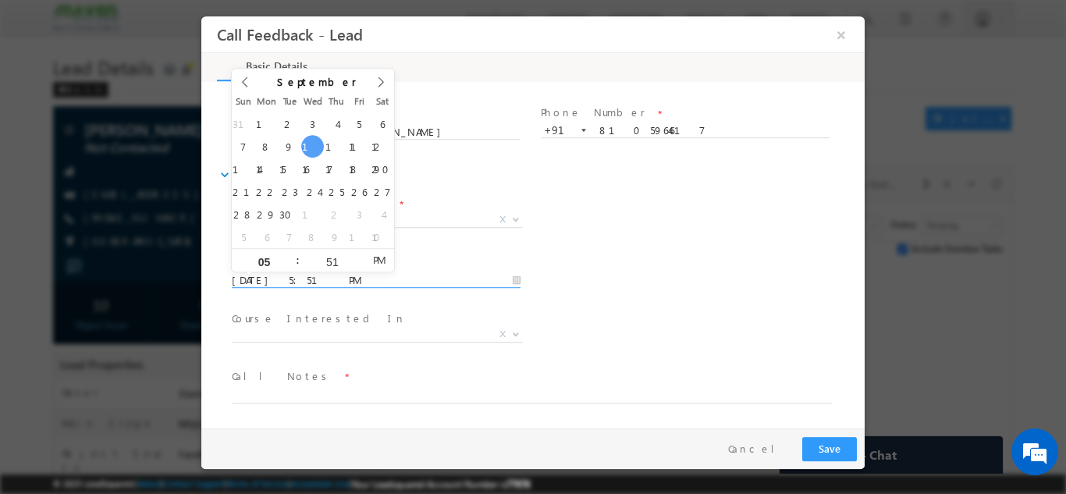
click at [302, 277] on input "[DATE] 5:51 PM" at bounding box center [376, 280] width 289 height 16
type input "[DATE] 5:51 PM"
click at [680, 345] on div "Course Interested In * Executive [DOMAIN_NAME] in VLSI Design Advanced VLSI Des…" at bounding box center [547, 336] width 636 height 58
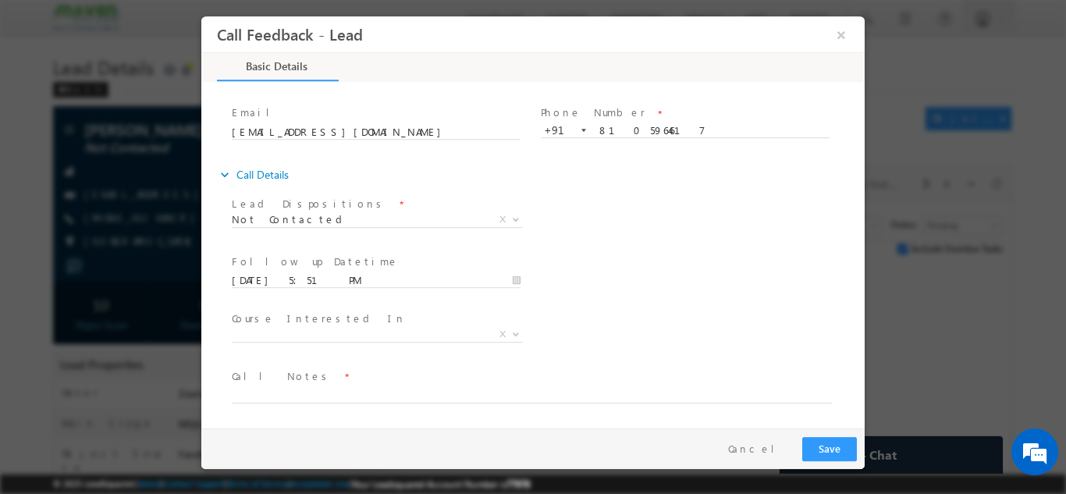
click at [282, 386] on textarea at bounding box center [532, 394] width 600 height 18
type textarea "Disconnecting the call"
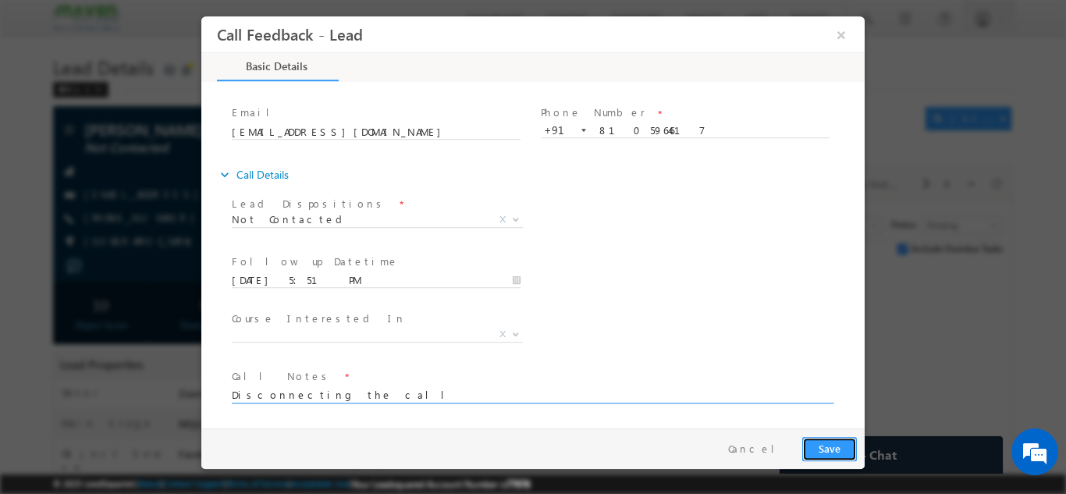
click at [828, 442] on button "Save" at bounding box center [829, 448] width 55 height 24
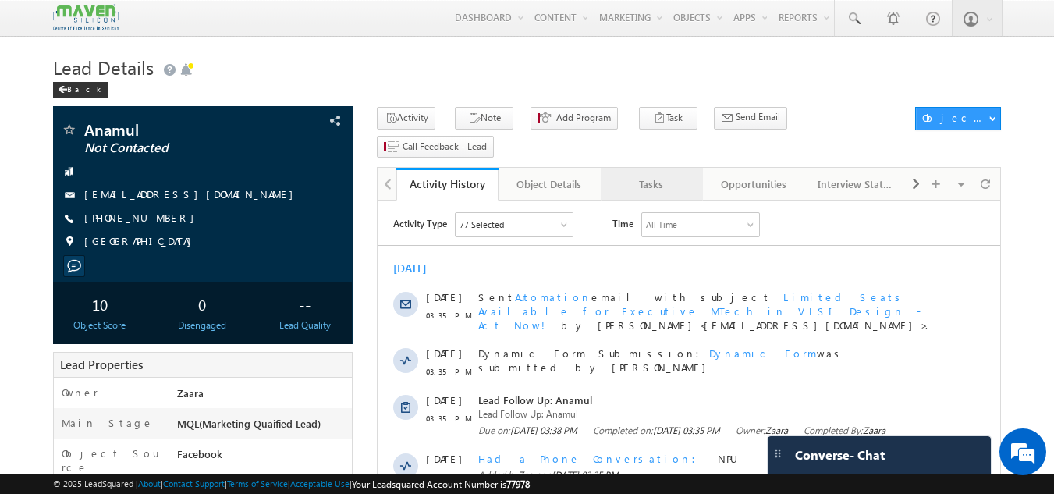
click at [650, 175] on div "Tasks" at bounding box center [651, 184] width 76 height 19
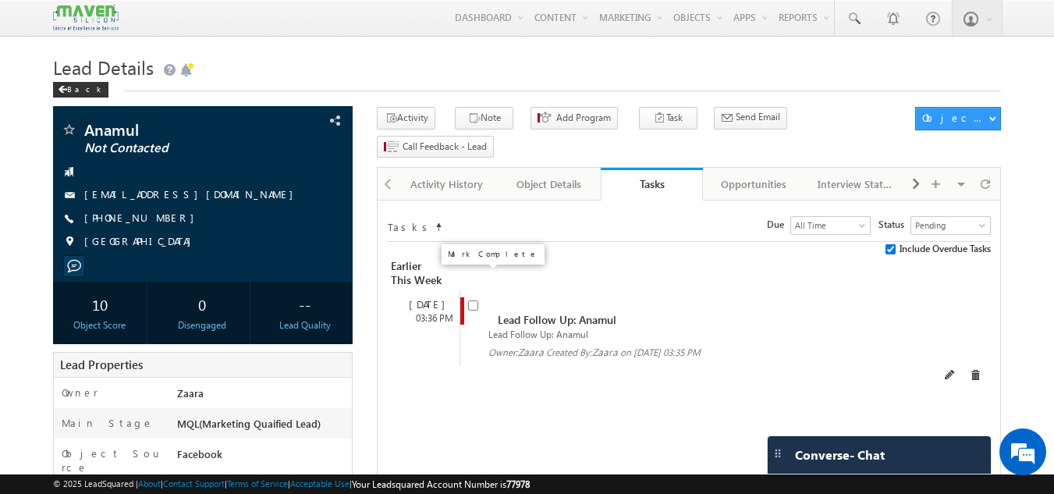
click at [474, 300] on input "checkbox" at bounding box center [473, 305] width 10 height 10
checkbox input "false"
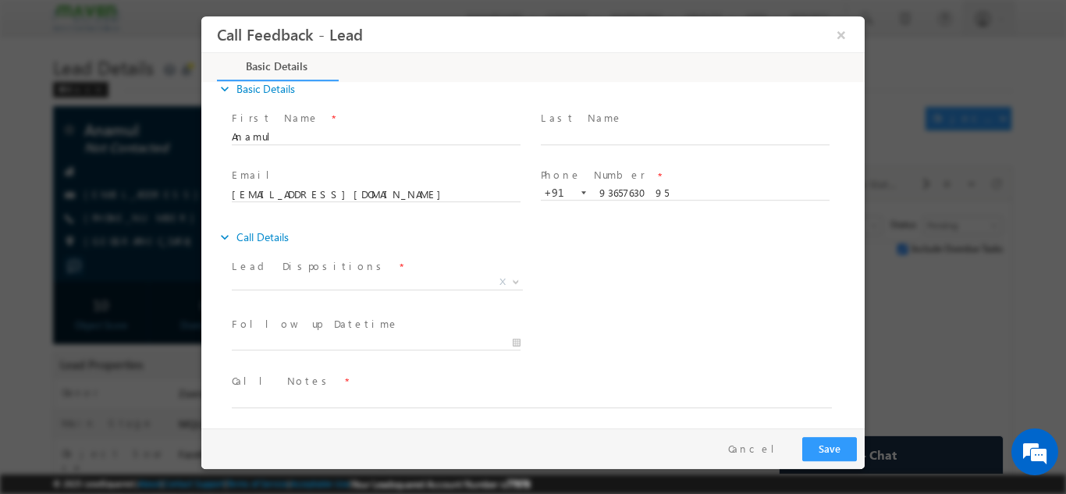
scroll to position [25, 0]
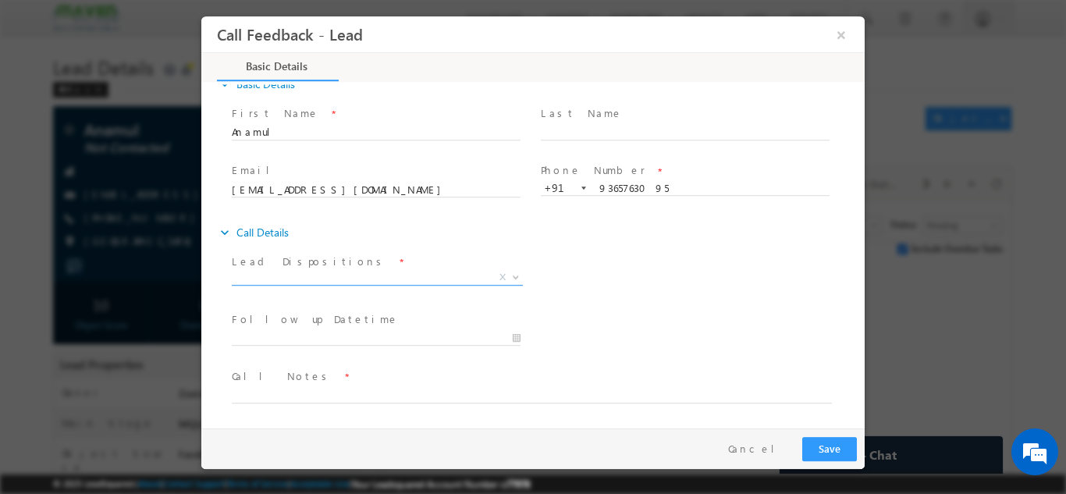
click at [339, 278] on span "X" at bounding box center [377, 277] width 291 height 16
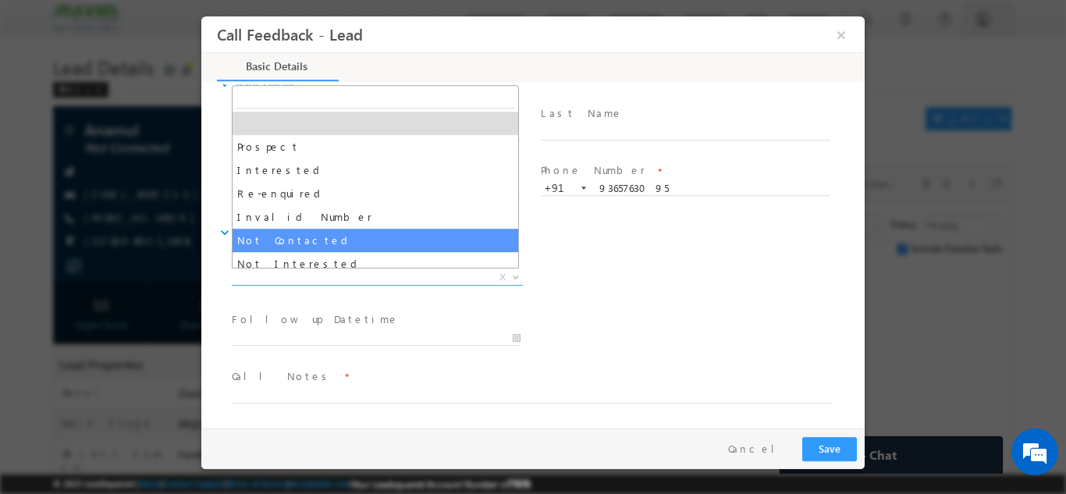
select select "Not Contacted"
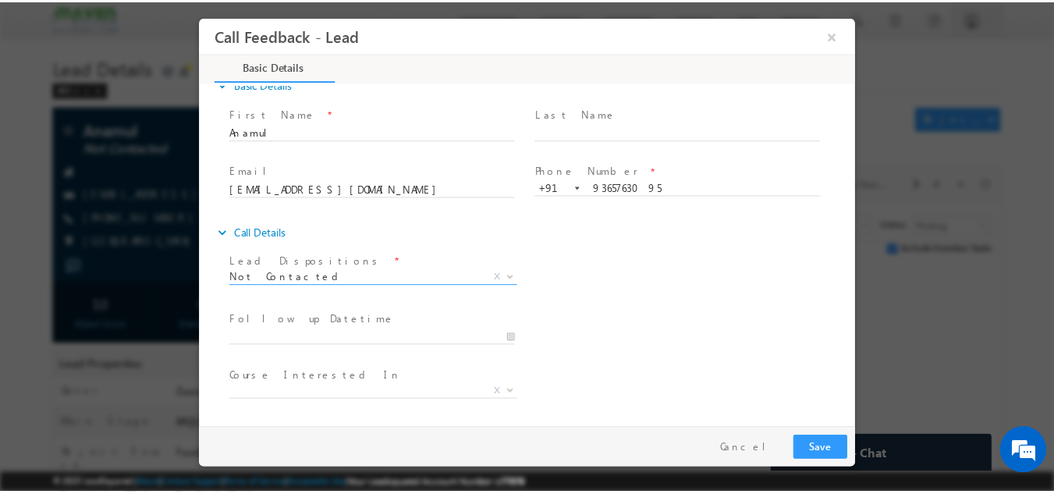
scroll to position [83, 0]
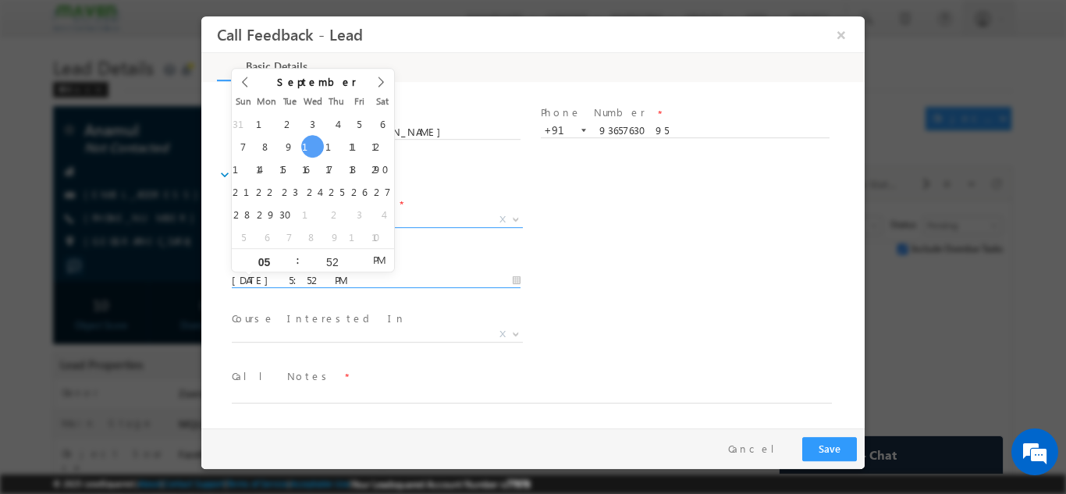
click at [292, 279] on input "[DATE] 5:52 PM" at bounding box center [376, 280] width 289 height 16
type input "[DATE] 5:52 PM"
click at [360, 383] on span "Call Notes *" at bounding box center [523, 375] width 583 height 17
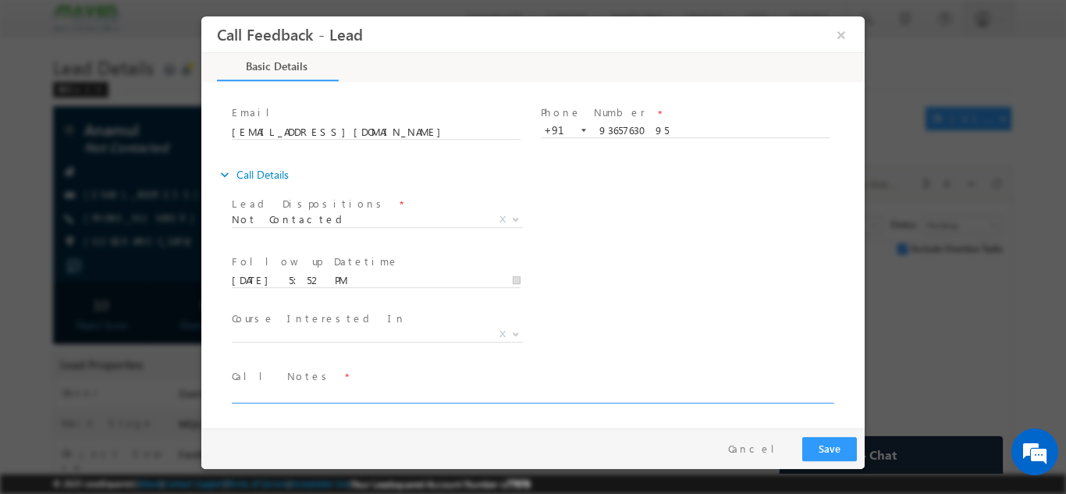
click at [357, 392] on textarea at bounding box center [532, 394] width 600 height 18
type textarea "NPU"
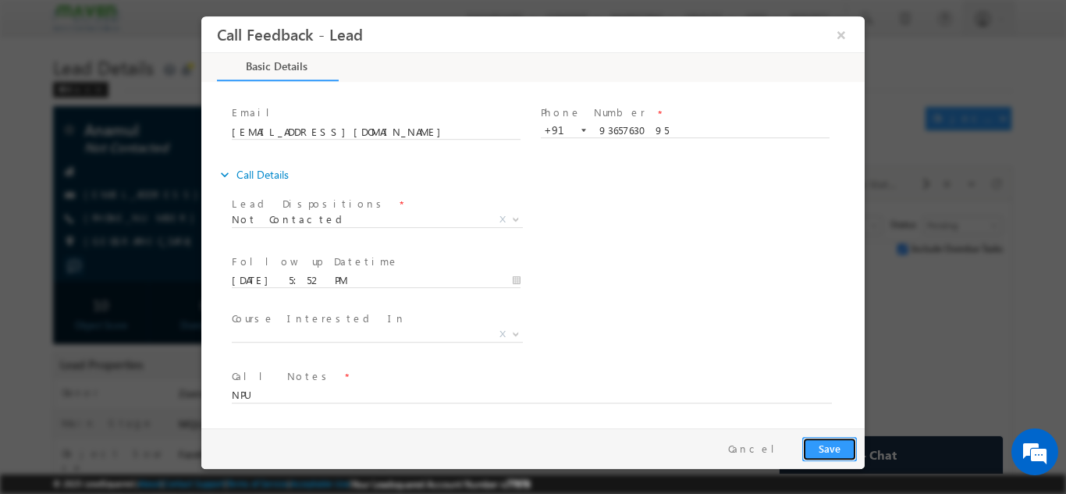
click at [818, 451] on button "Save" at bounding box center [829, 448] width 55 height 24
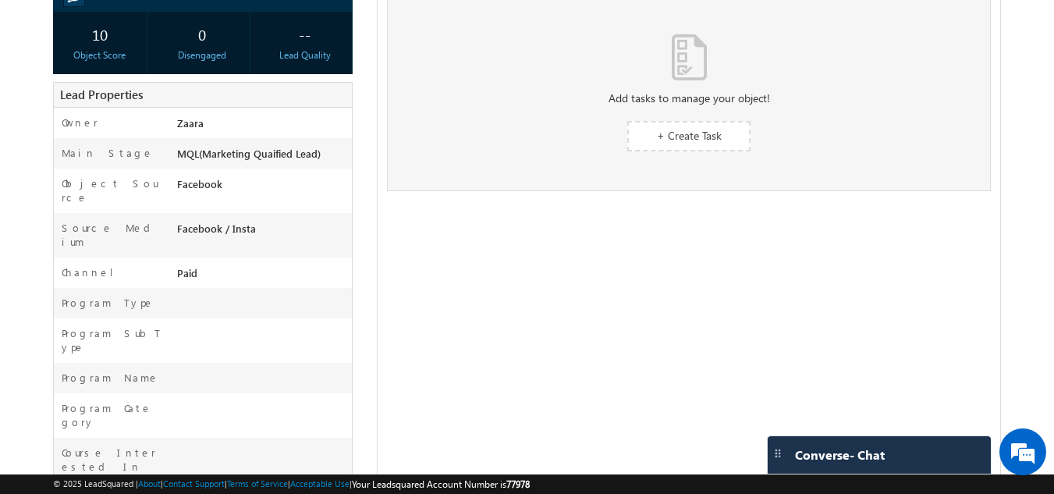
scroll to position [0, 0]
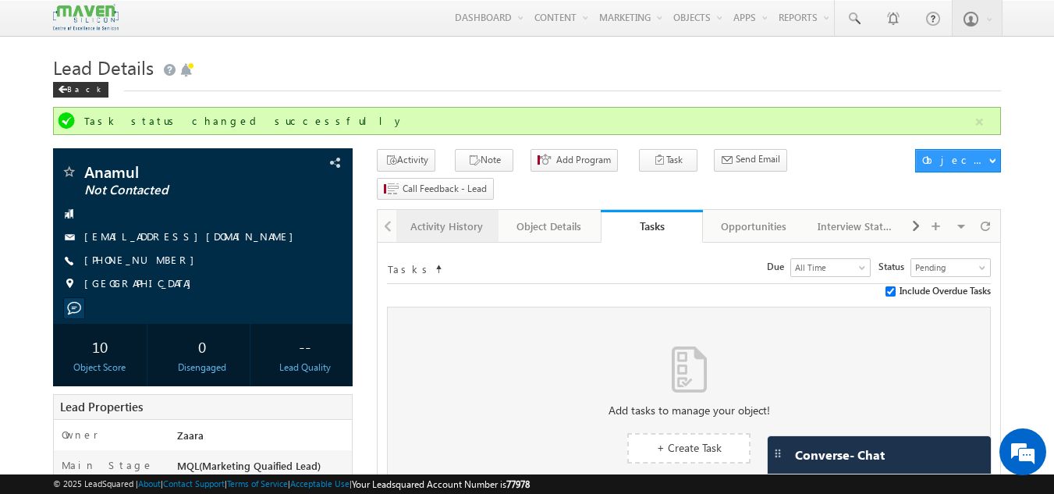
click at [441, 217] on div "Activity History" at bounding box center [447, 226] width 76 height 19
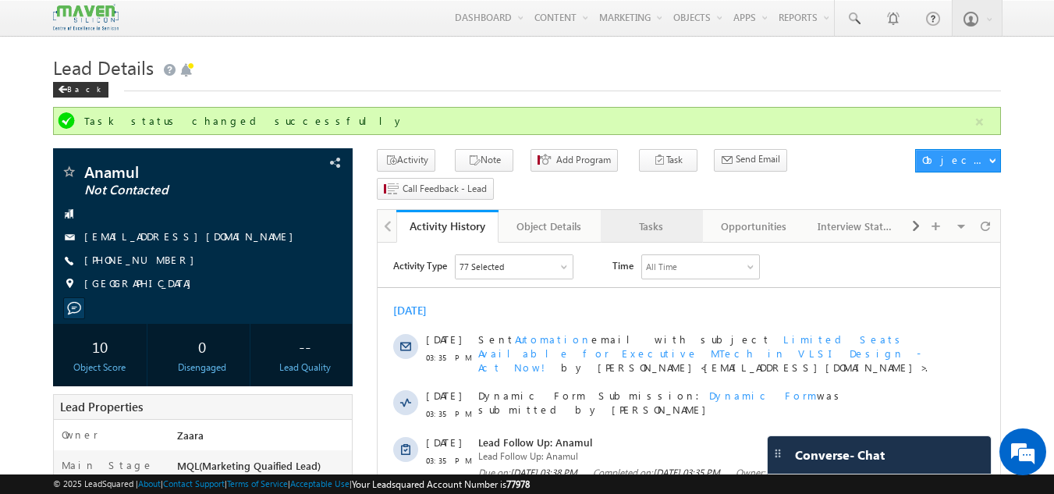
click at [663, 217] on div "Tasks" at bounding box center [651, 226] width 76 height 19
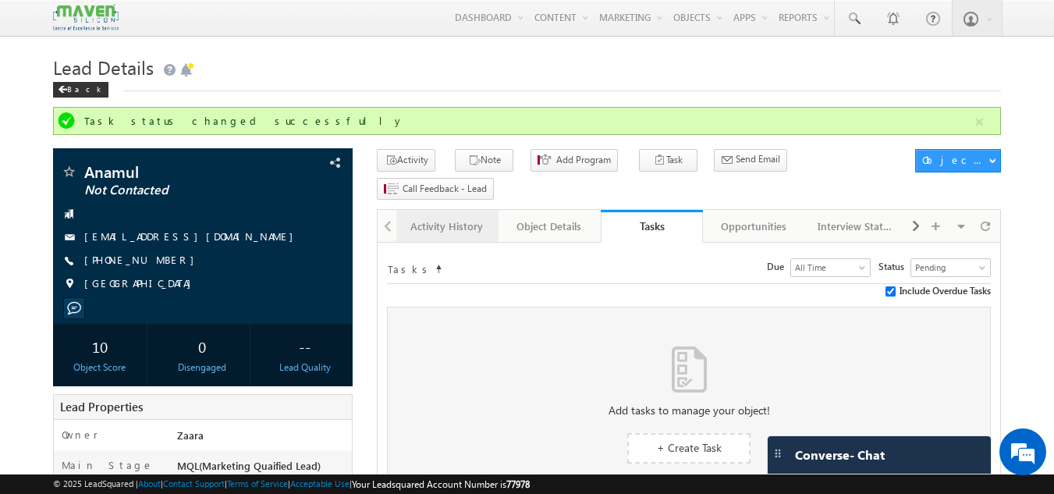
drag, startPoint x: 441, startPoint y: 202, endPoint x: 152, endPoint y: 50, distance: 326.3
click at [441, 217] on div "Activity History" at bounding box center [447, 226] width 76 height 19
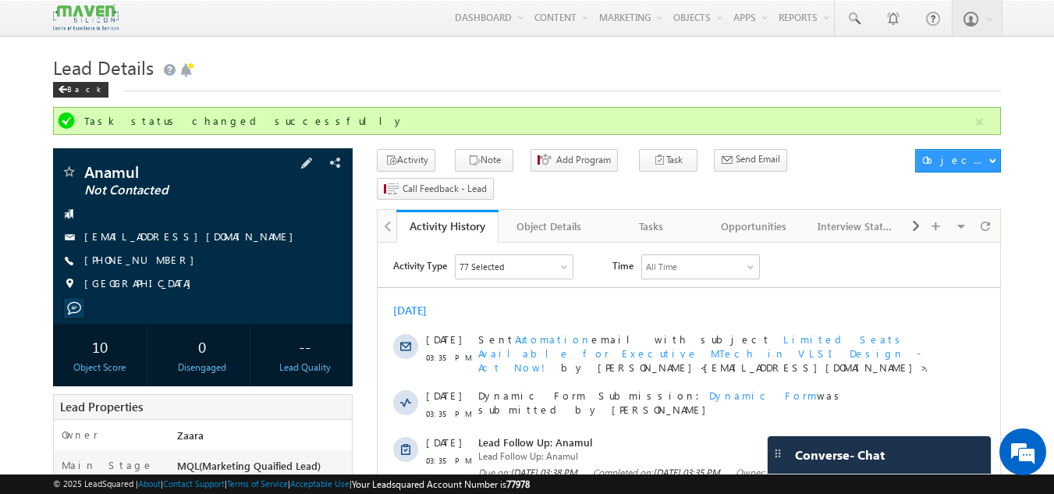
click at [186, 238] on div "[EMAIL_ADDRESS][DOMAIN_NAME]" at bounding box center [203, 237] width 285 height 16
copy div "[EMAIL_ADDRESS][DOMAIN_NAME]"
click at [650, 217] on div "Tasks" at bounding box center [651, 226] width 76 height 19
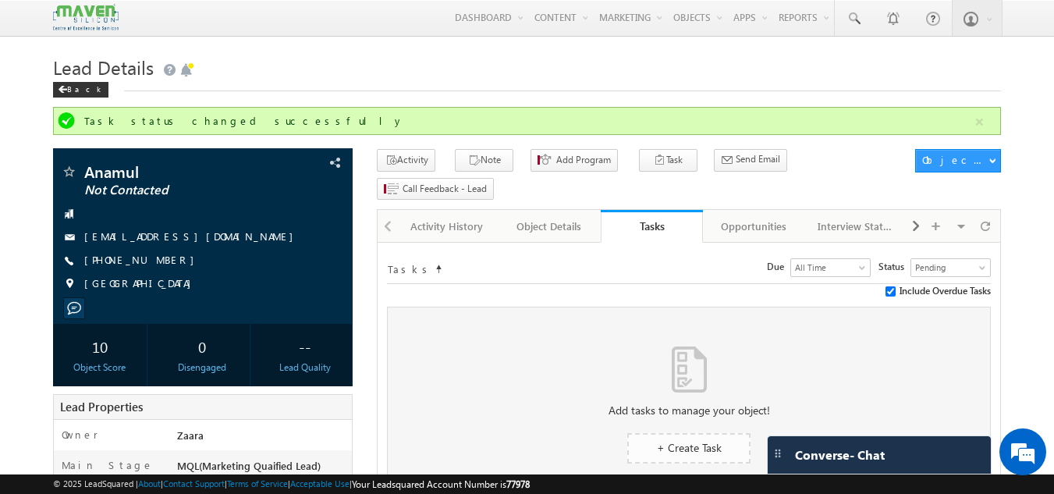
click at [683, 433] on link "+ Create Task" at bounding box center [688, 448] width 123 height 30
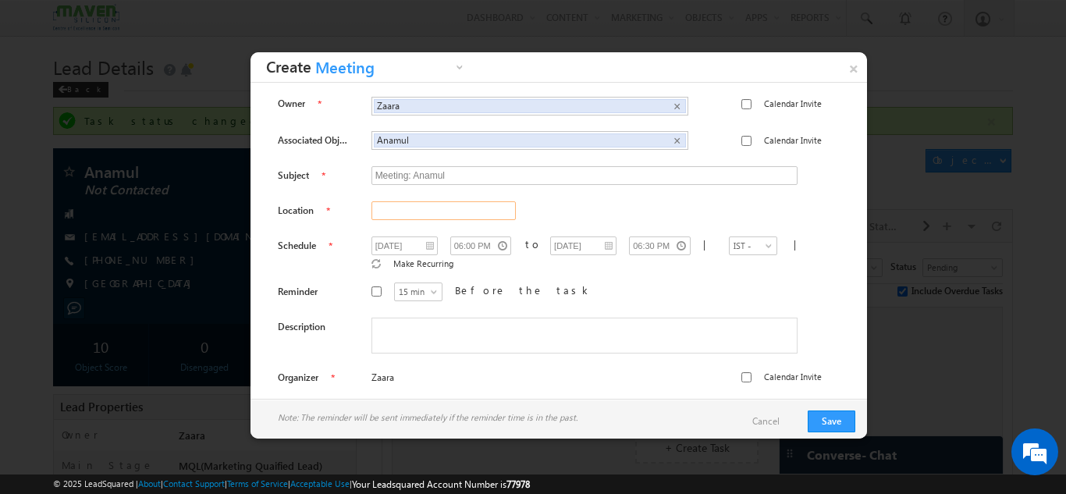
click at [421, 208] on input "text" at bounding box center [443, 210] width 144 height 19
click at [422, 211] on input "text" at bounding box center [443, 210] width 144 height 19
type input "[GEOGRAPHIC_DATA]"
click at [832, 421] on button "Save" at bounding box center [832, 421] width 48 height 22
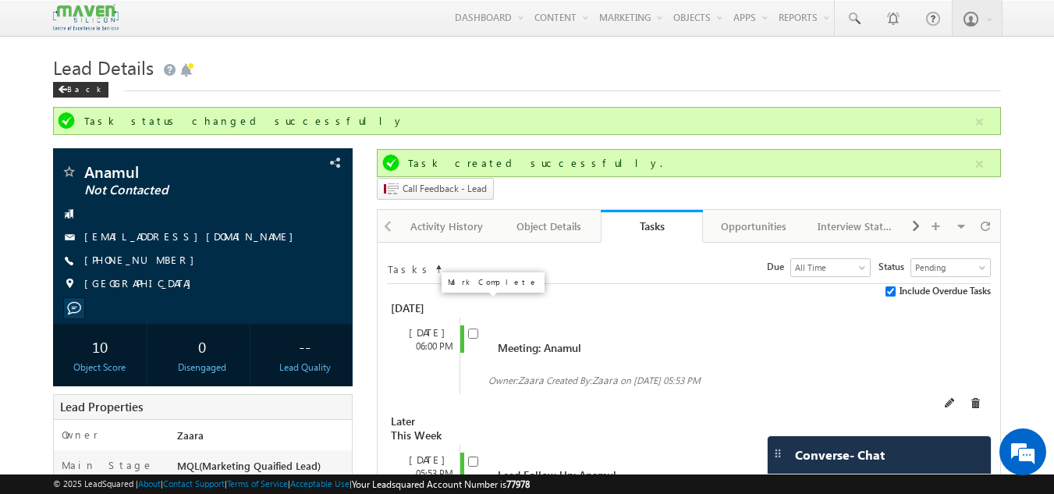
click at [474, 328] on input "checkbox" at bounding box center [473, 333] width 10 height 10
checkbox input "true"
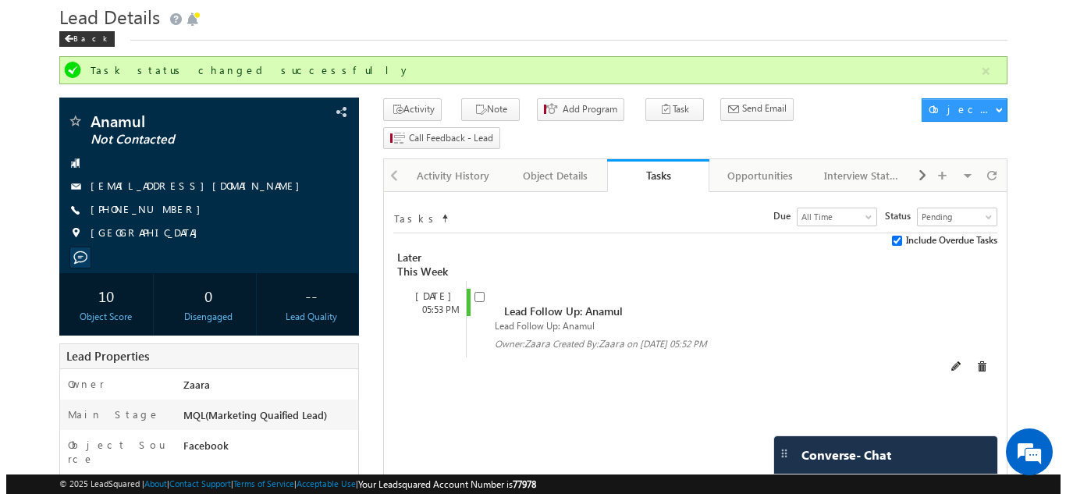
scroll to position [78, 0]
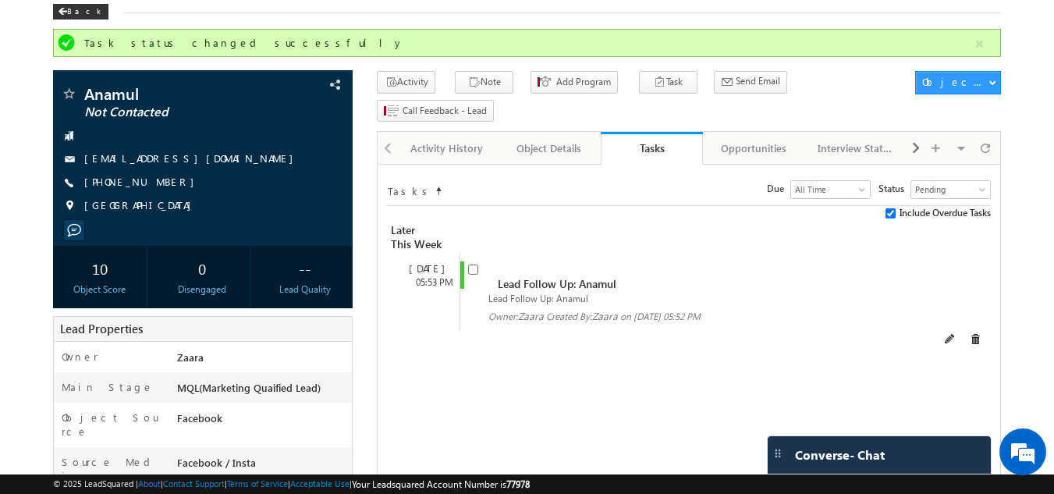
click at [477, 261] on span at bounding box center [476, 275] width 17 height 29
click at [477, 264] on input "checkbox" at bounding box center [473, 269] width 10 height 10
checkbox input "false"
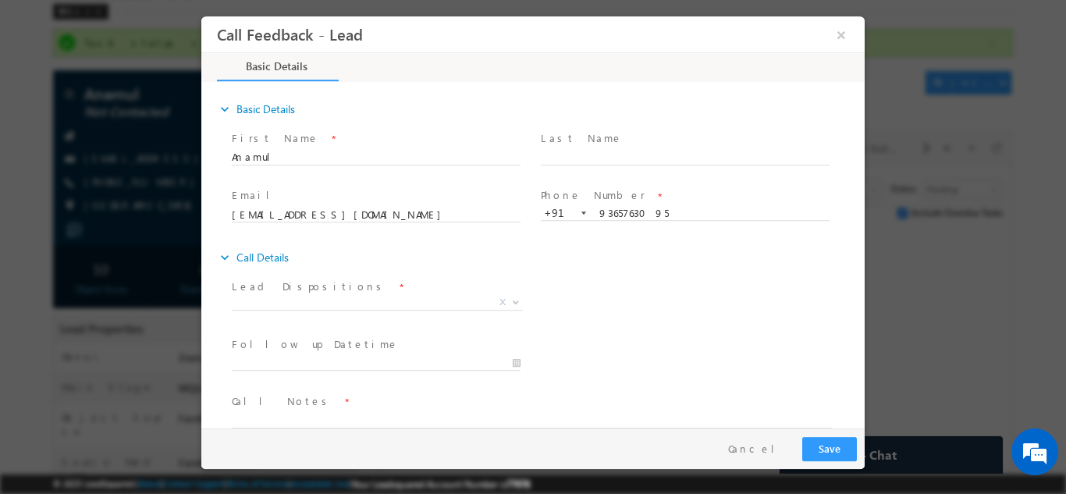
scroll to position [0, 0]
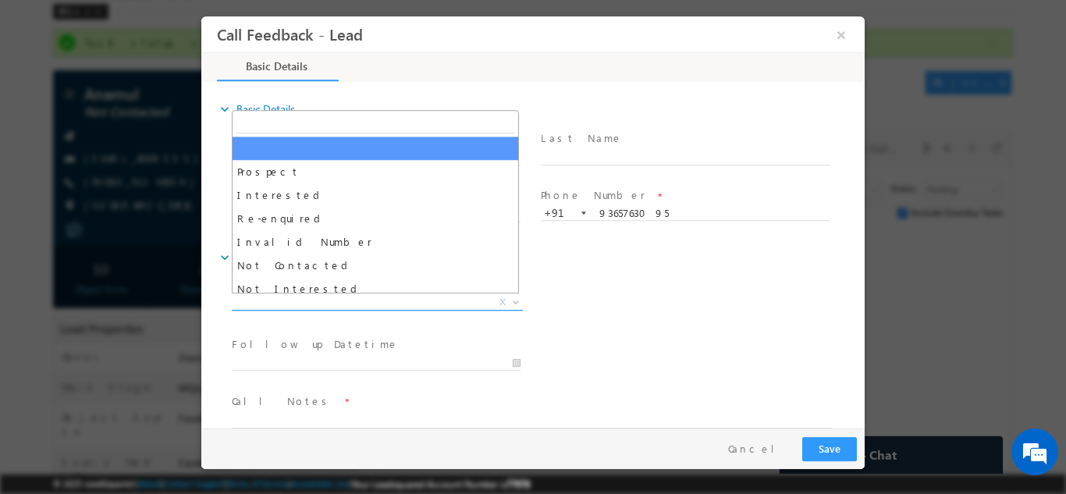
click at [285, 305] on span "X" at bounding box center [377, 302] width 291 height 16
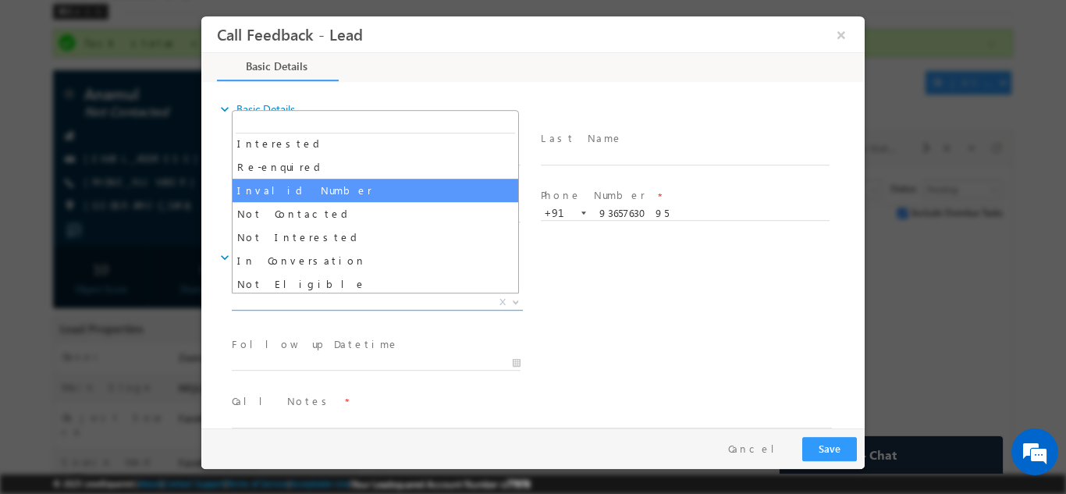
scroll to position [78, 0]
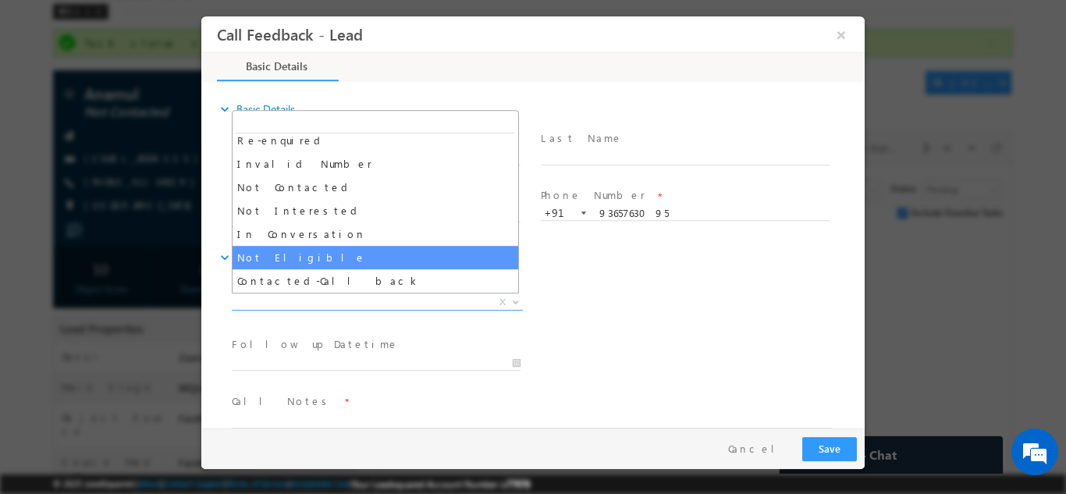
select select "Not Eligible"
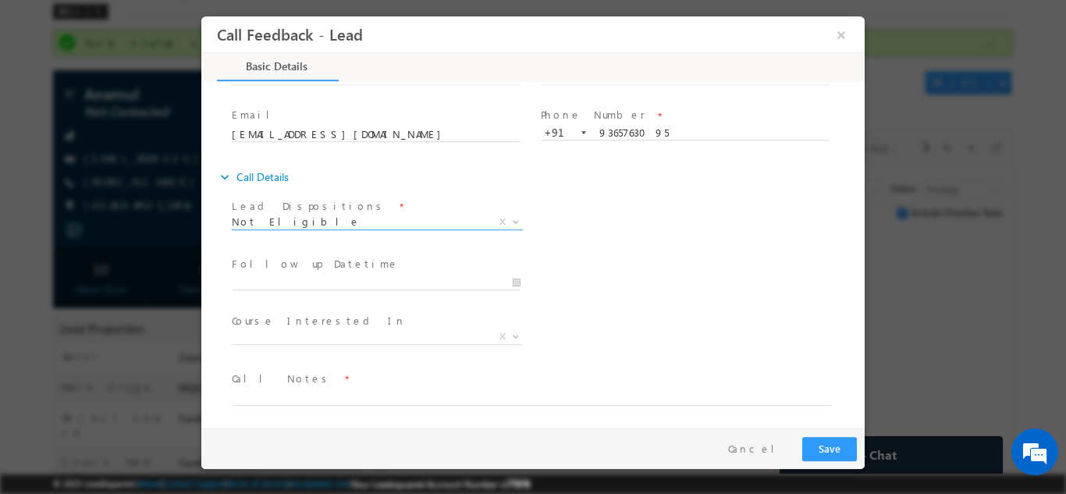
scroll to position [83, 0]
click at [291, 337] on span "X" at bounding box center [377, 334] width 291 height 16
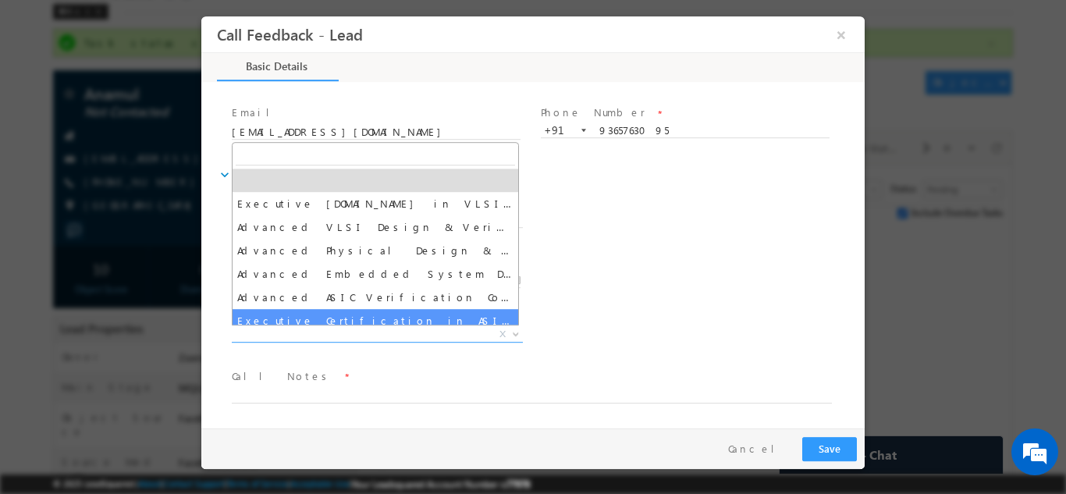
click at [645, 289] on div "Follow up Datetime * Program Type * Long Term Short Term X" at bounding box center [547, 279] width 636 height 58
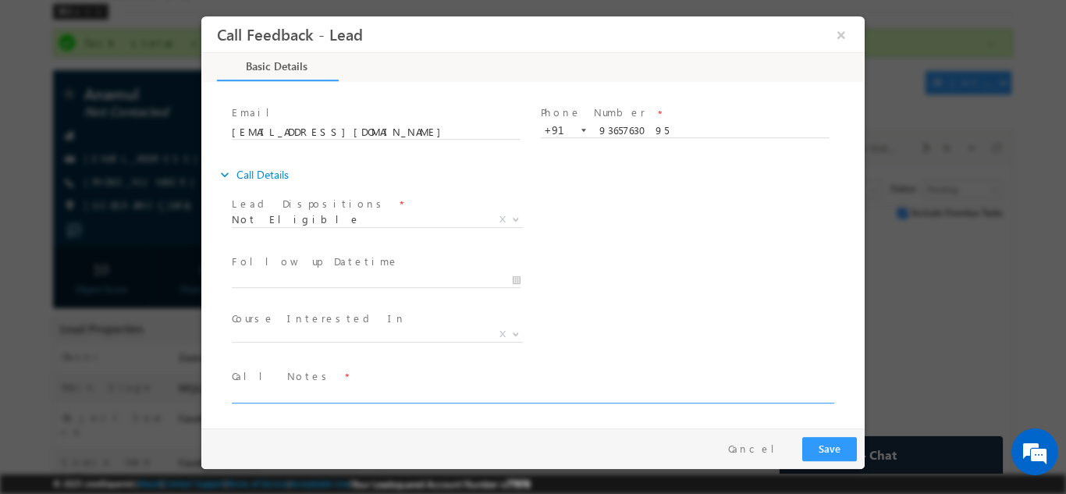
click at [342, 389] on textarea at bounding box center [532, 394] width 600 height 18
type textarea "10th Pass"
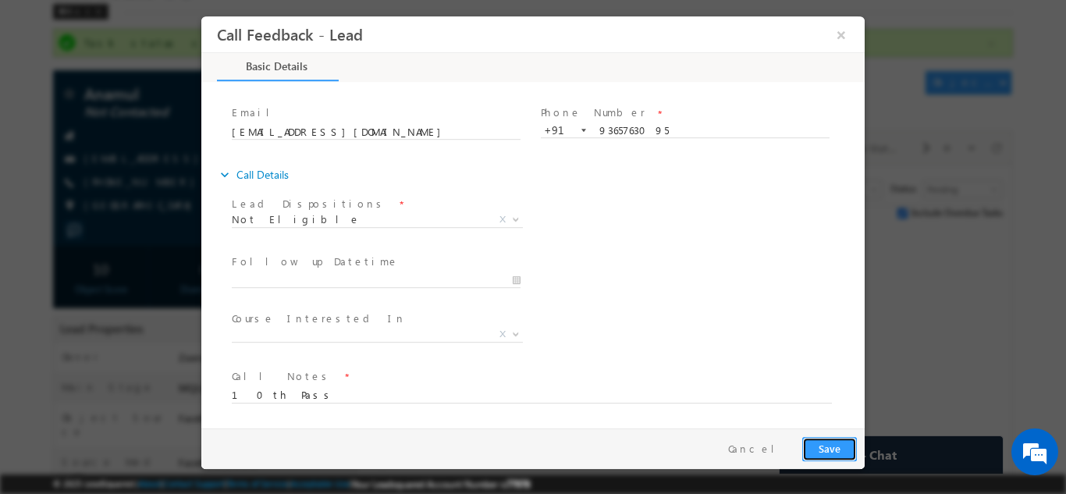
click at [849, 444] on button "Save" at bounding box center [829, 448] width 55 height 24
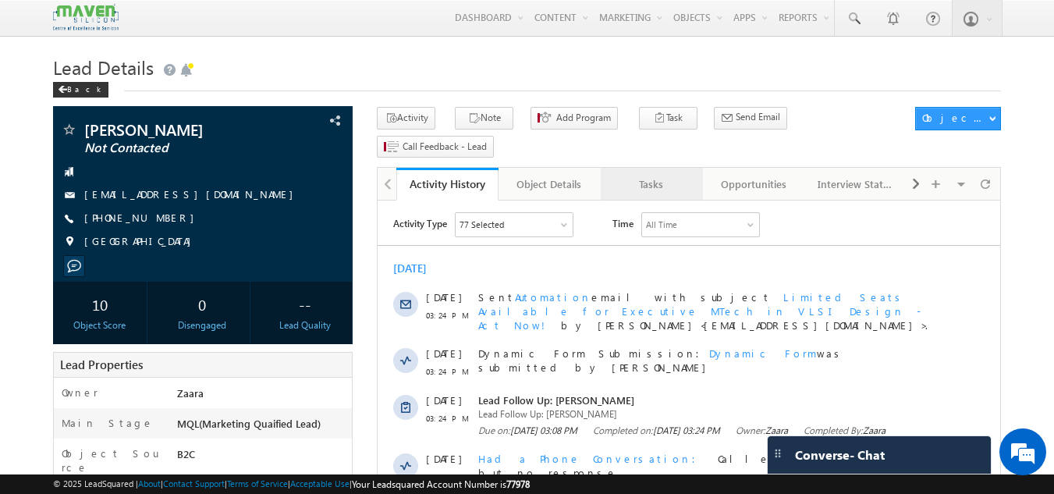
click at [635, 175] on div "Tasks" at bounding box center [651, 184] width 76 height 19
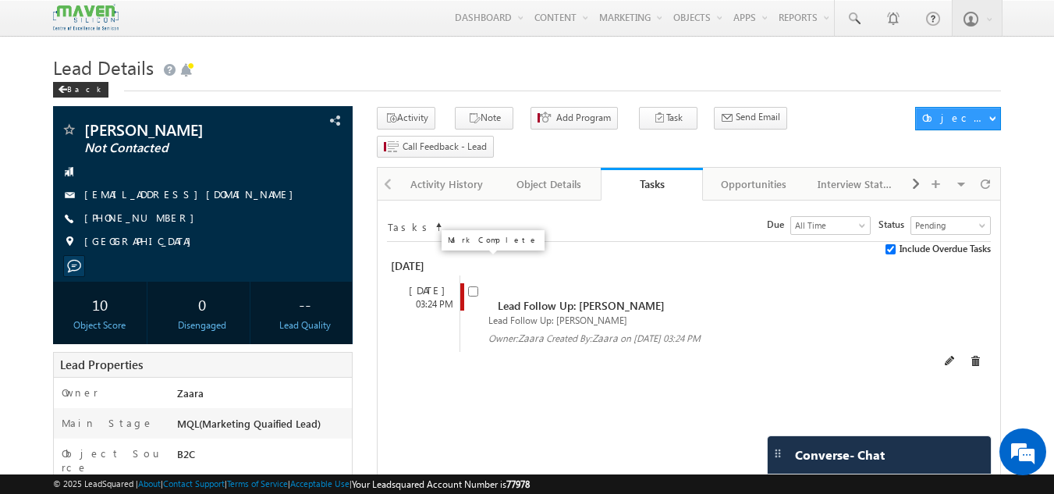
click at [470, 286] on input "checkbox" at bounding box center [473, 291] width 10 height 10
checkbox input "false"
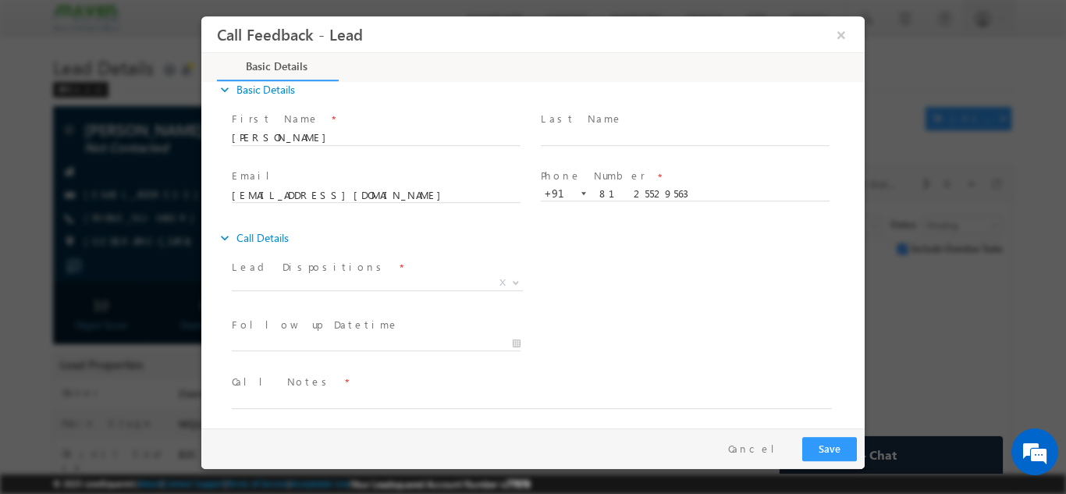
scroll to position [25, 0]
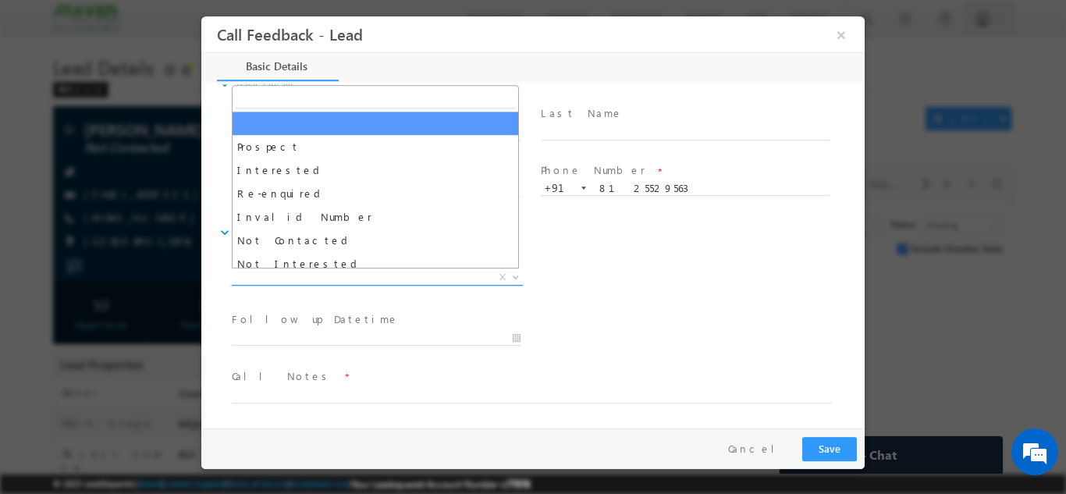
click at [310, 281] on span "X" at bounding box center [377, 277] width 291 height 16
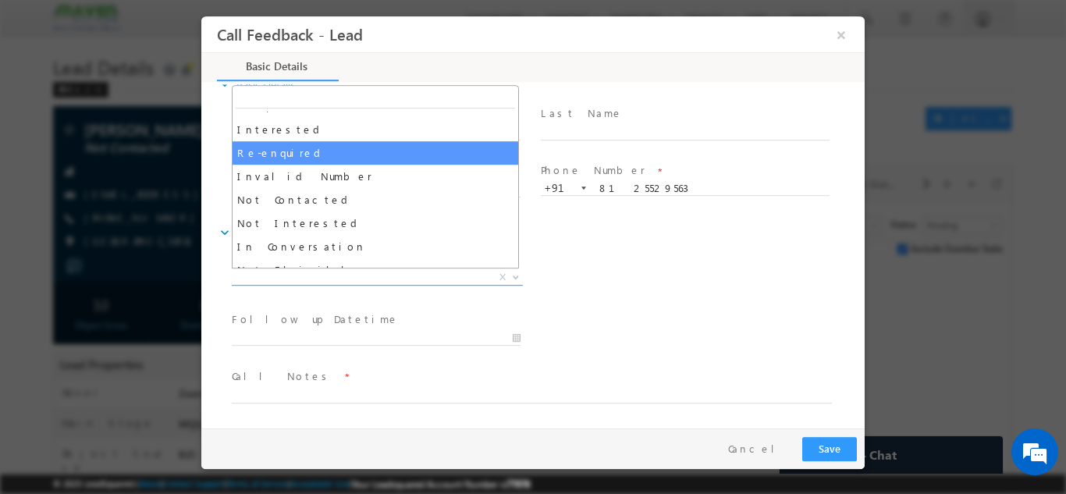
scroll to position [78, 0]
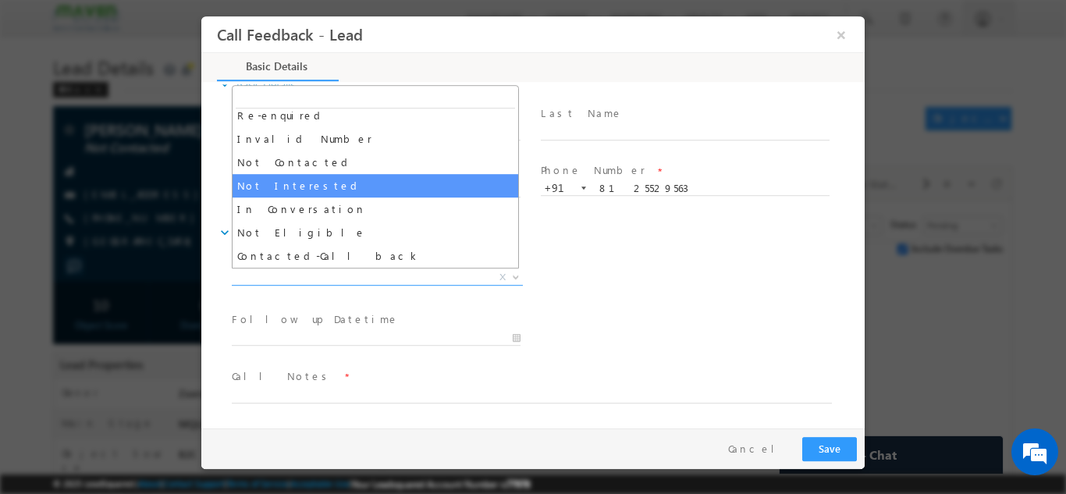
select select "Not Interested"
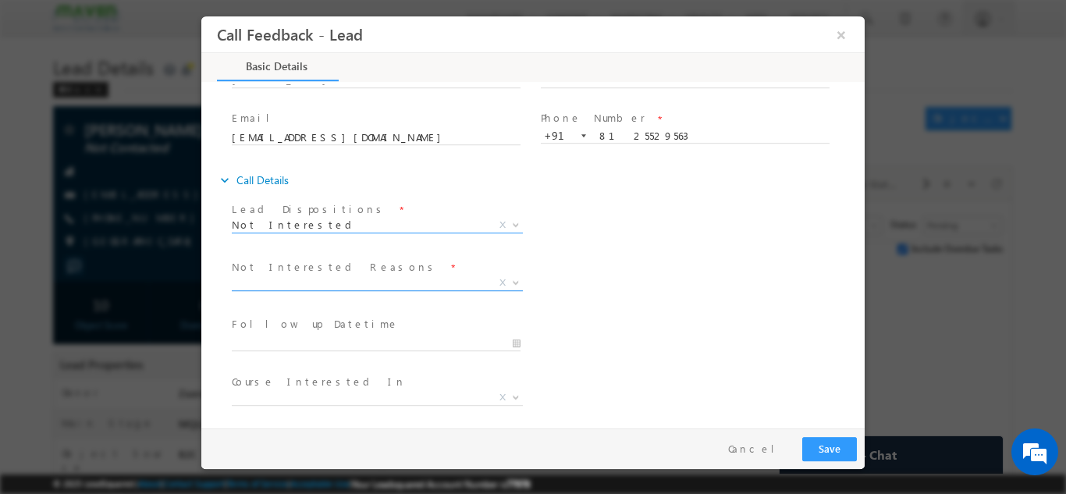
scroll to position [140, 0]
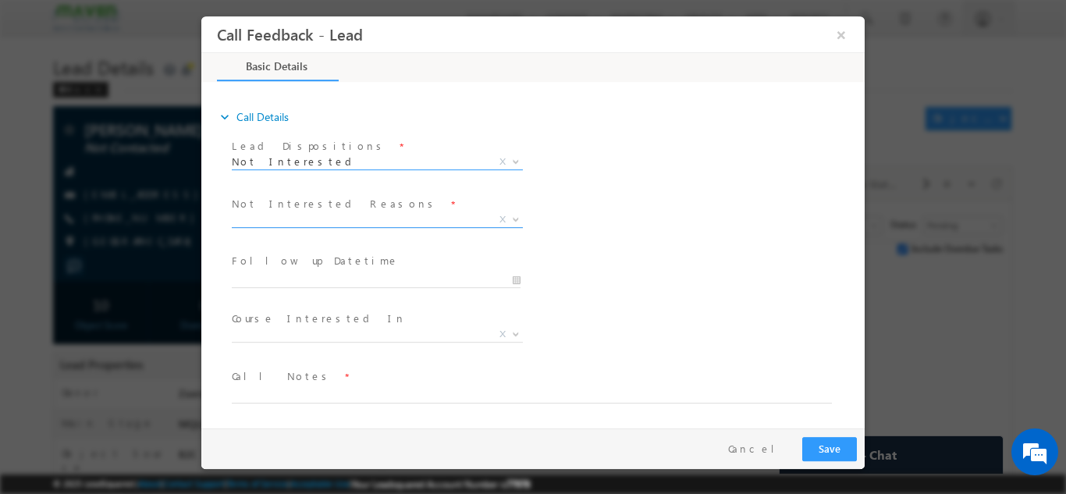
click at [359, 218] on span "X" at bounding box center [377, 219] width 291 height 16
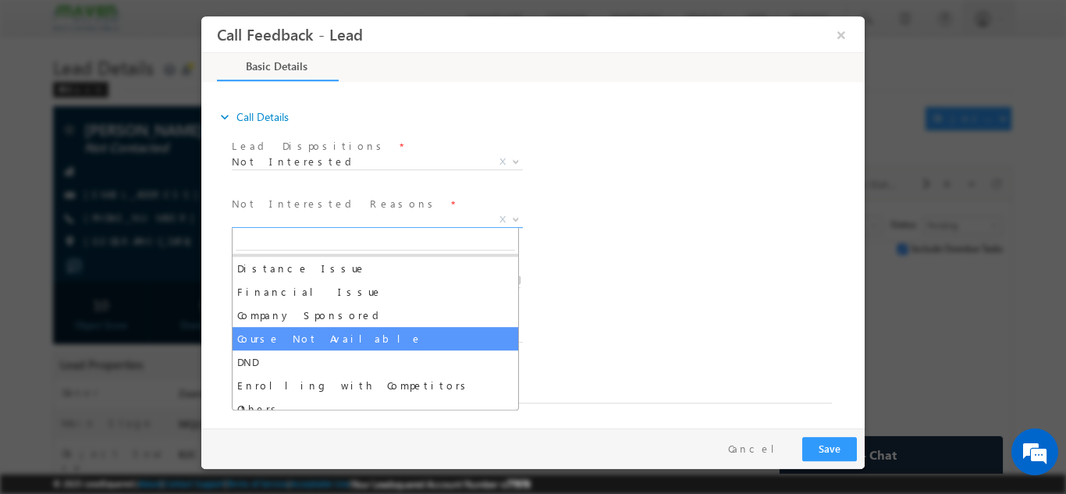
scroll to position [31, 0]
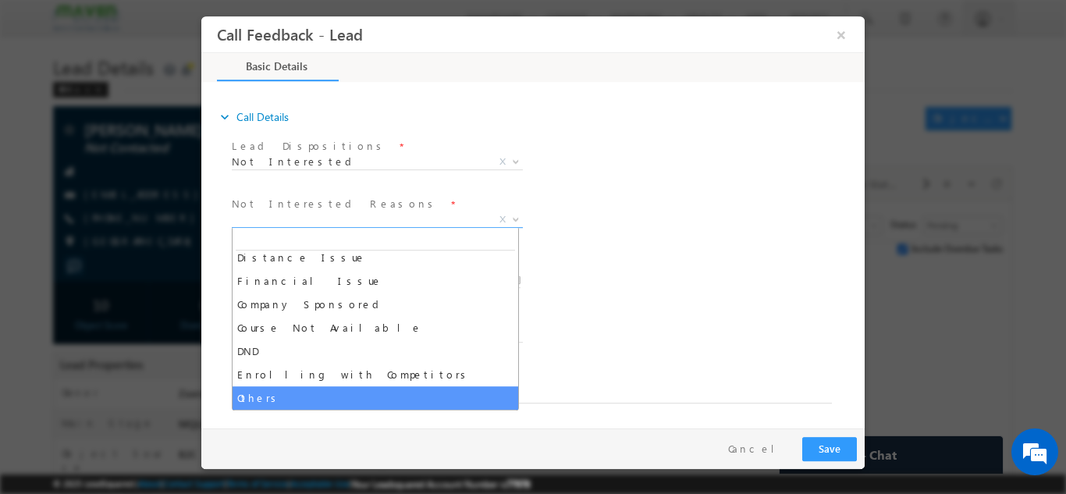
select select "Others"
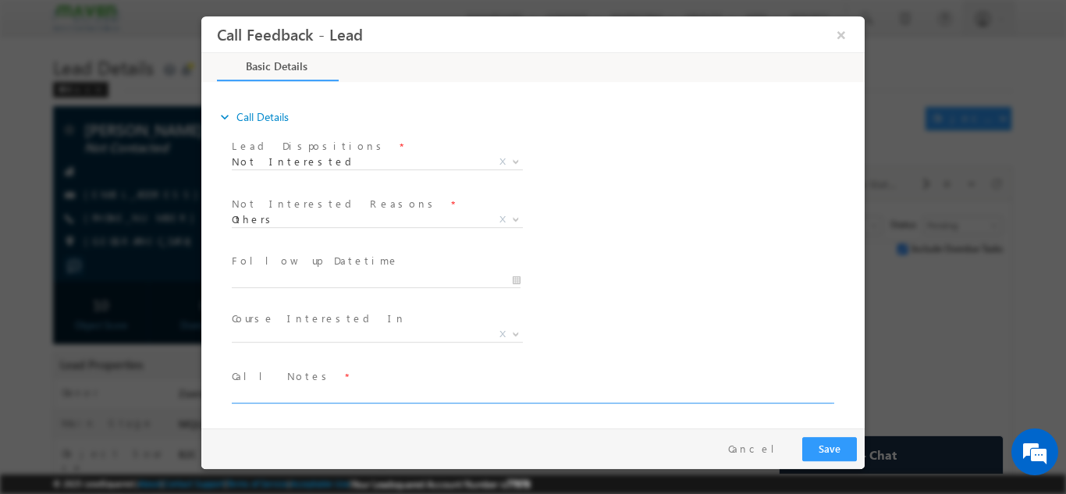
click at [311, 395] on textarea at bounding box center [532, 394] width 600 height 18
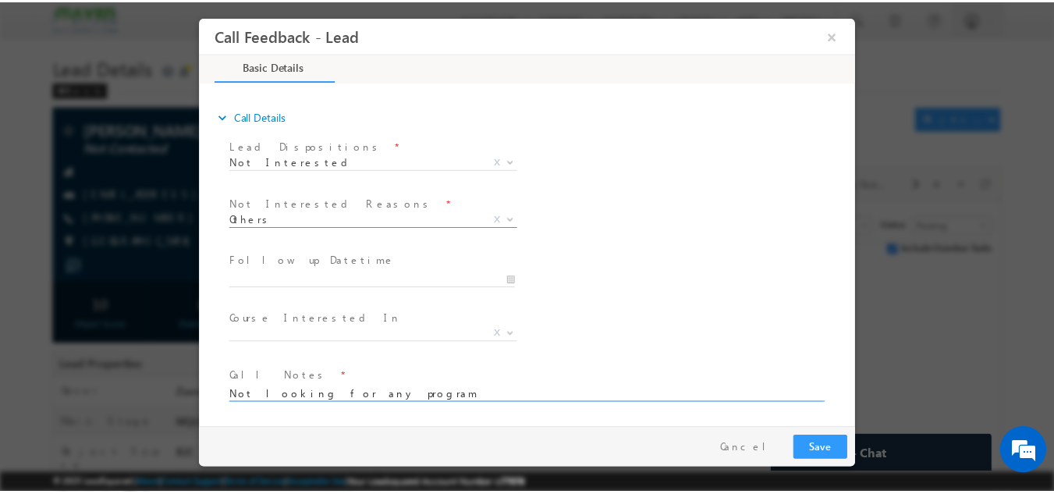
scroll to position [0, 0]
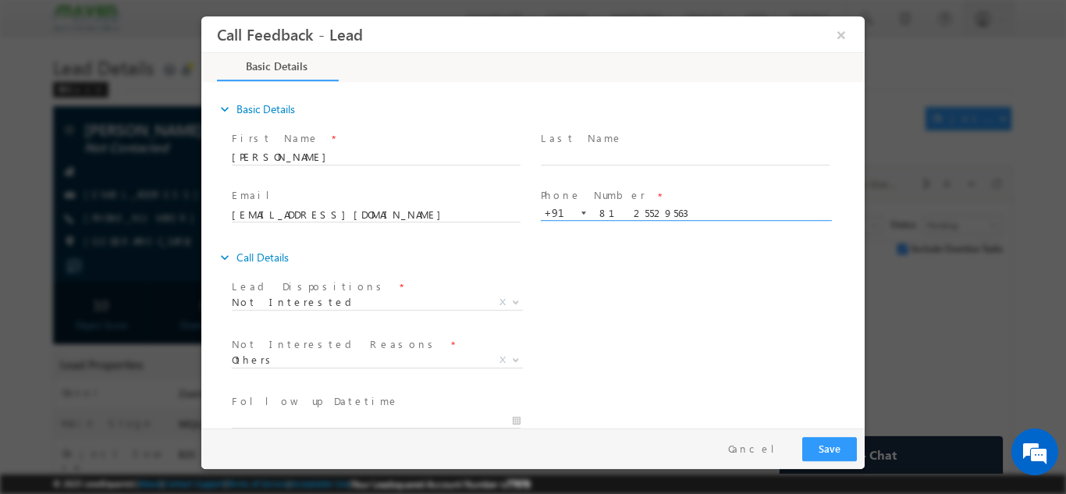
type textarea "Not looking for any program"
click at [613, 215] on input "8125529563" at bounding box center [685, 213] width 289 height 16
click at [832, 452] on button "Save" at bounding box center [829, 448] width 55 height 24
